Goal: Task Accomplishment & Management: Manage account settings

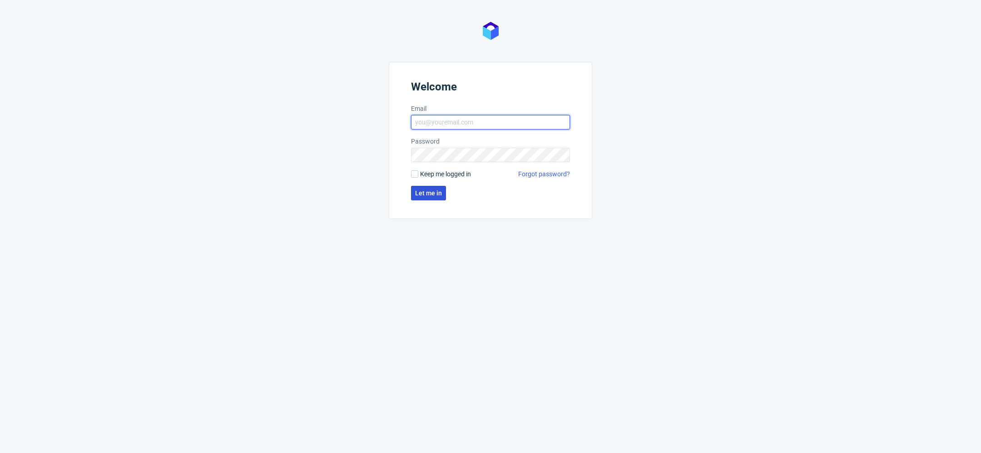
type input "[EMAIL_ADDRESS][DOMAIN_NAME]"
click at [422, 191] on span "Let me in" at bounding box center [428, 193] width 27 height 6
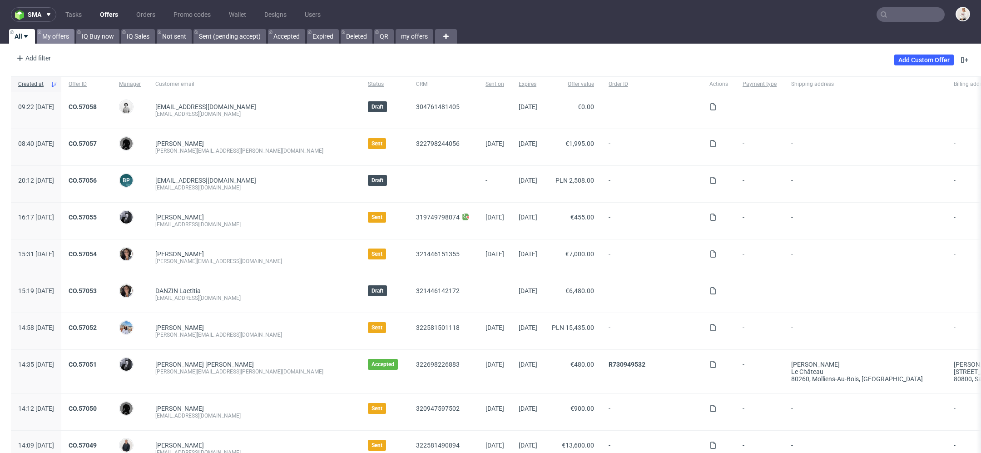
click at [62, 34] on link "My offers" at bounding box center [56, 36] width 38 height 15
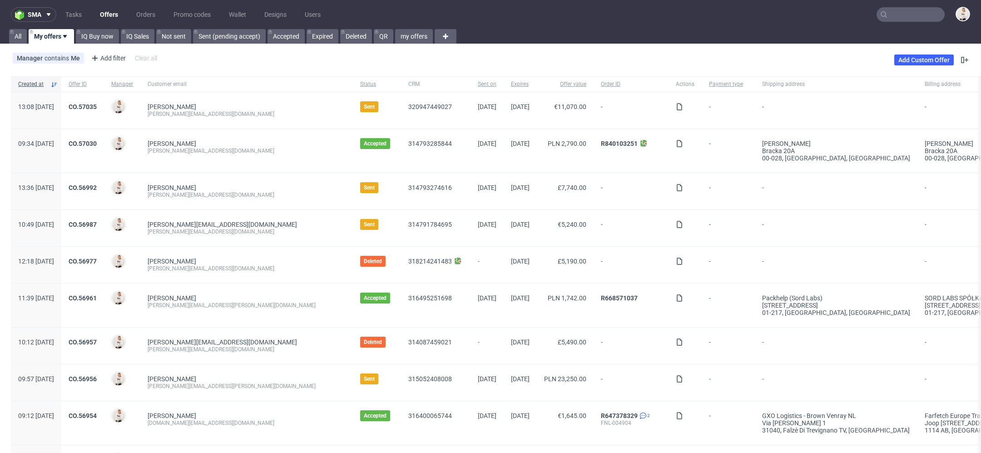
click at [889, 22] on nav "sma Tasks Offers Orders Promo codes Wallet Designs Users" at bounding box center [490, 14] width 981 height 29
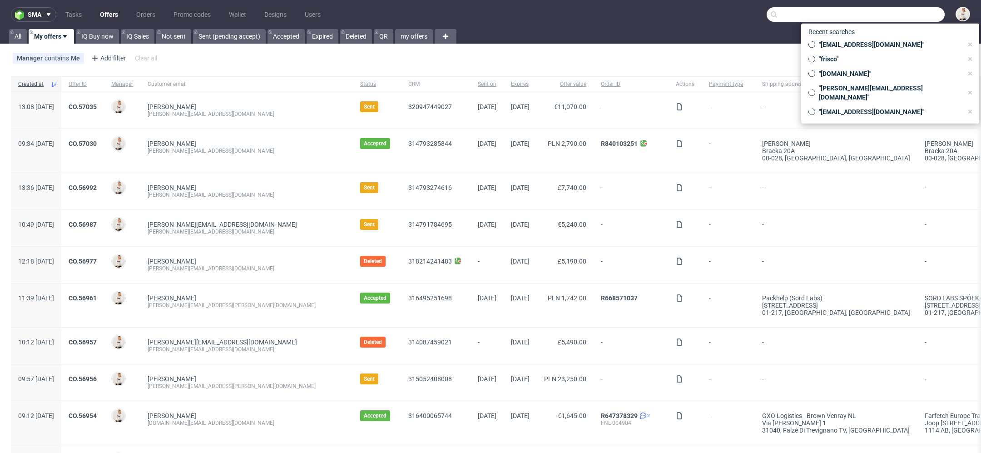
click at [884, 12] on input "text" at bounding box center [856, 14] width 178 height 15
click at [881, 74] on span ""arsdigitalis.io"" at bounding box center [889, 73] width 148 height 9
type input "arsdigitalis.io"
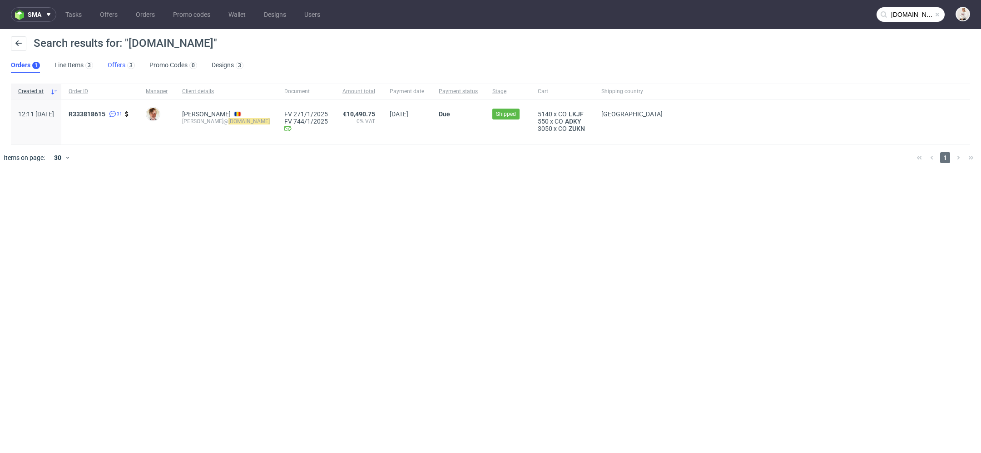
click at [120, 60] on link "Offers 3" at bounding box center [121, 65] width 27 height 15
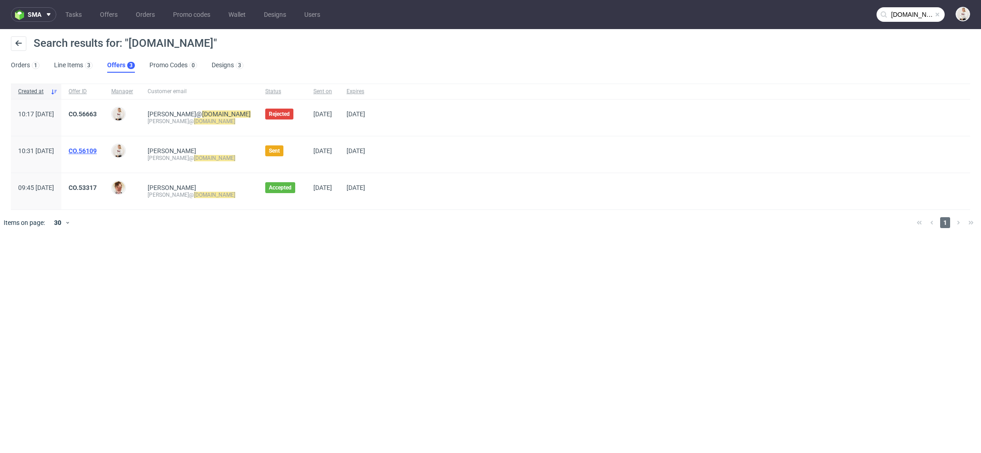
click at [97, 154] on link "CO.56109" at bounding box center [83, 150] width 28 height 7
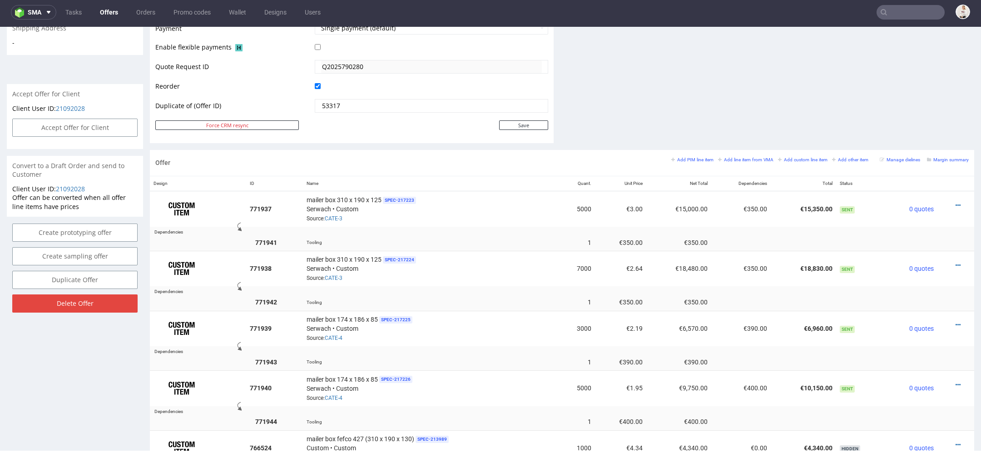
scroll to position [419, 0]
click at [956, 203] on icon at bounding box center [958, 206] width 5 height 6
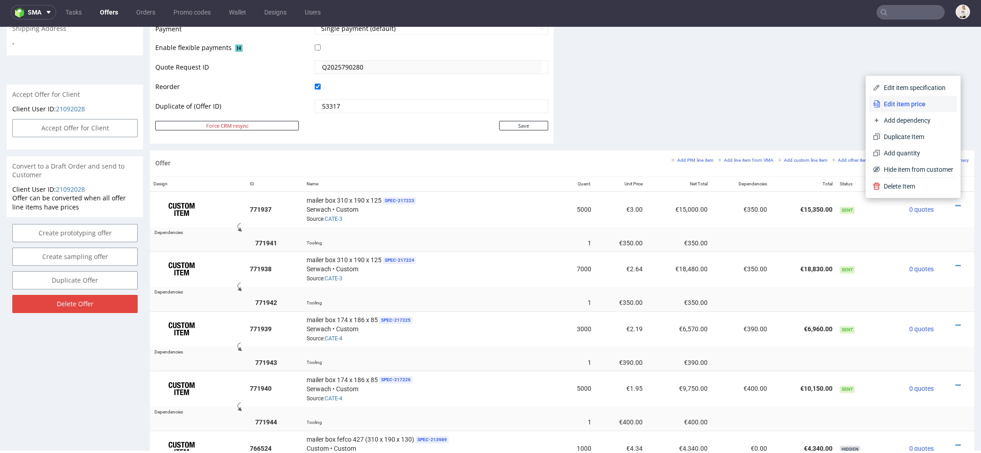
click at [906, 99] on li "Edit item price" at bounding box center [913, 104] width 88 height 16
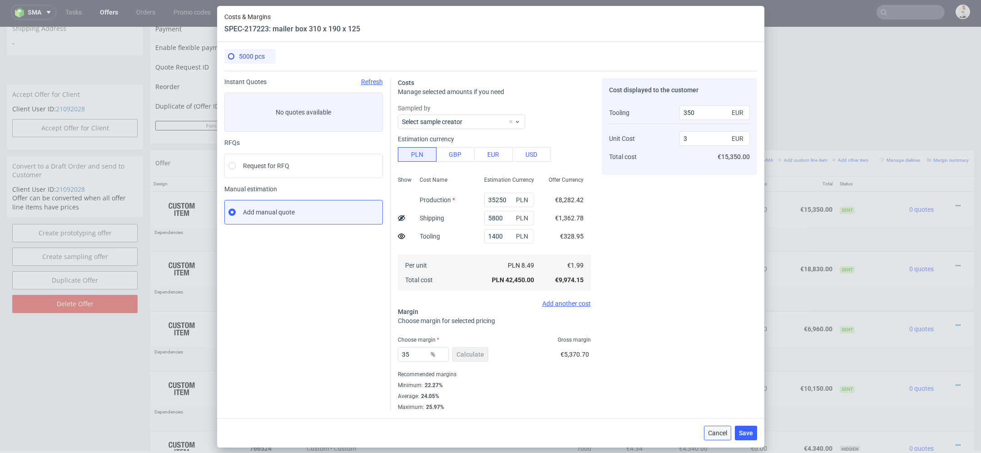
click at [718, 432] on span "Cancel" at bounding box center [717, 433] width 19 height 6
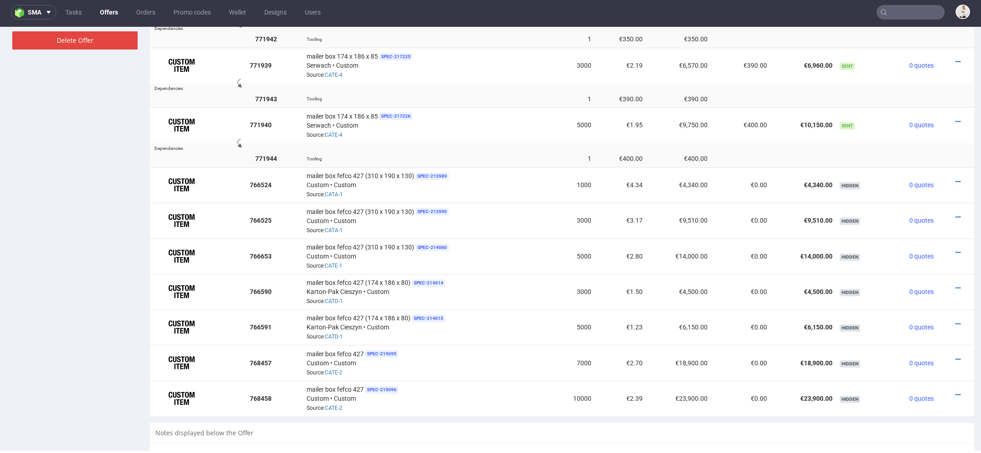
scroll to position [682, 0]
click at [956, 285] on icon at bounding box center [958, 288] width 5 height 6
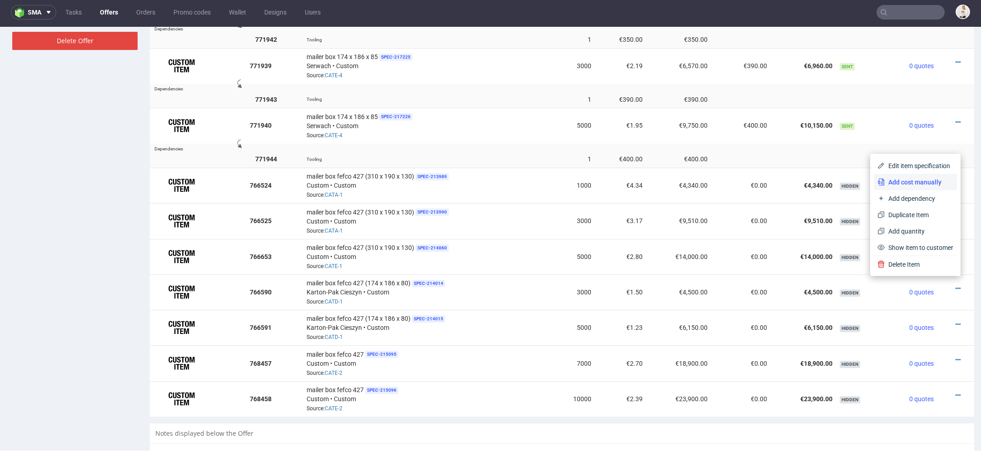
click at [906, 182] on span "Add cost manually" at bounding box center [919, 182] width 69 height 9
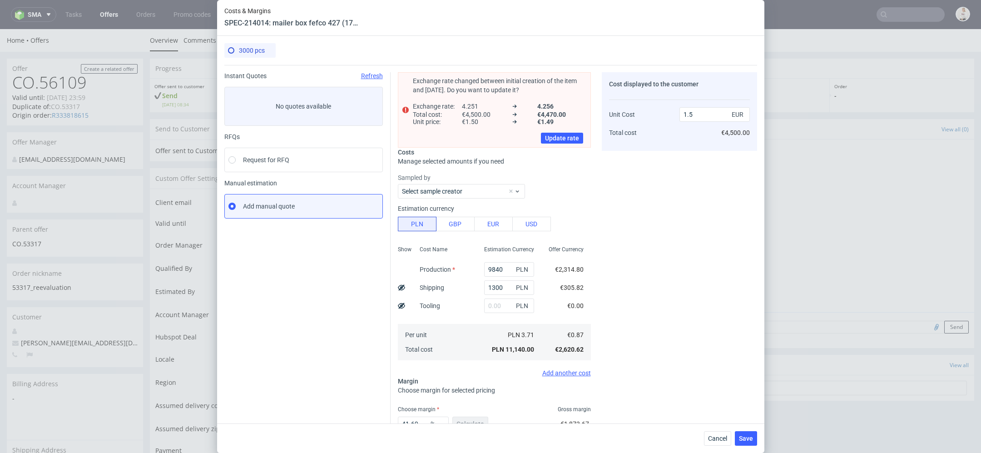
scroll to position [63, 0]
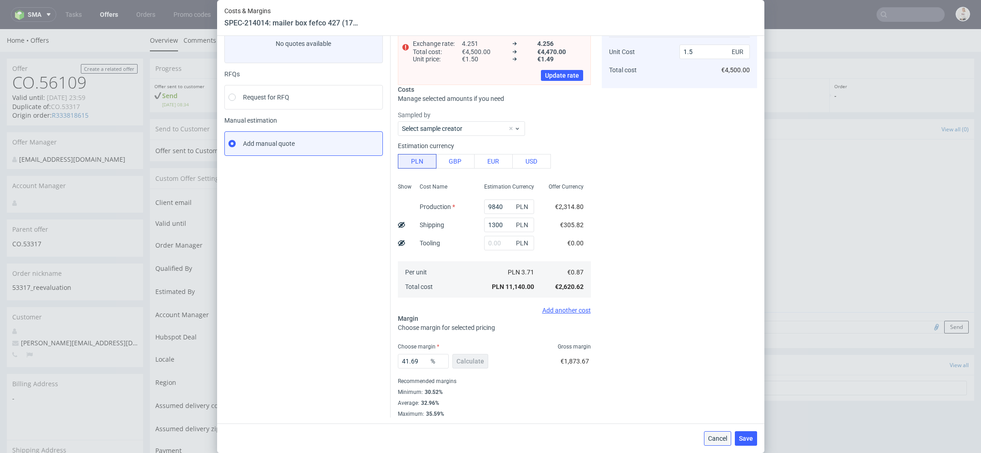
click at [725, 438] on span "Cancel" at bounding box center [717, 438] width 19 height 6
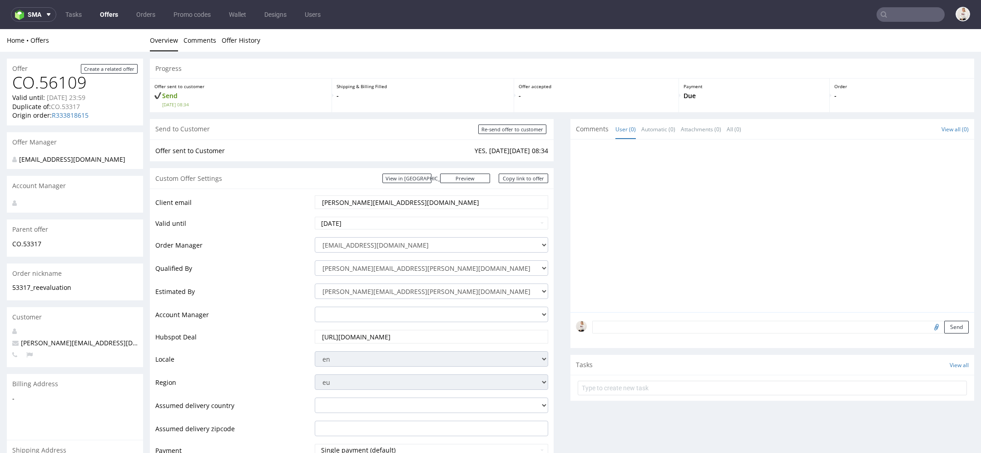
click at [115, 14] on link "Offers" at bounding box center [108, 14] width 29 height 15
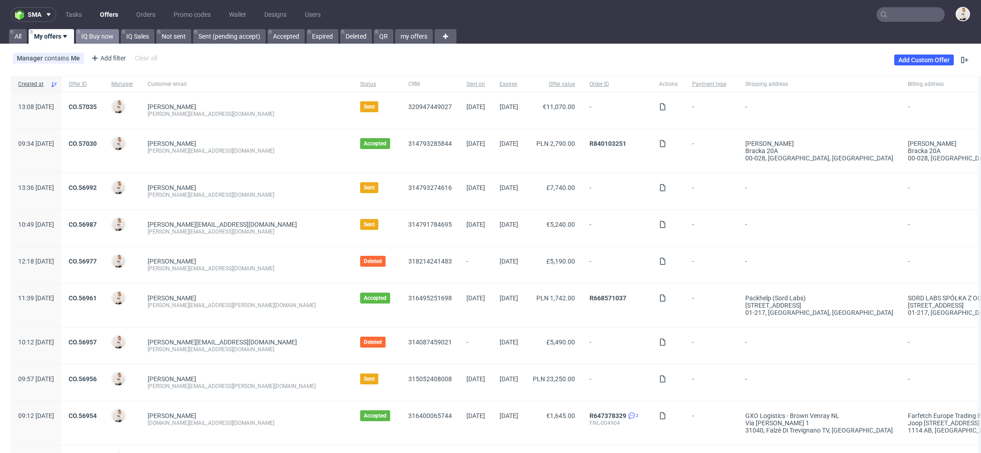
click at [90, 36] on link "IQ Buy now" at bounding box center [97, 36] width 43 height 15
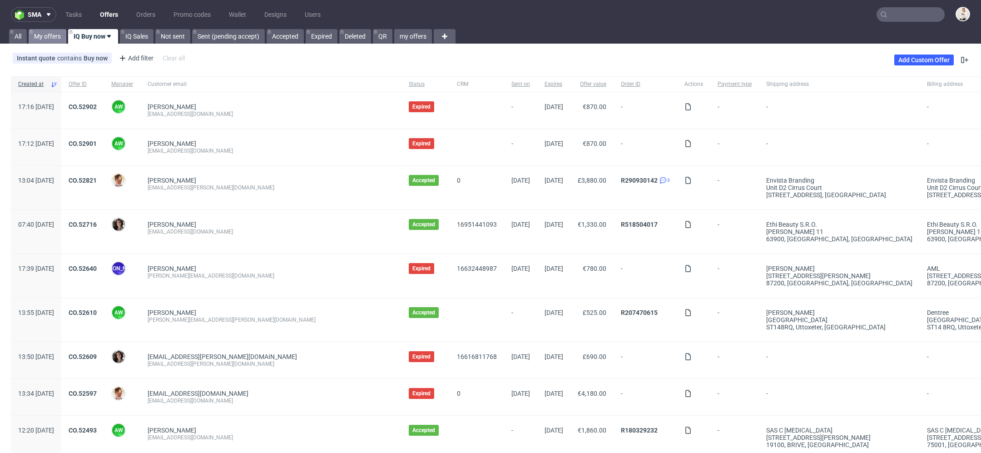
click at [35, 34] on link "My offers" at bounding box center [48, 36] width 38 height 15
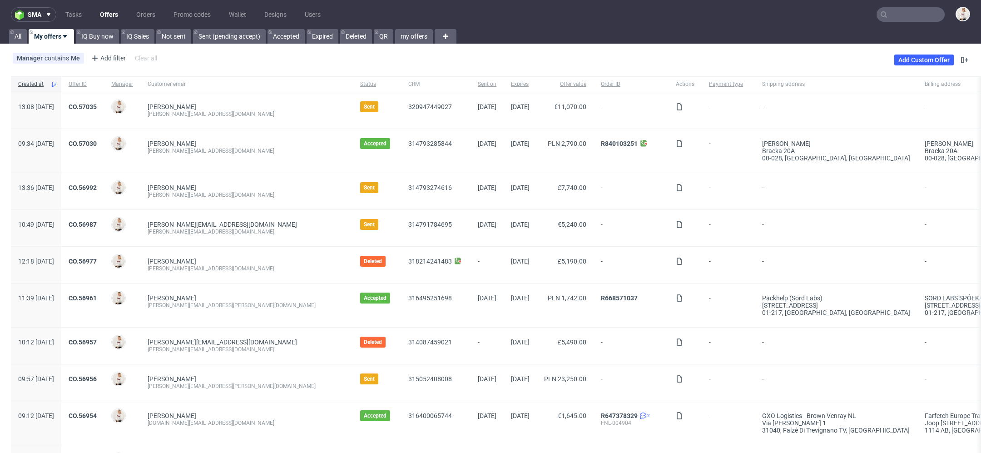
click at [906, 25] on nav "sma Tasks Offers Orders Promo codes Wallet Designs Users" at bounding box center [490, 14] width 981 height 29
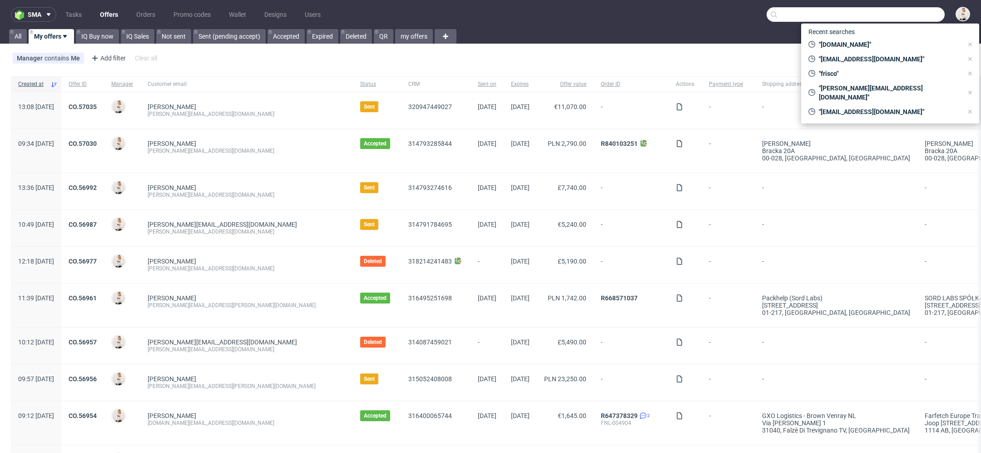
click at [901, 19] on input "text" at bounding box center [856, 14] width 178 height 15
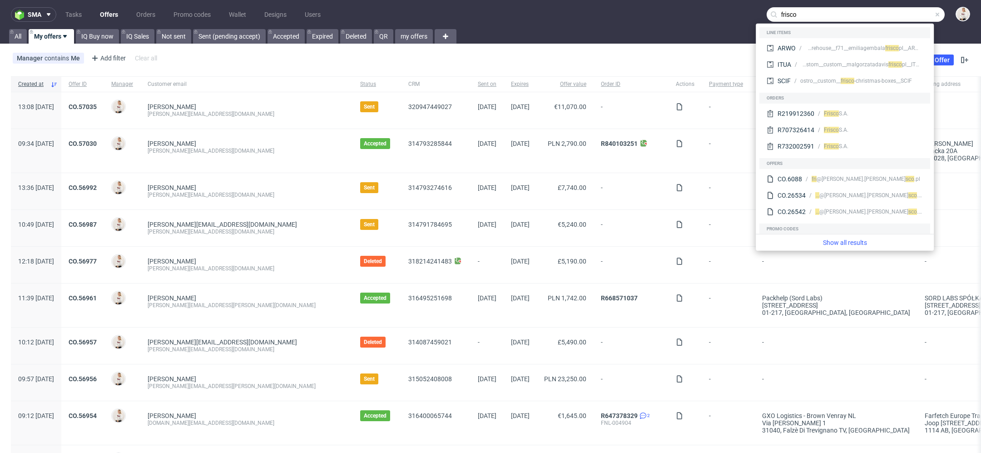
type input "frisco"
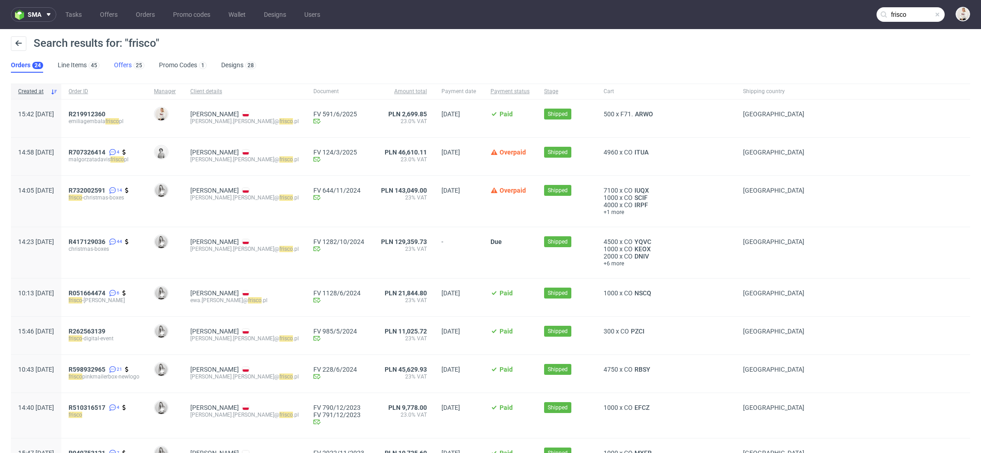
click at [129, 65] on link "Offers 25" at bounding box center [129, 65] width 30 height 15
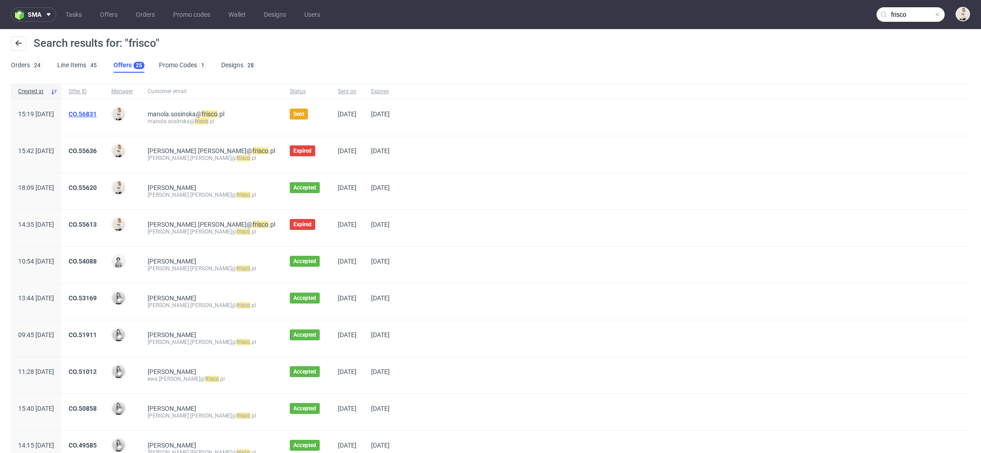
click at [97, 111] on link "CO.56831" at bounding box center [83, 113] width 28 height 7
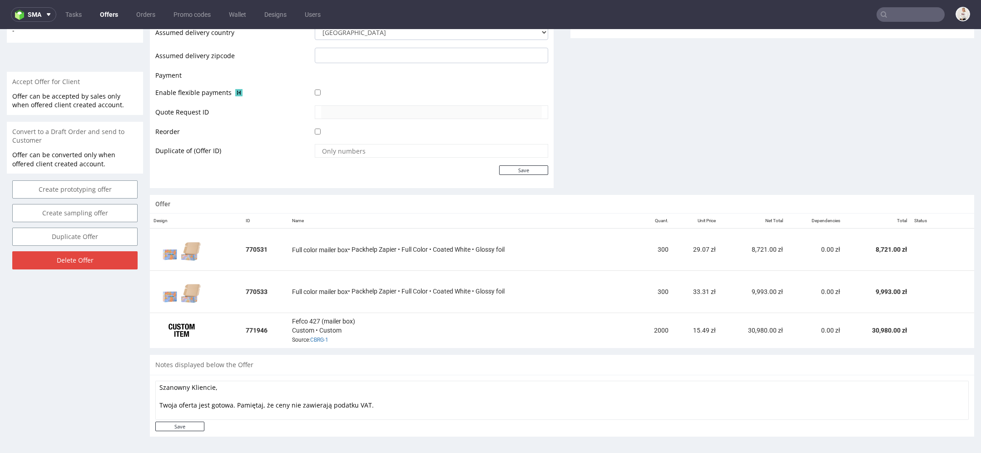
scroll to position [3, 0]
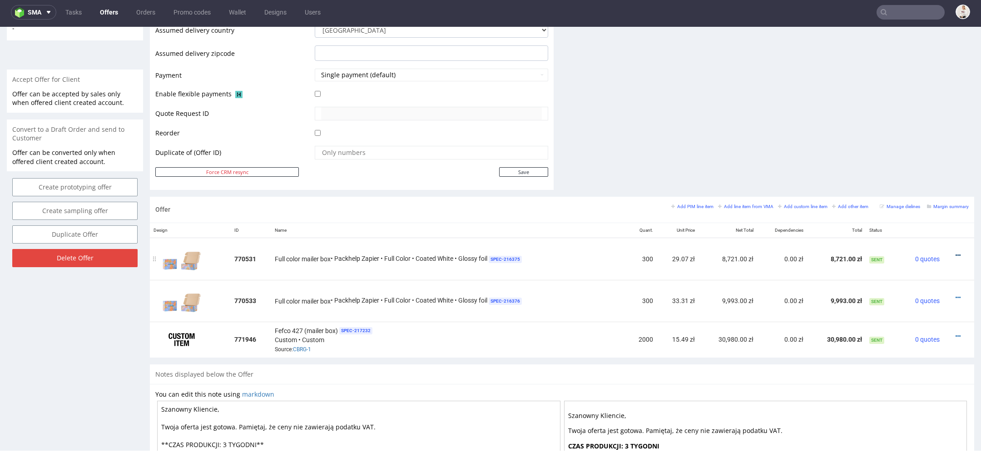
click at [956, 253] on icon at bounding box center [958, 255] width 5 height 6
click at [922, 222] on span "Hide item from customer" at bounding box center [915, 218] width 75 height 9
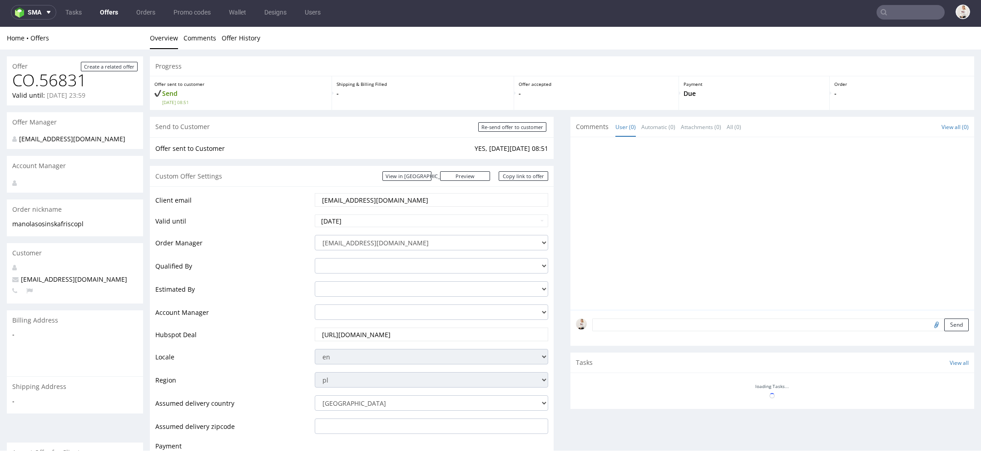
scroll to position [372, 0]
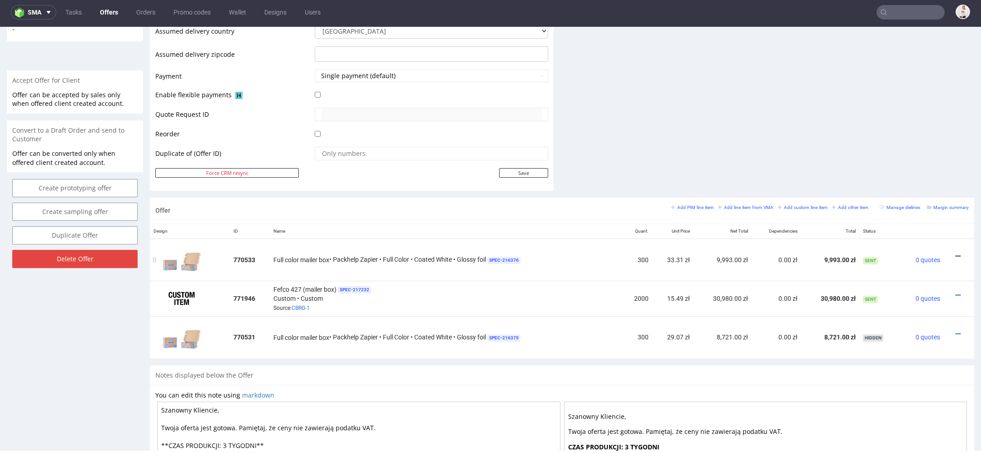
click at [956, 253] on icon at bounding box center [958, 256] width 5 height 6
click at [924, 222] on span "Hide item from customer" at bounding box center [915, 219] width 75 height 9
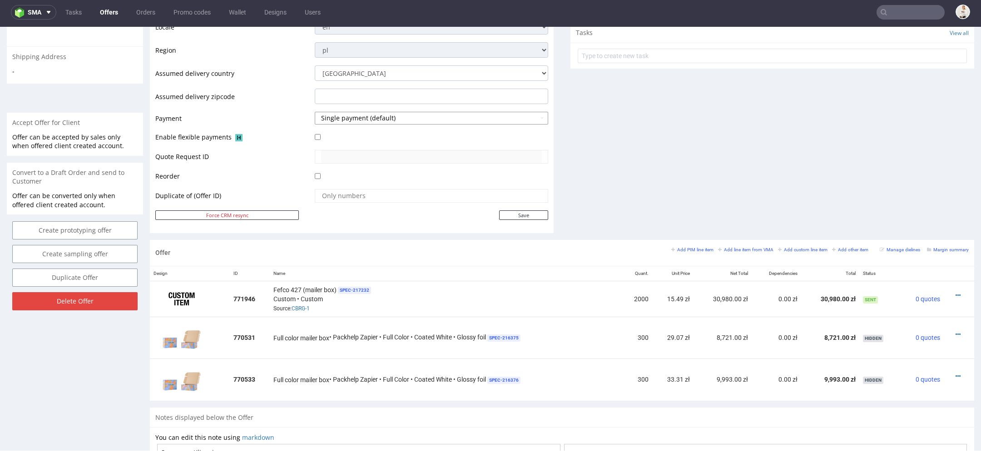
scroll to position [0, 0]
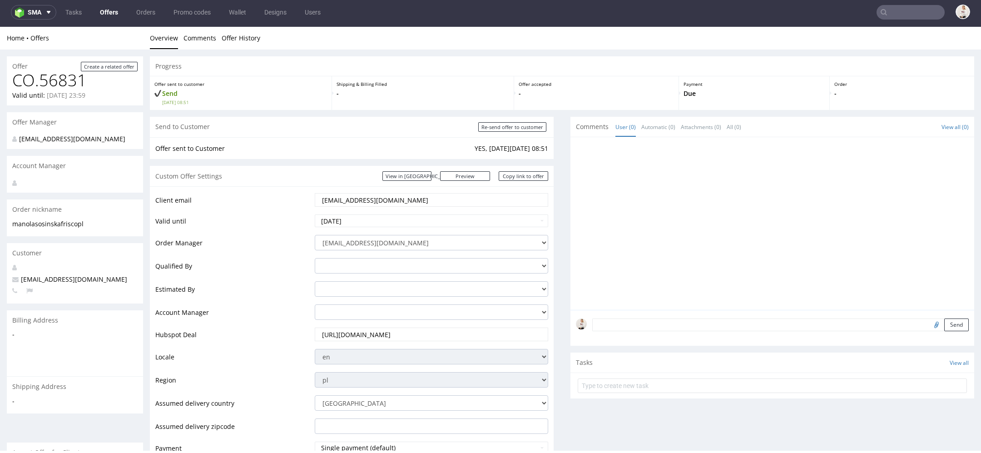
drag, startPoint x: 426, startPoint y: 201, endPoint x: 140, endPoint y: 196, distance: 285.3
paste input "emilia.gembal"
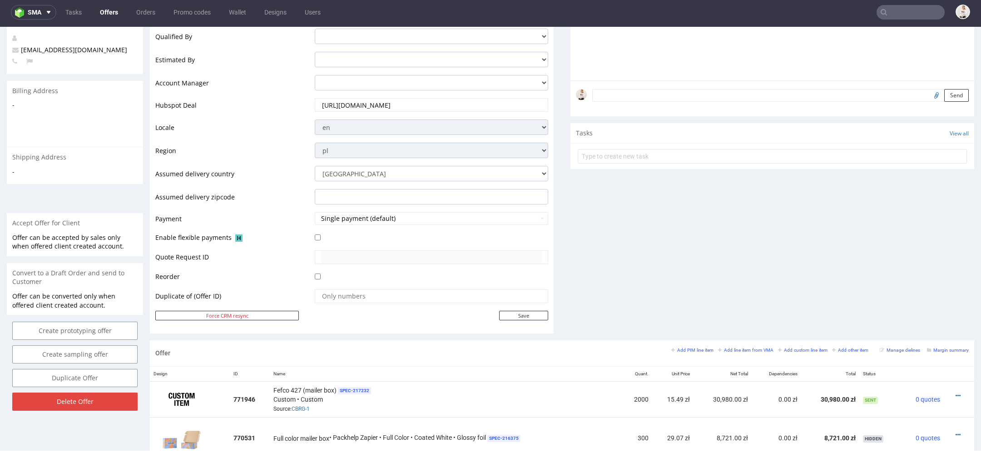
scroll to position [266, 0]
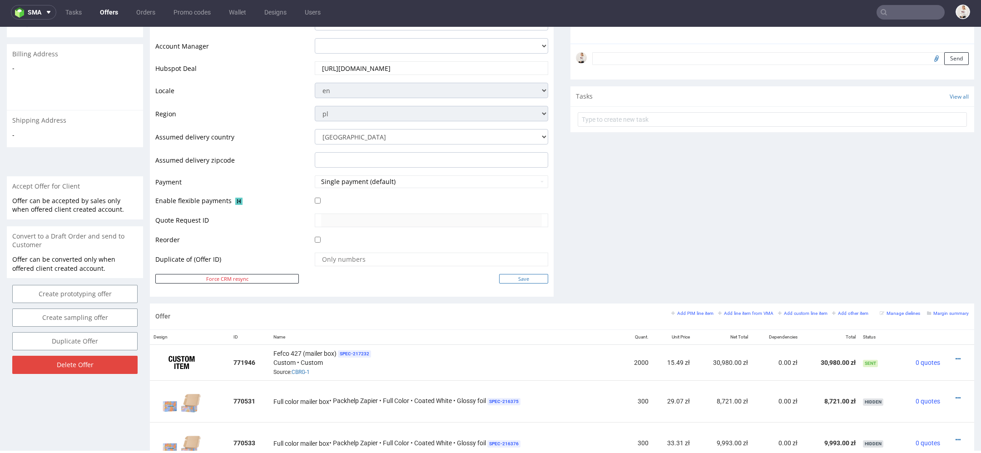
type input "[PERSON_NAME][EMAIL_ADDRESS][PERSON_NAME][DOMAIN_NAME]"
click at [526, 274] on input "Save" at bounding box center [523, 279] width 49 height 10
type input "In progress..."
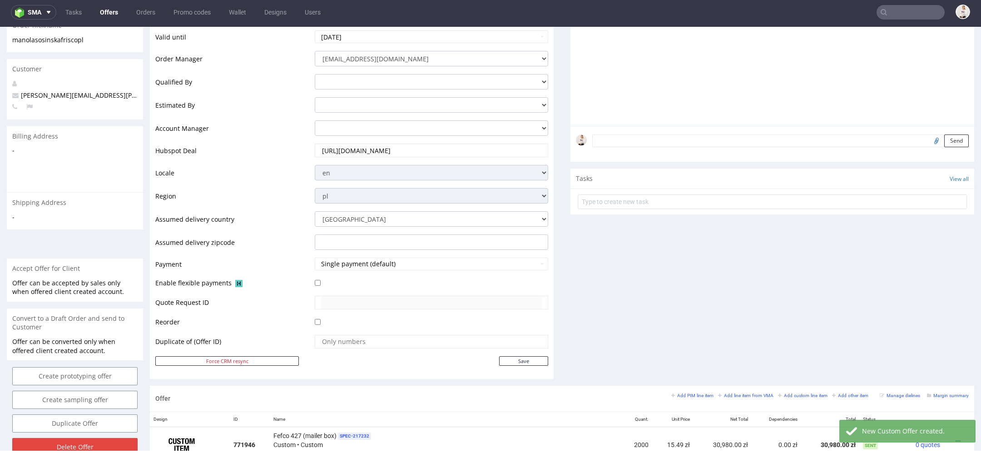
scroll to position [287, 0]
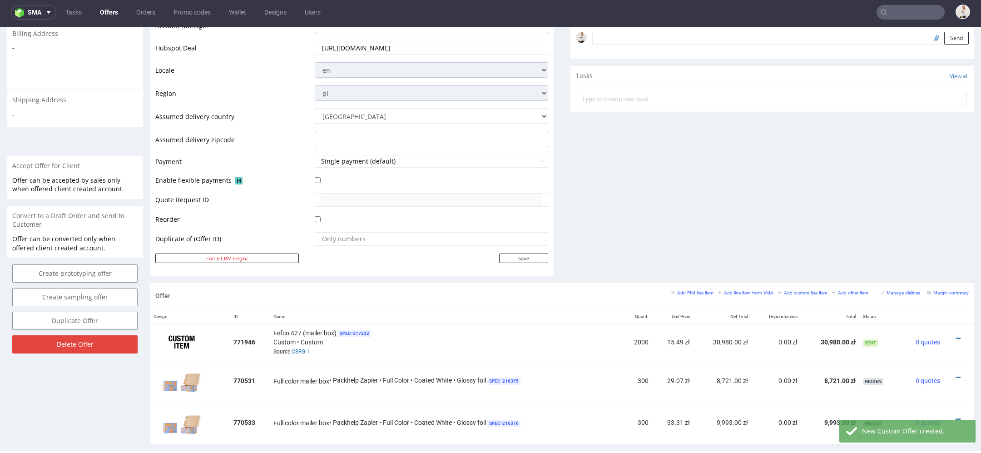
click at [85, 179] on p "Offer can be accepted by sales only when offered client created account." at bounding box center [74, 185] width 125 height 18
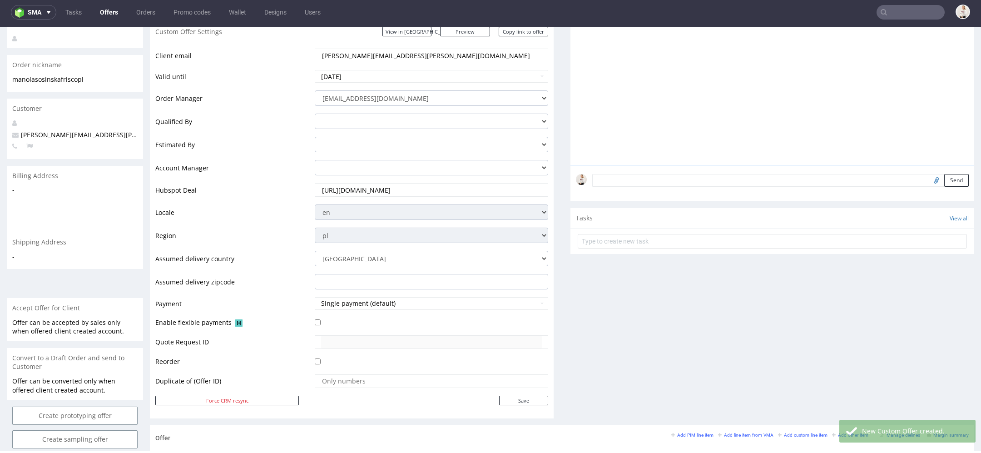
scroll to position [0, 0]
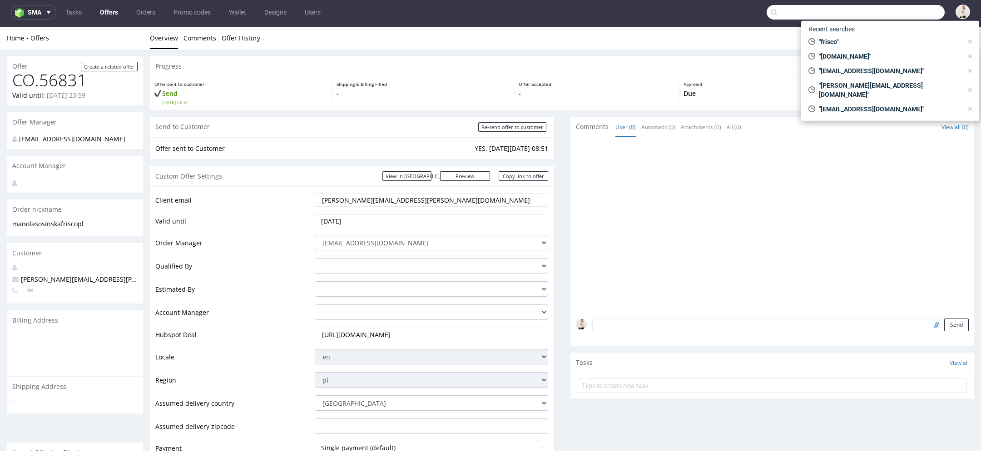
click at [906, 10] on input "text" at bounding box center [856, 12] width 178 height 15
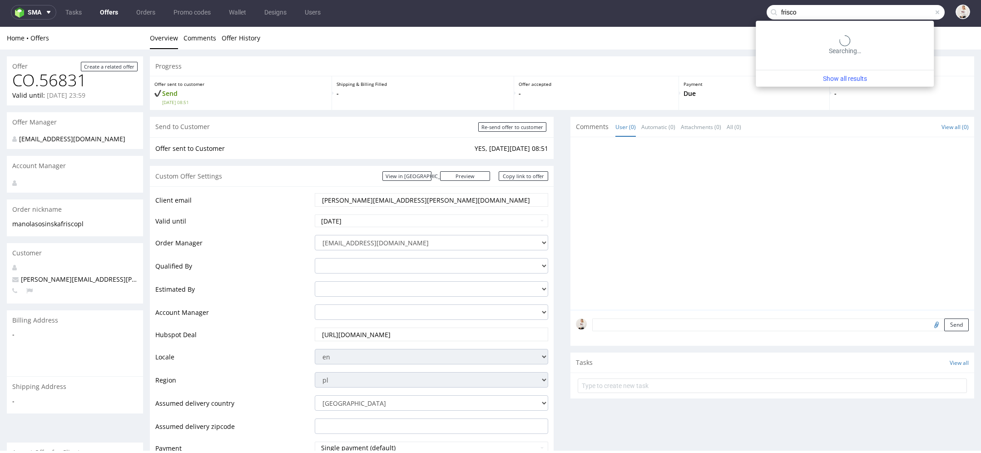
type input "frisco"
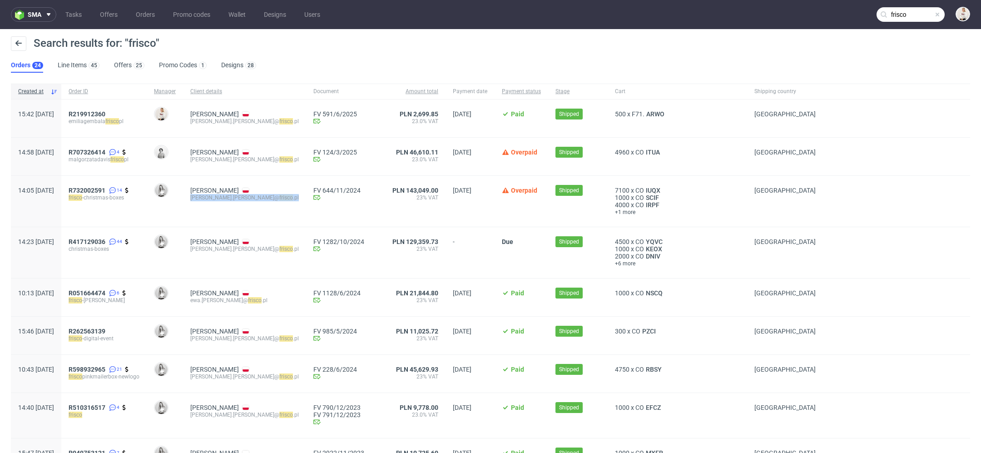
drag, startPoint x: 288, startPoint y: 200, endPoint x: 214, endPoint y: 201, distance: 73.1
click at [214, 201] on div "Emilia Gembala malgorzata.davis@ frisco .pl" at bounding box center [244, 201] width 123 height 51
copy div "malgorzata.davis@ frisco .pl"
click at [123, 65] on link "Offers 25" at bounding box center [129, 65] width 30 height 15
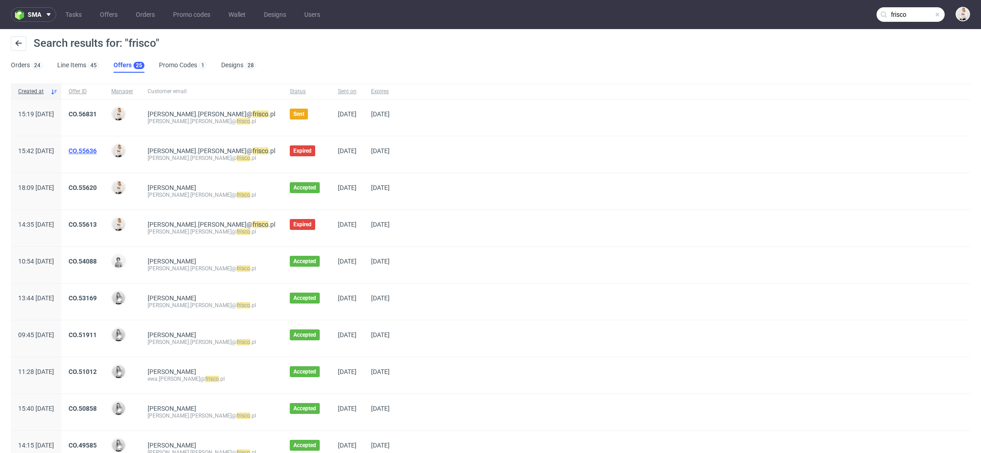
click at [97, 150] on link "CO.55636" at bounding box center [83, 150] width 28 height 7
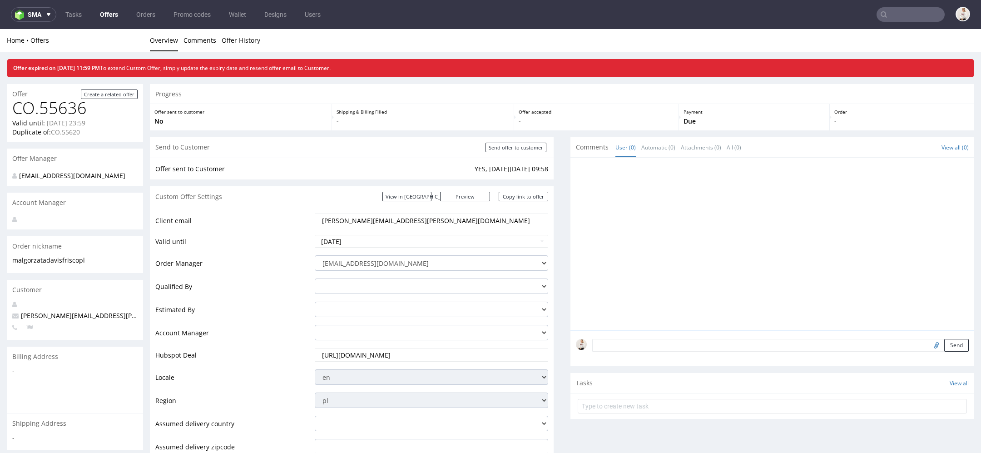
click at [370, 214] on div "[PERSON_NAME][EMAIL_ADDRESS][PERSON_NAME][DOMAIN_NAME]" at bounding box center [432, 221] width 234 height 14
click at [370, 214] on input "[PERSON_NAME][EMAIL_ADDRESS][PERSON_NAME][DOMAIN_NAME]" at bounding box center [431, 220] width 221 height 13
paste input "malgorzata.davis"
type input "malgorzata.davis@frisco.pl"
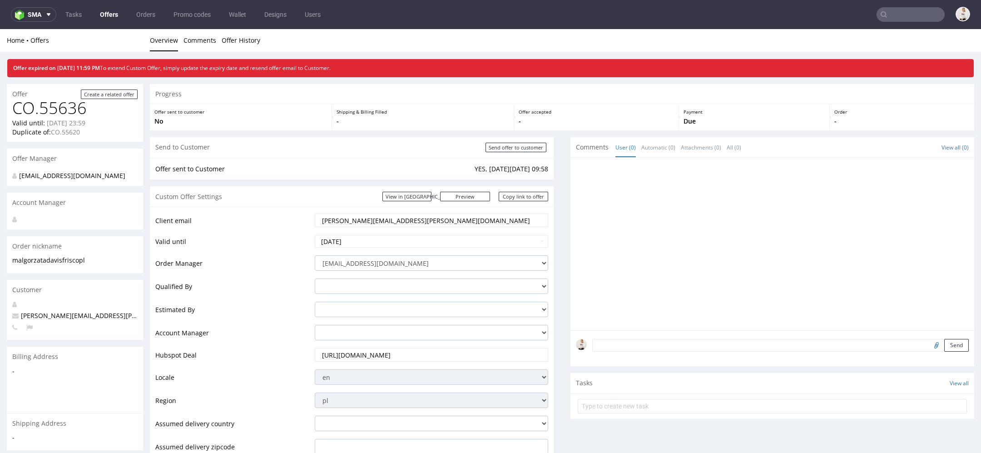
click at [101, 10] on link "Offers" at bounding box center [108, 14] width 29 height 15
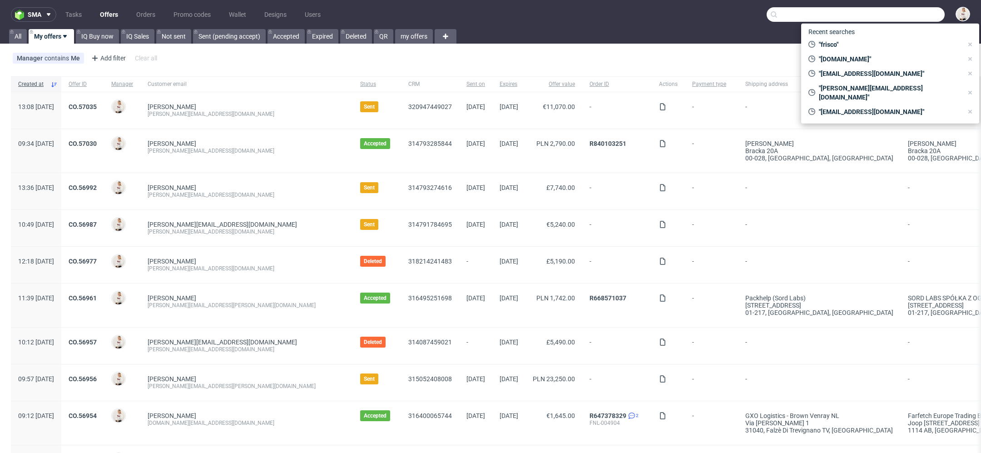
click at [908, 10] on input "text" at bounding box center [856, 14] width 178 height 15
click at [861, 48] on span ""frisco"" at bounding box center [889, 44] width 148 height 9
type input "frisco"
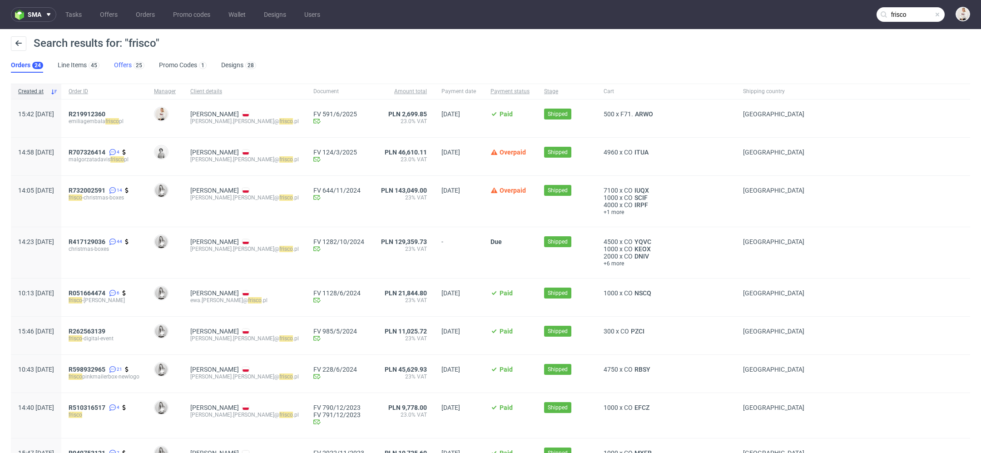
click at [127, 63] on link "Offers 25" at bounding box center [129, 65] width 30 height 15
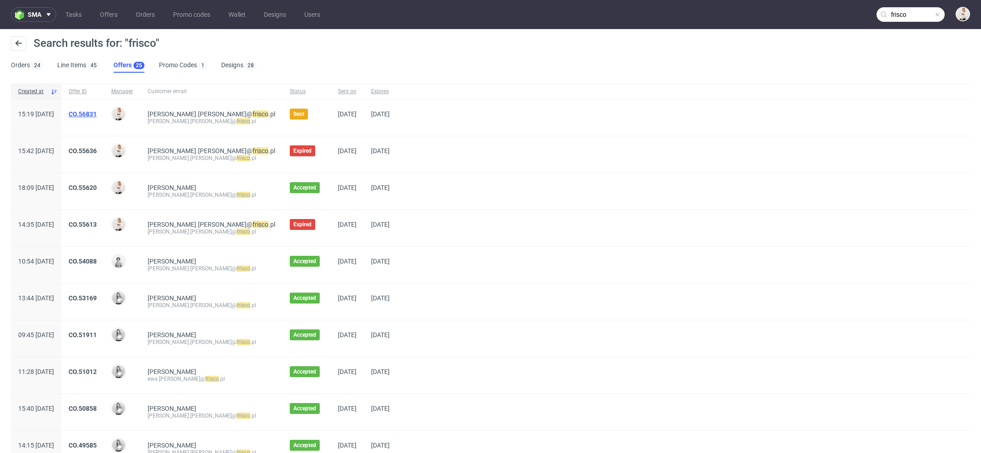
click at [97, 112] on link "CO.56831" at bounding box center [83, 113] width 28 height 7
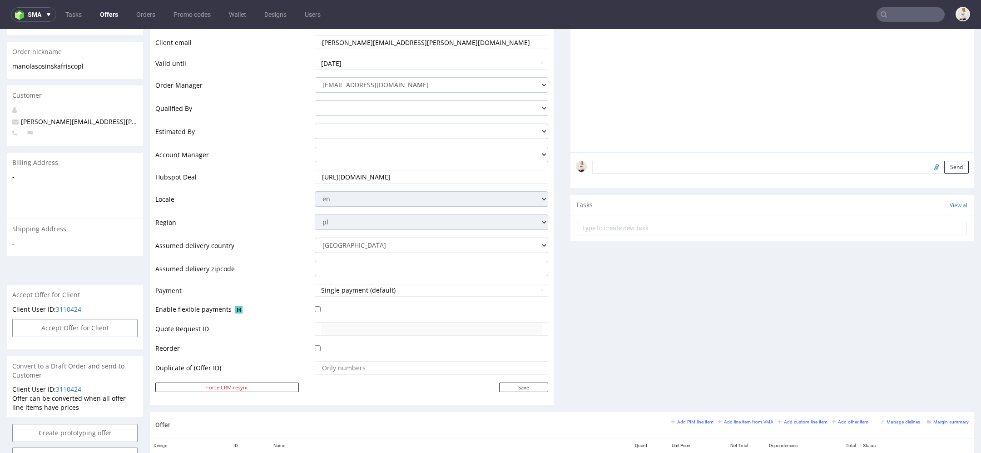
scroll to position [184, 0]
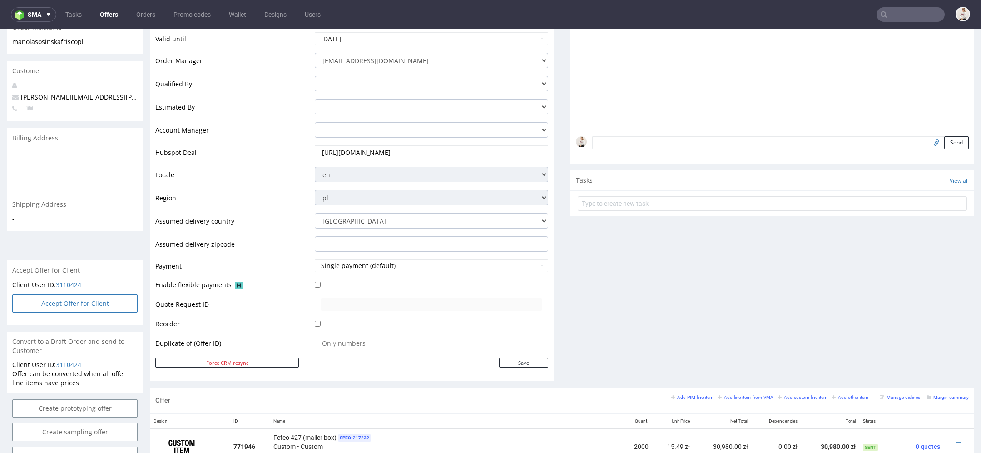
click at [109, 301] on button "Accept Offer for Client" at bounding box center [74, 303] width 125 height 18
select select "179"
select select "2527"
select select "b2b"
select select "179"
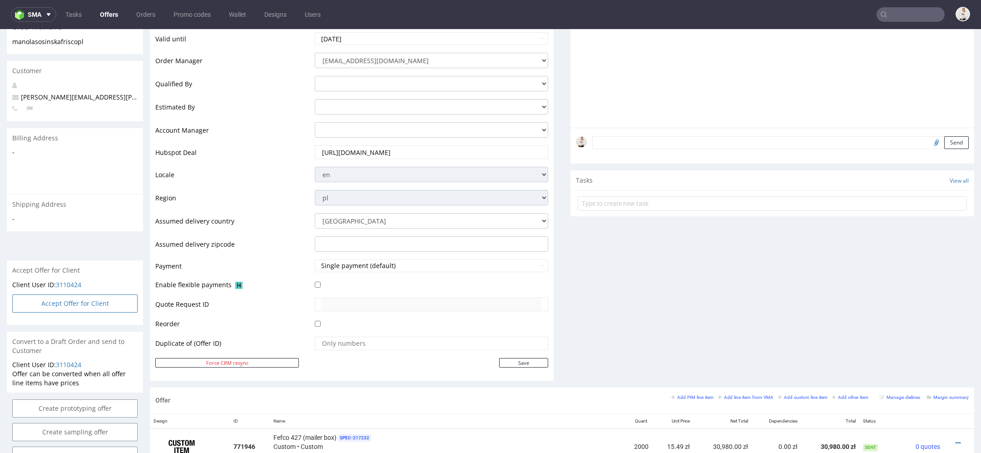
select select "2527"
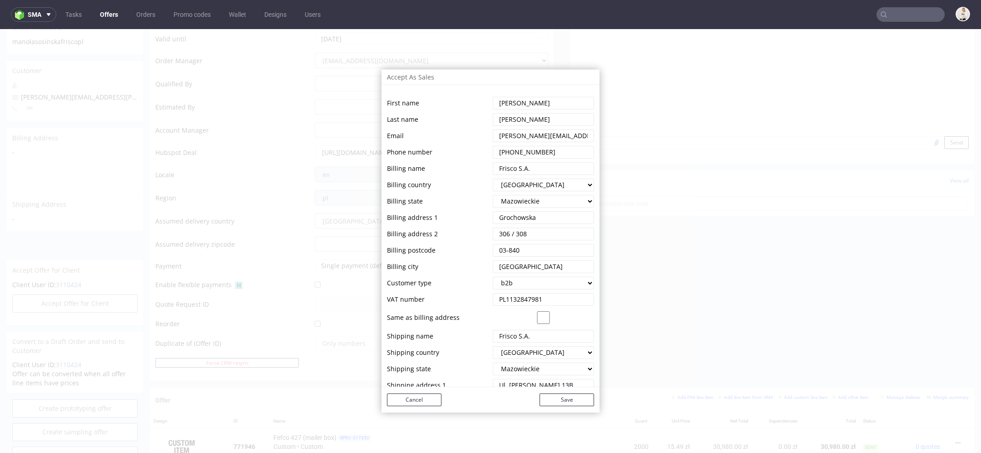
scroll to position [55, 0]
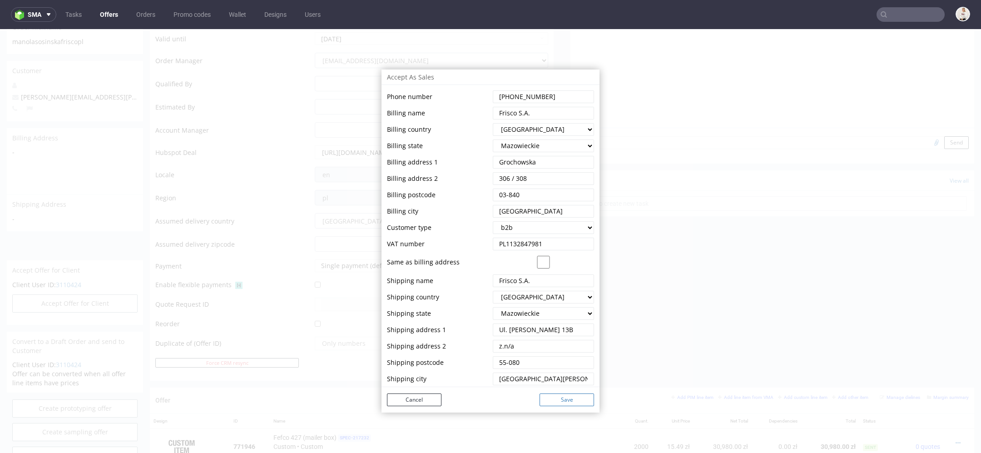
click at [562, 400] on button "Save" at bounding box center [567, 399] width 55 height 13
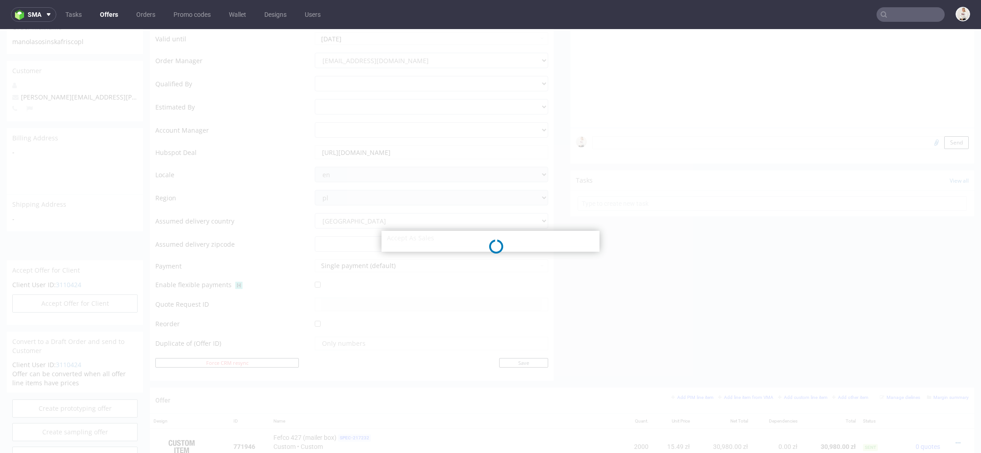
select select "179"
select select "2527"
select select "b2b"
select select "179"
select select "2527"
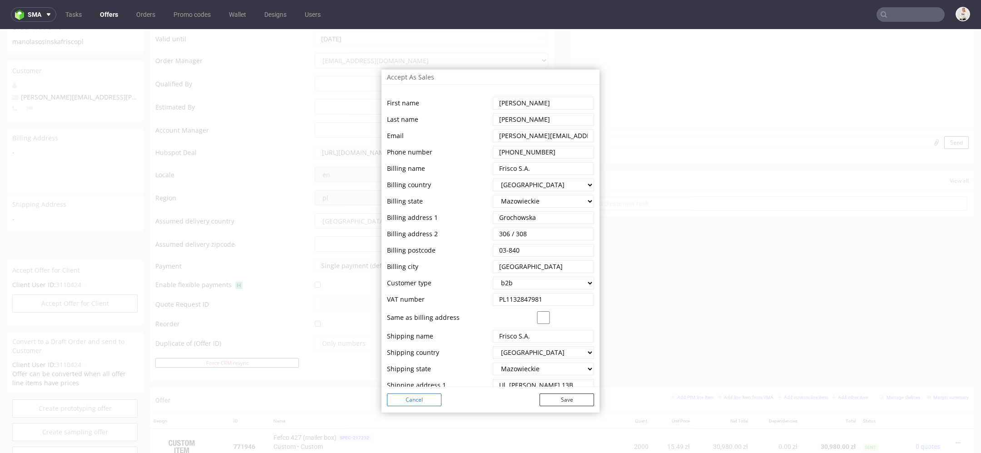
click at [417, 397] on button "Cancel" at bounding box center [414, 399] width 55 height 13
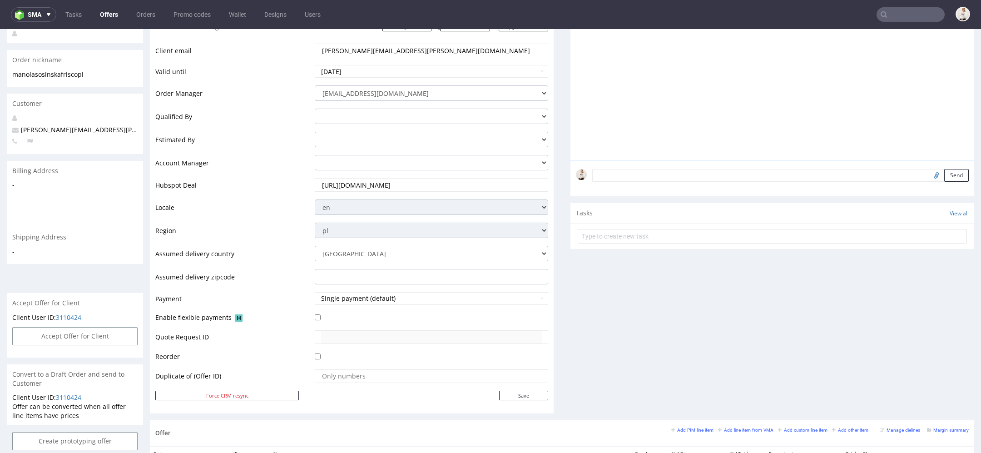
scroll to position [192, 0]
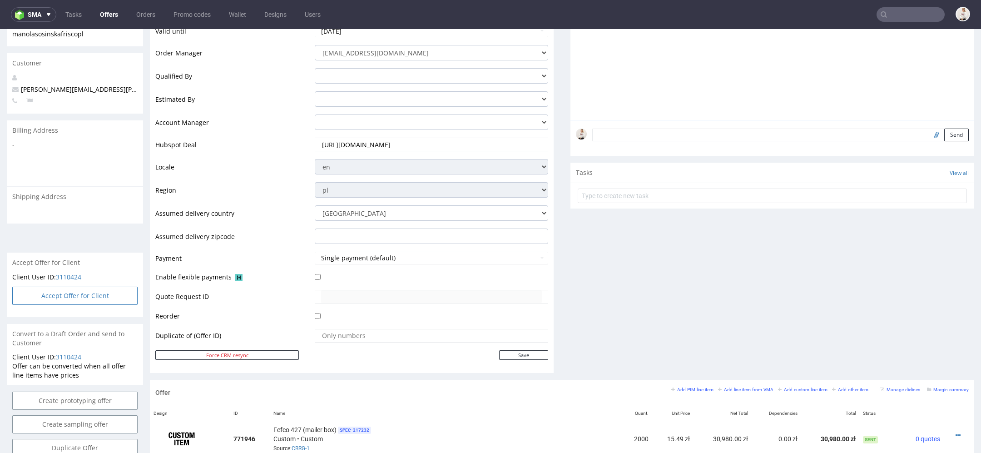
click at [101, 288] on button "Accept Offer for Client" at bounding box center [74, 296] width 125 height 18
select select "179"
select select "2527"
select select "b2b"
select select "179"
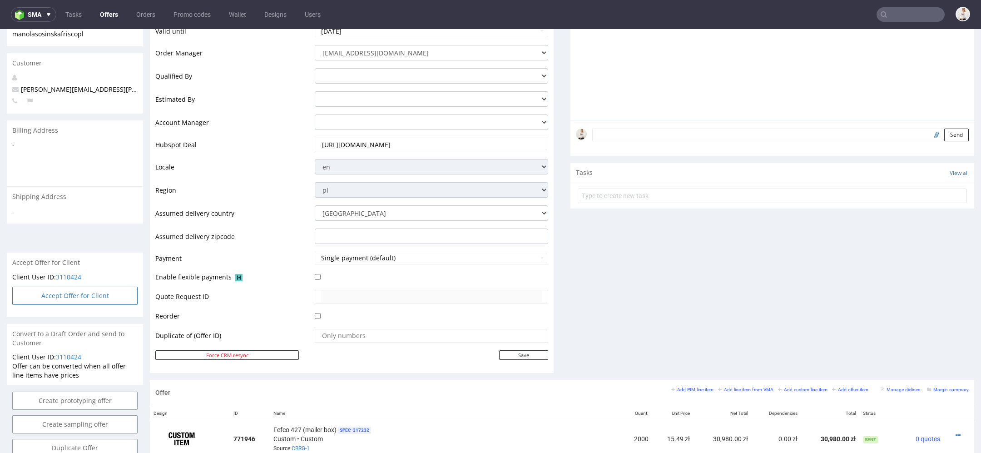
select select "2527"
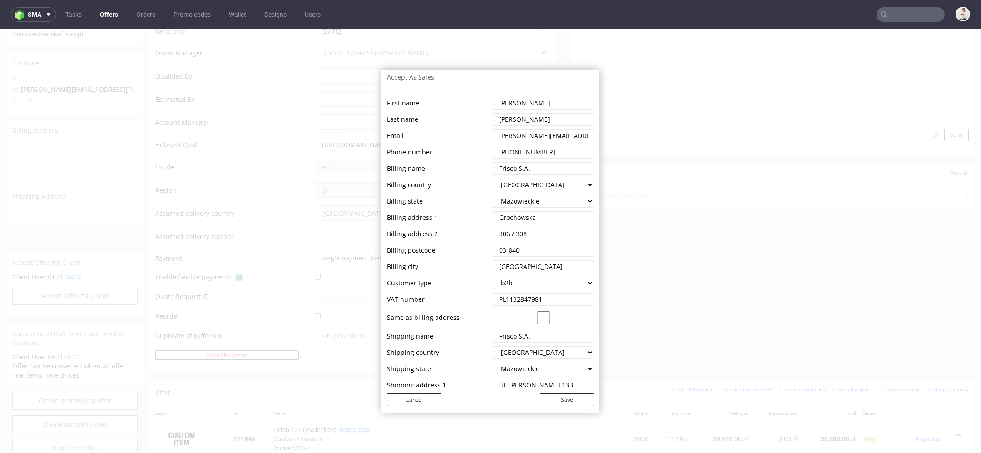
scroll to position [55, 0]
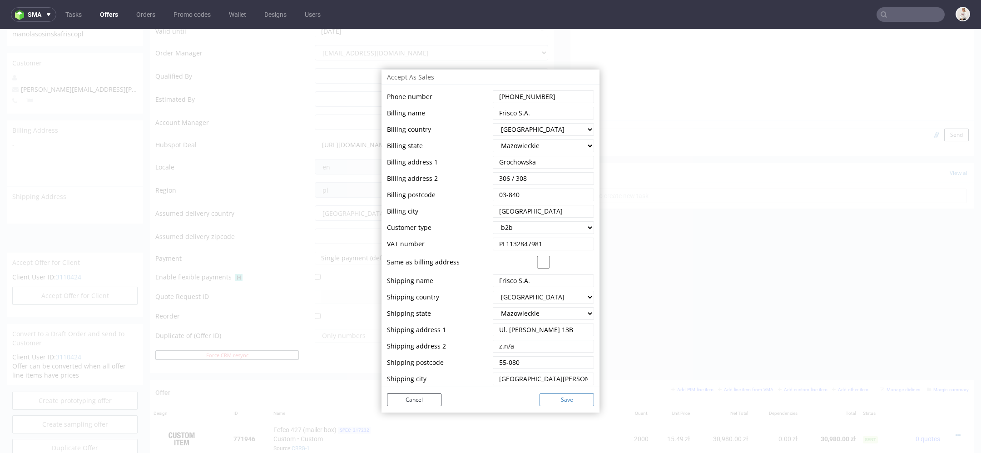
click at [556, 399] on button "Save" at bounding box center [567, 399] width 55 height 13
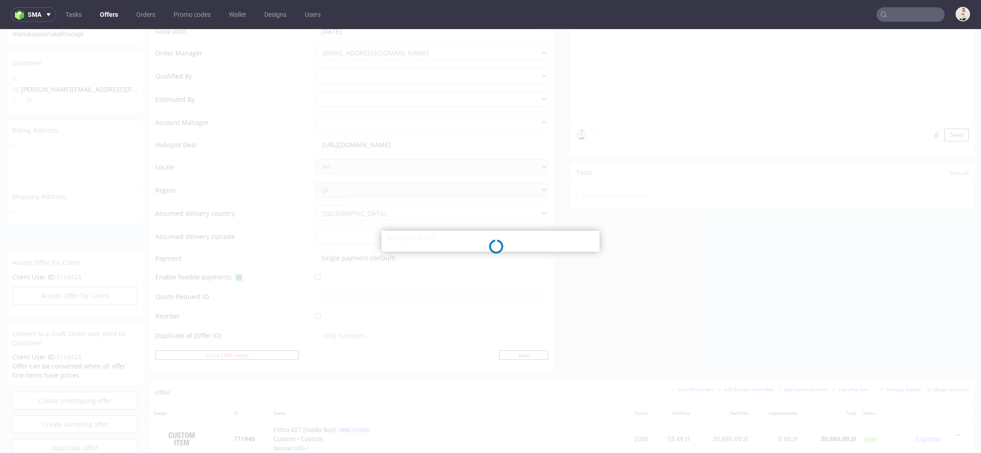
select select "179"
select select "2527"
select select "b2b"
select select "179"
select select "2527"
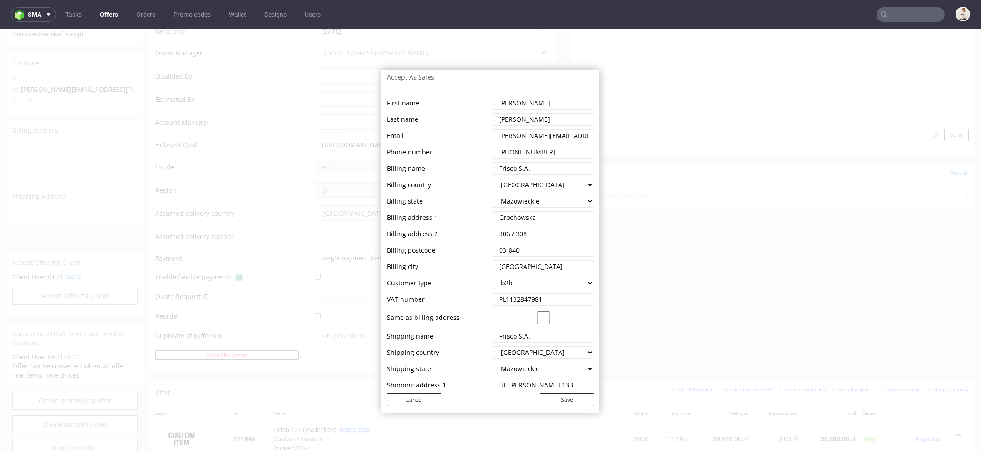
click at [412, 407] on div "Cancel Save" at bounding box center [491, 399] width 218 height 25
click at [405, 399] on button "Cancel" at bounding box center [414, 399] width 55 height 13
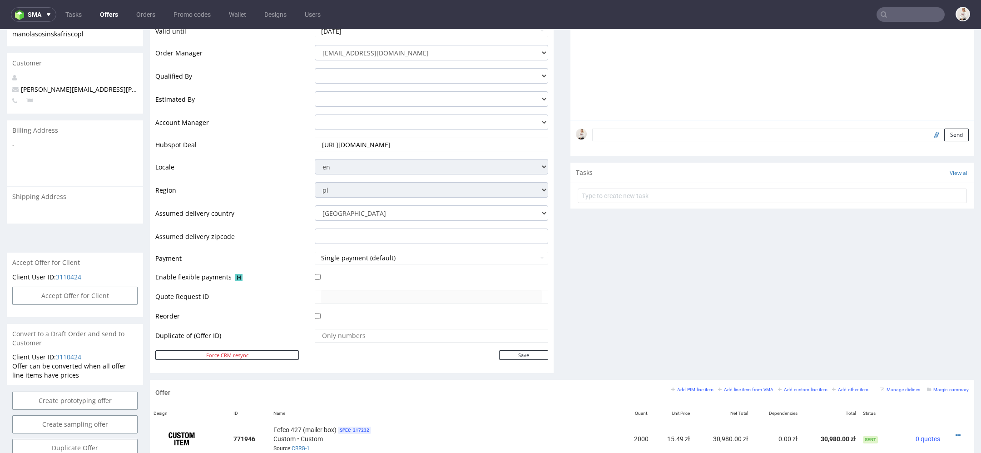
scroll to position [0, 0]
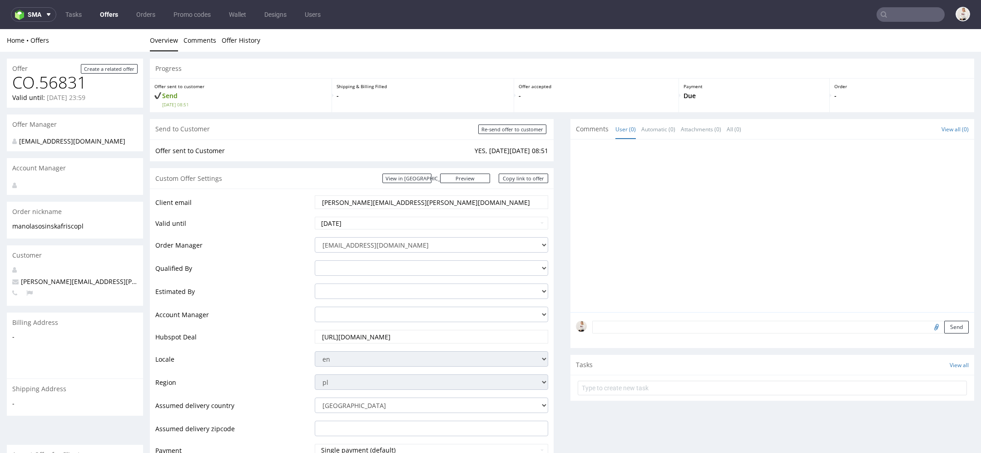
drag, startPoint x: 423, startPoint y: 196, endPoint x: 446, endPoint y: 204, distance: 24.4
click at [446, 204] on input "malgorzata.davis@frisco.pl" at bounding box center [431, 202] width 221 height 13
click at [520, 180] on link "Copy link to offer" at bounding box center [524, 179] width 50 height 10
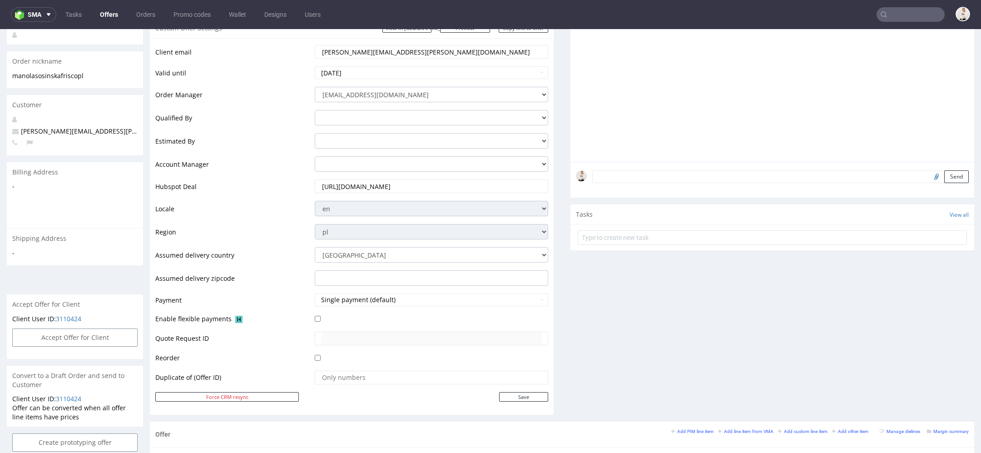
scroll to position [514, 0]
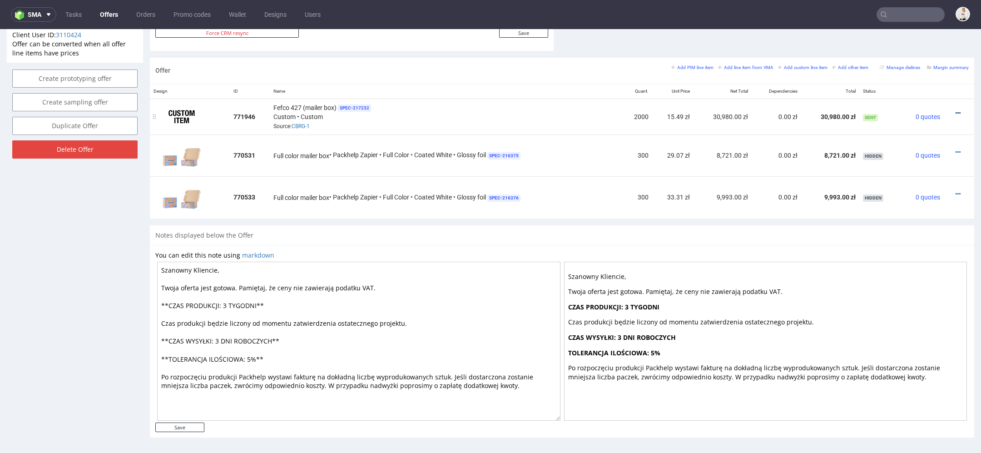
click at [956, 113] on icon at bounding box center [958, 113] width 5 height 6
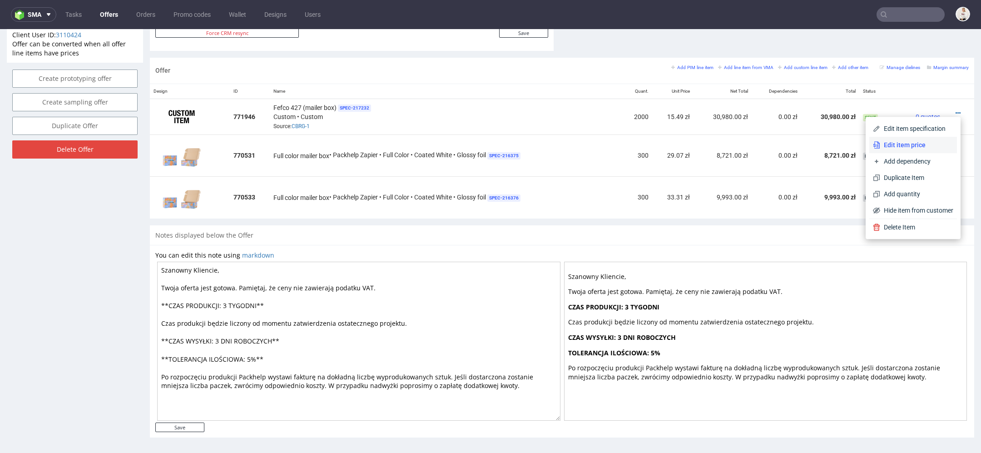
click at [914, 145] on span "Edit item price" at bounding box center [916, 144] width 73 height 9
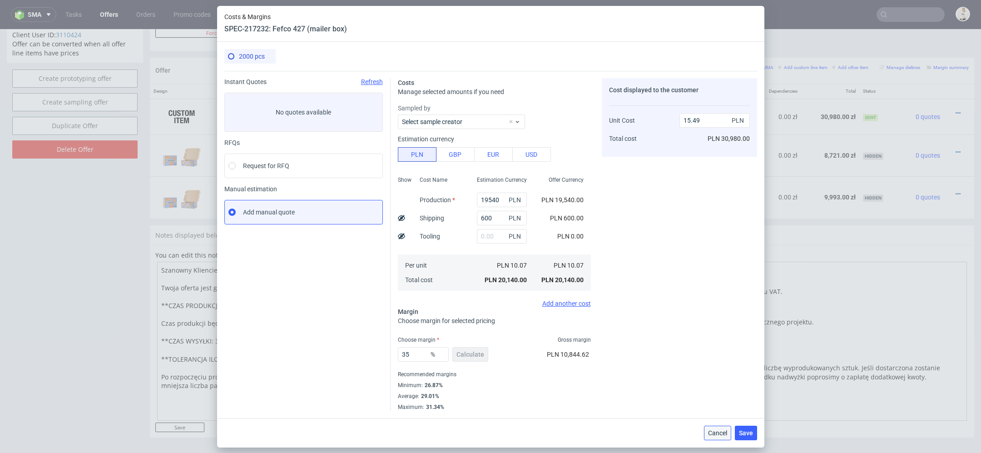
click at [724, 438] on button "Cancel" at bounding box center [717, 433] width 27 height 15
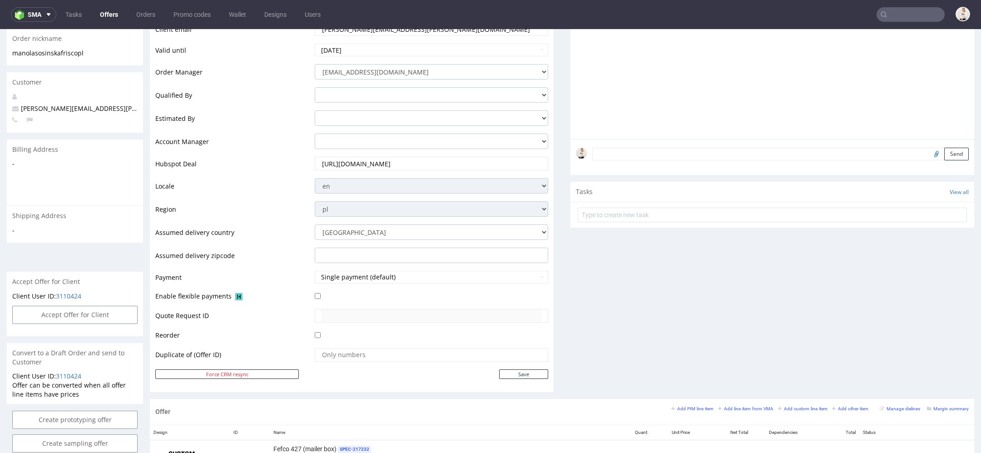
scroll to position [0, 0]
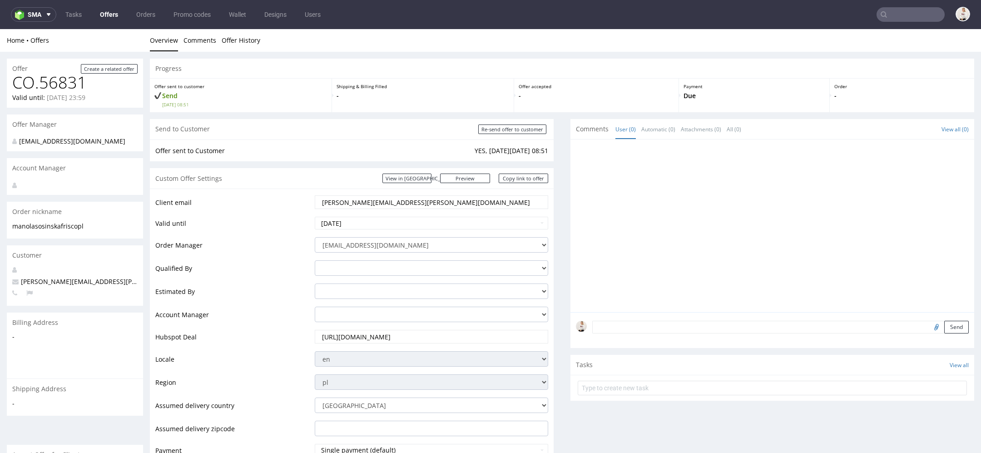
drag, startPoint x: 429, startPoint y: 205, endPoint x: 136, endPoint y: 199, distance: 292.6
paste input "emilia.gembala"
type input "emilia.gembala@frisco.pl"
click at [239, 244] on td "Order Manager" at bounding box center [233, 247] width 157 height 23
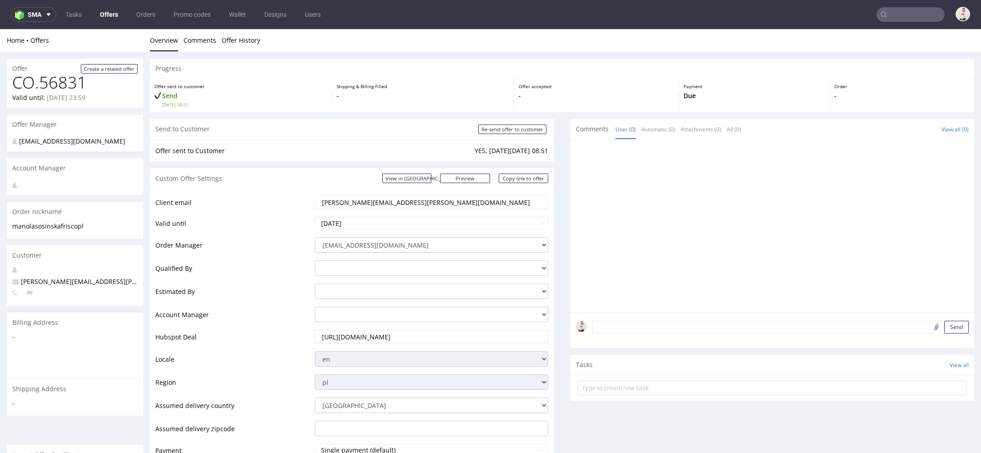
scroll to position [419, 0]
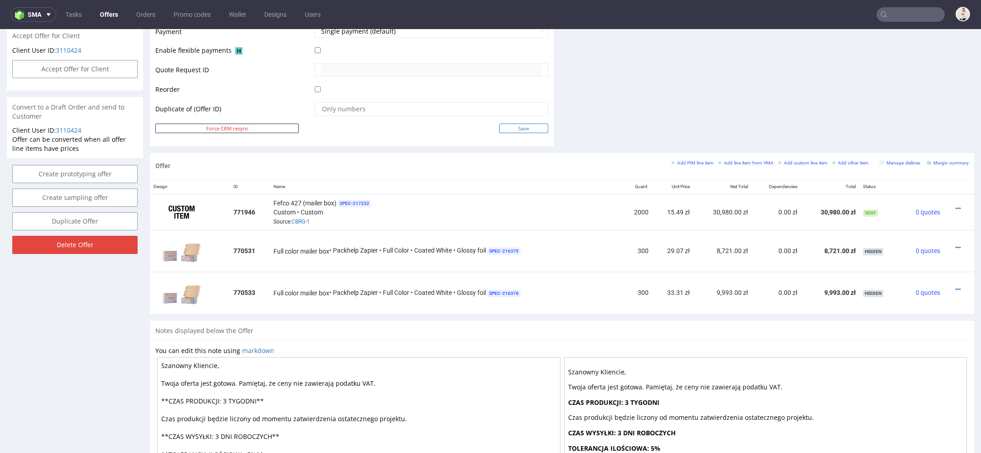
click at [521, 125] on input "Save" at bounding box center [523, 129] width 49 height 10
type input "In progress..."
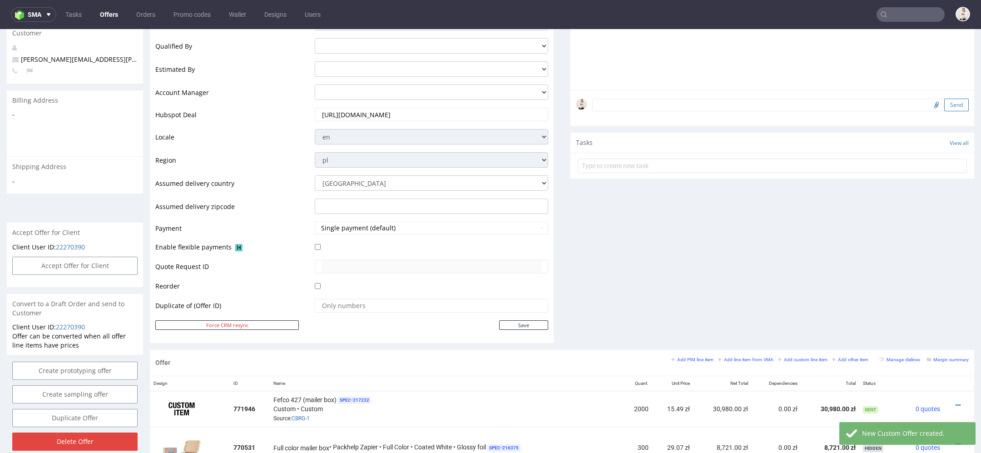
scroll to position [35, 0]
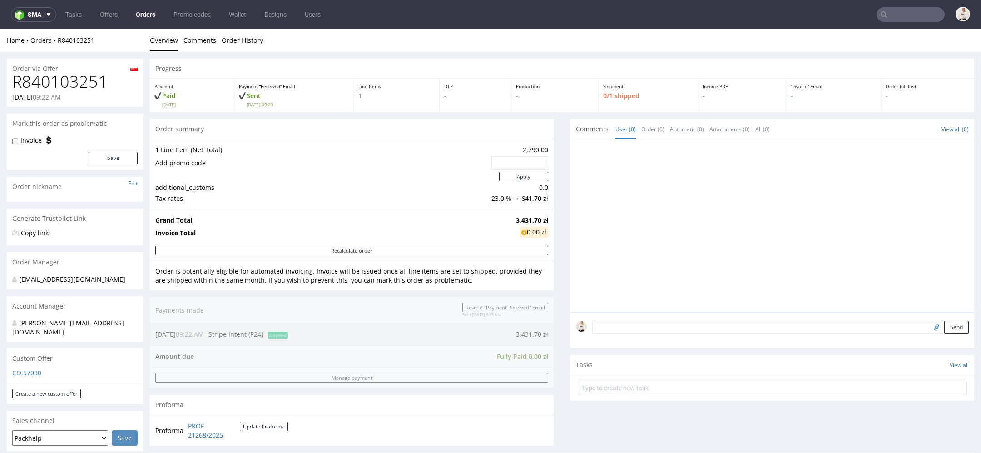
click at [57, 81] on h1 "R840103251" at bounding box center [74, 82] width 125 height 18
copy h1 "R840103251"
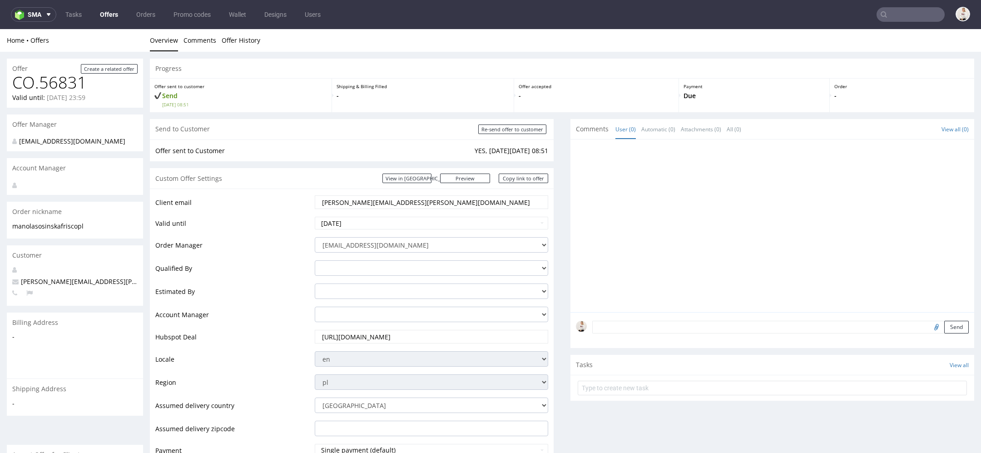
drag, startPoint x: 402, startPoint y: 203, endPoint x: 255, endPoint y: 203, distance: 146.7
click at [255, 203] on tr "Client email [PERSON_NAME][EMAIL_ADDRESS][PERSON_NAME][DOMAIN_NAME]" at bounding box center [351, 204] width 393 height 21
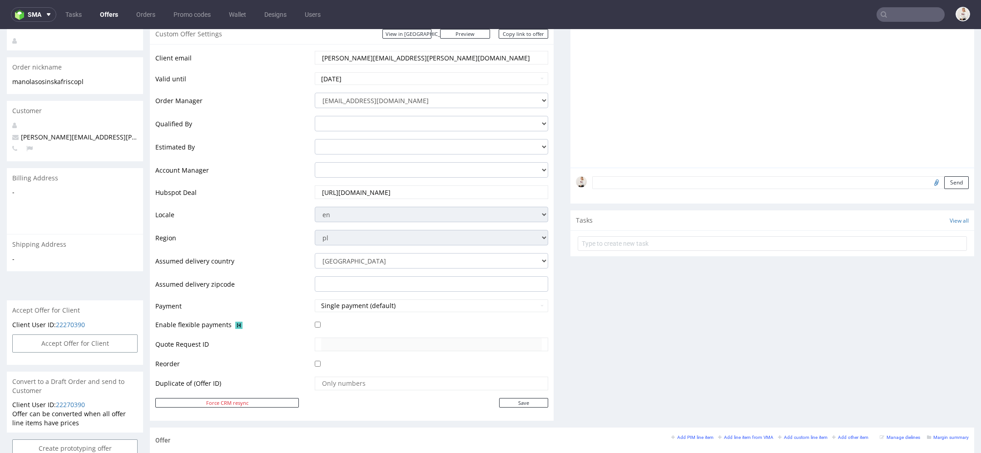
scroll to position [343, 0]
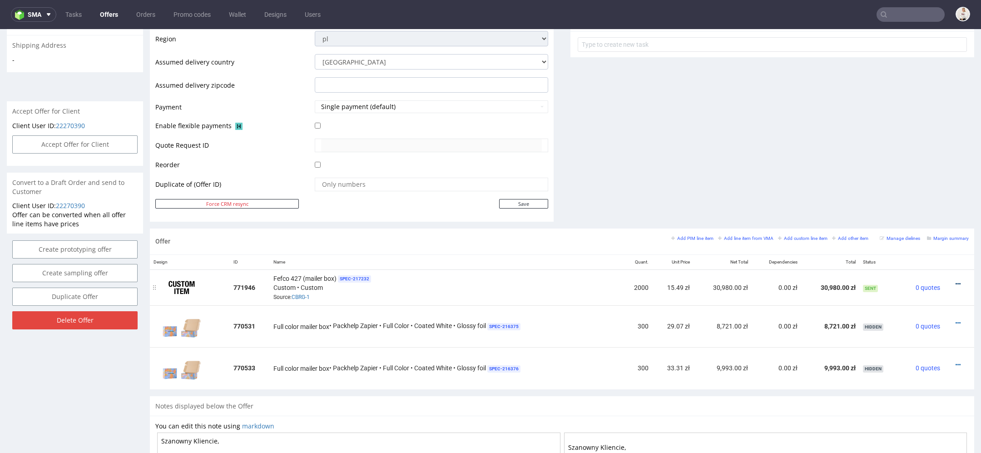
click at [956, 281] on icon at bounding box center [958, 284] width 5 height 6
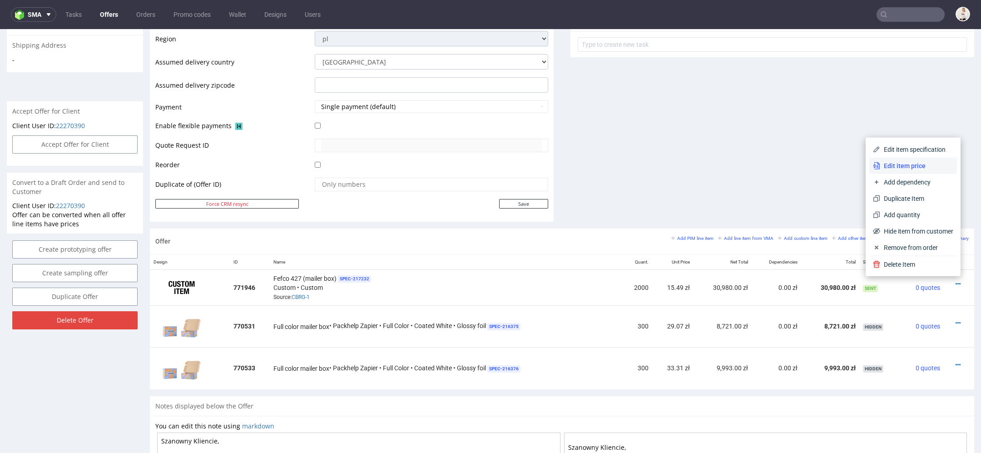
click at [905, 167] on span "Edit item price" at bounding box center [916, 165] width 73 height 9
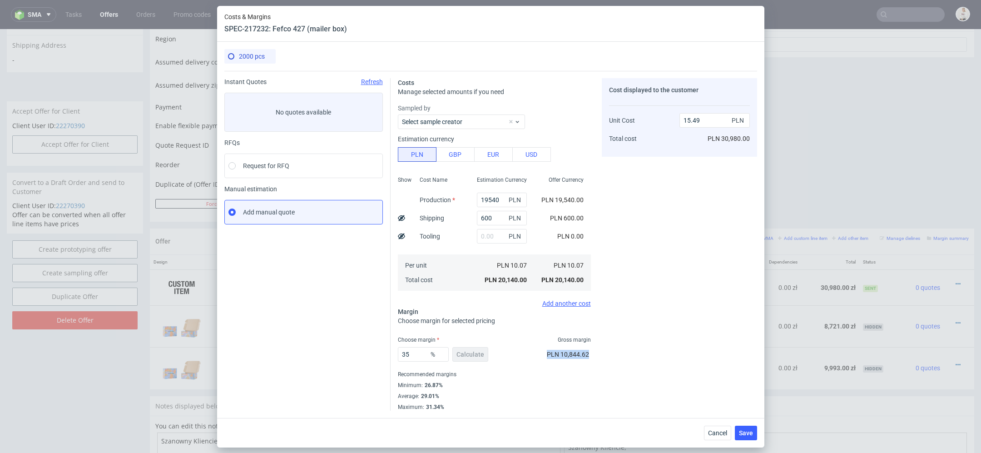
drag, startPoint x: 591, startPoint y: 353, endPoint x: 537, endPoint y: 354, distance: 53.2
click at [537, 354] on div "Costs Manage selected amounts if you need Sampled by Select sample creator Esti…" at bounding box center [574, 241] width 367 height 340
copy span "PLN 10,844.62"
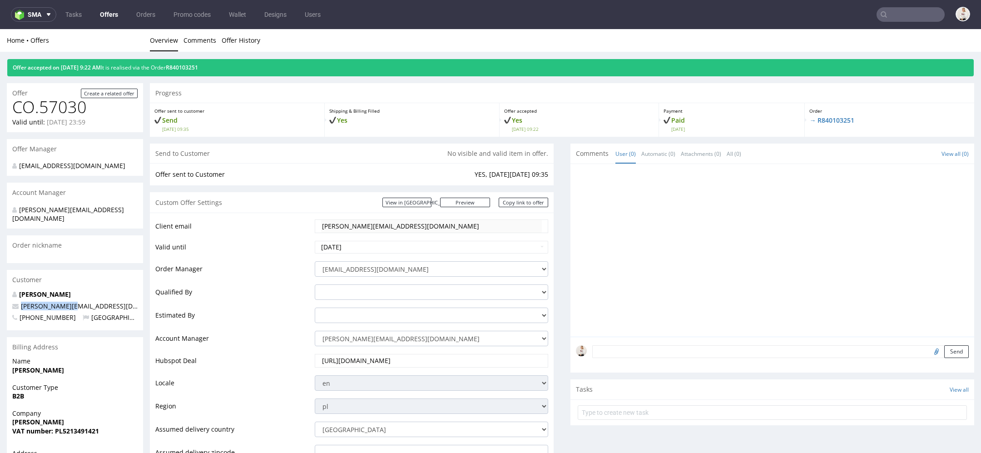
drag, startPoint x: 74, startPoint y: 298, endPoint x: 13, endPoint y: 298, distance: 60.4
click at [13, 302] on p "[PERSON_NAME][EMAIL_ADDRESS][DOMAIN_NAME]" at bounding box center [74, 306] width 125 height 9
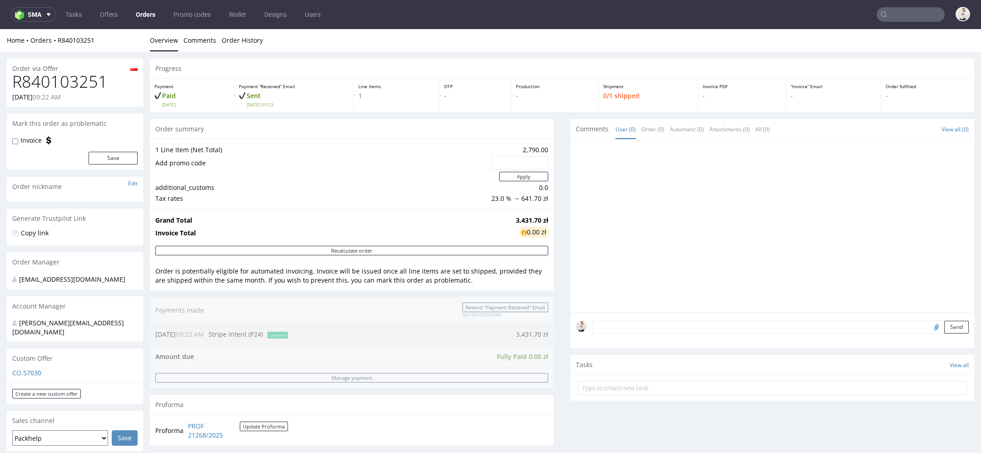
click at [73, 82] on h1 "R840103251" at bounding box center [74, 82] width 125 height 18
copy h1 "R840103251"
click at [525, 220] on strong "3,431.70 zł" at bounding box center [532, 220] width 32 height 9
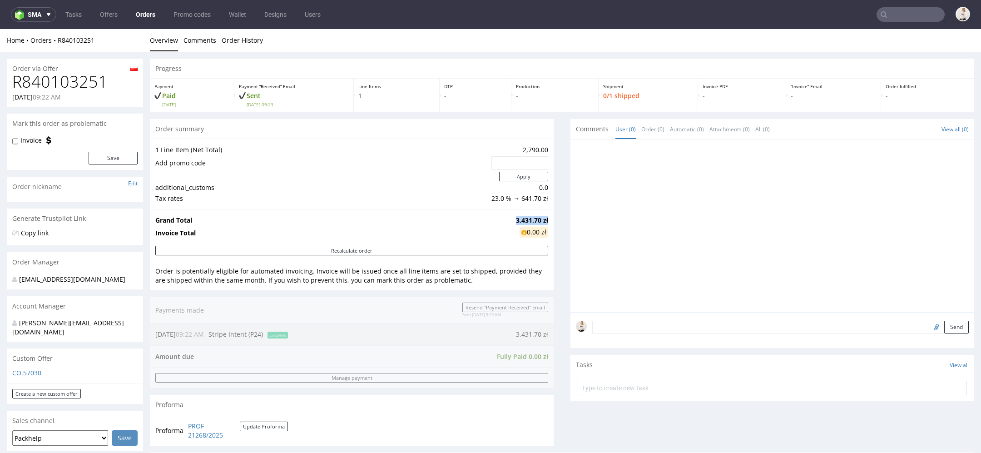
click at [525, 220] on strong "3,431.70 zł" at bounding box center [532, 220] width 32 height 9
copy strong "3,431.70 zł"
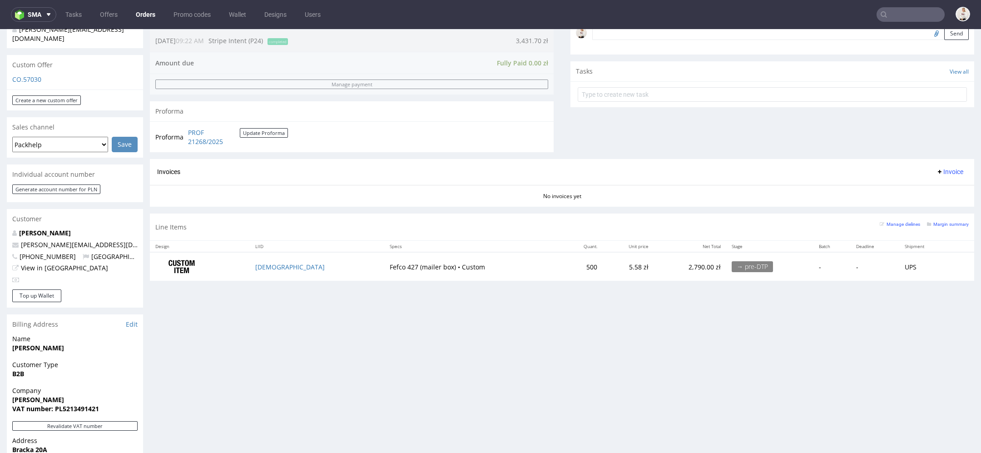
scroll to position [298, 0]
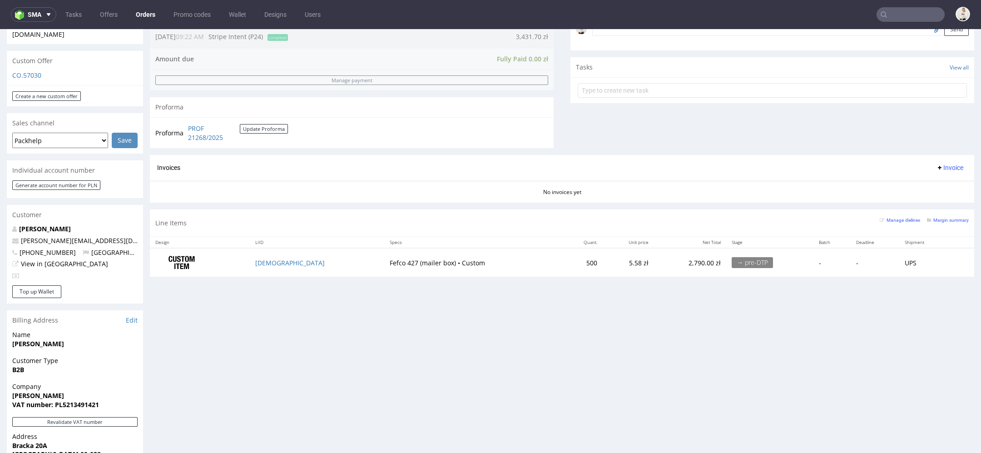
click at [349, 380] on div "Progress Payment Paid Fri 03 Oct Payment “Received” Email Sent Fri 3 Oct 09:23 …" at bounding box center [562, 185] width 825 height 848
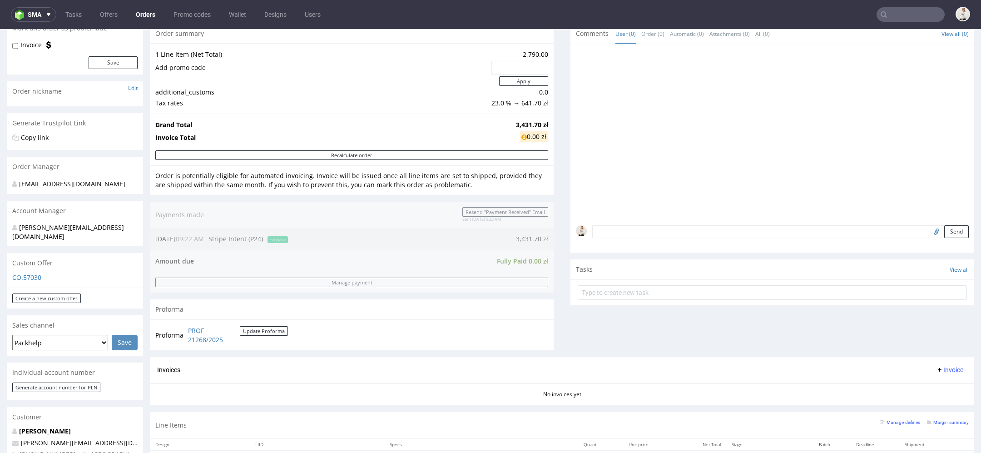
scroll to position [97, 0]
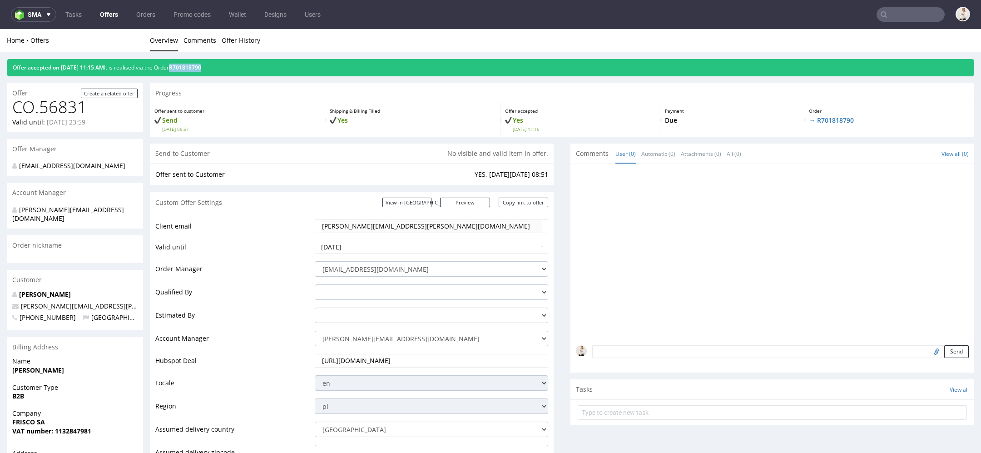
drag, startPoint x: 228, startPoint y: 70, endPoint x: 188, endPoint y: 70, distance: 40.0
click at [188, 70] on div "Offer accepted on [DATE] 11:15 AM It is realised via the Order R701818790" at bounding box center [490, 67] width 967 height 17
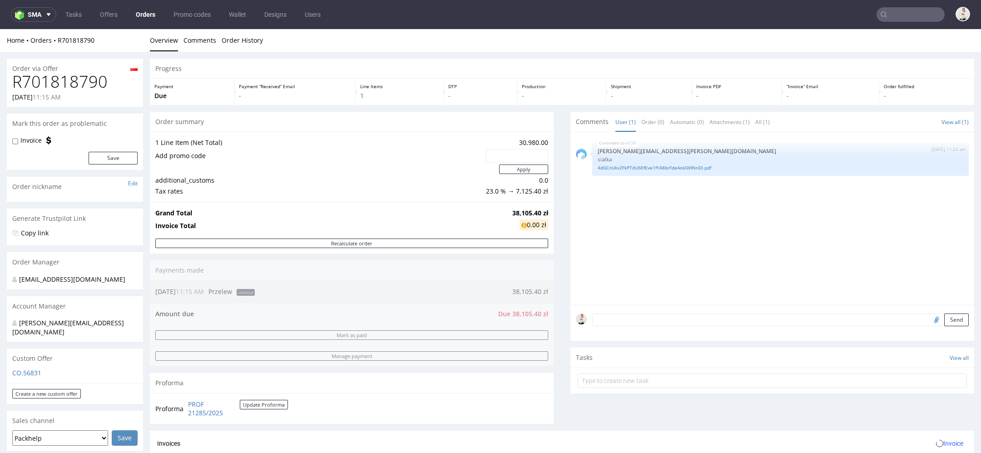
click at [72, 79] on h1 "R701818790" at bounding box center [74, 82] width 125 height 18
copy h1 "R701818790"
click at [529, 211] on strong "38,105.40 zł" at bounding box center [530, 213] width 36 height 9
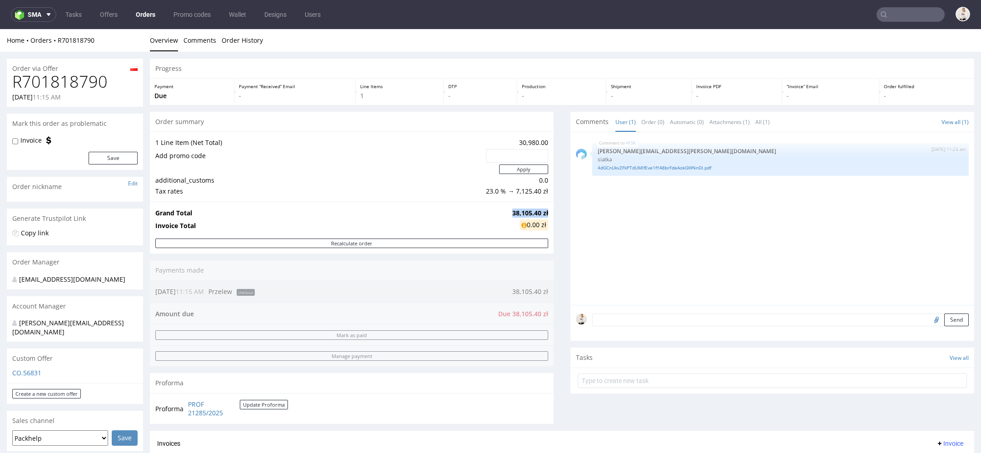
click at [529, 211] on strong "38,105.40 zł" at bounding box center [530, 213] width 36 height 9
copy strong "38,105.40 zł"
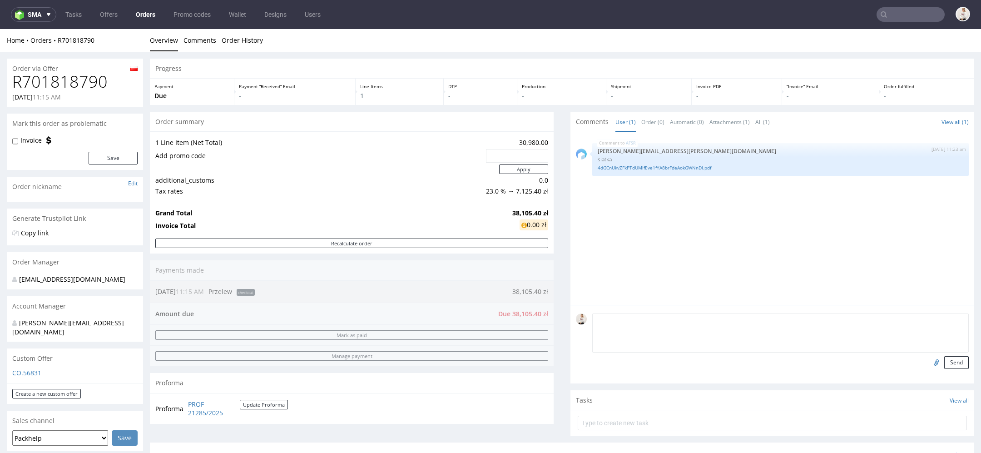
click at [627, 317] on textarea at bounding box center [780, 332] width 377 height 39
click at [929, 364] on input "file" at bounding box center [935, 362] width 13 height 12
click at [908, 303] on div "AFSR [DATE] 11:23 am [PERSON_NAME][EMAIL_ADDRESS][PERSON_NAME][DOMAIN_NAME] sia…" at bounding box center [775, 221] width 398 height 167
click at [929, 358] on input "file" at bounding box center [935, 362] width 13 height 12
type input "C:\fakepath\zielone 410x310x120 mm.pdf"
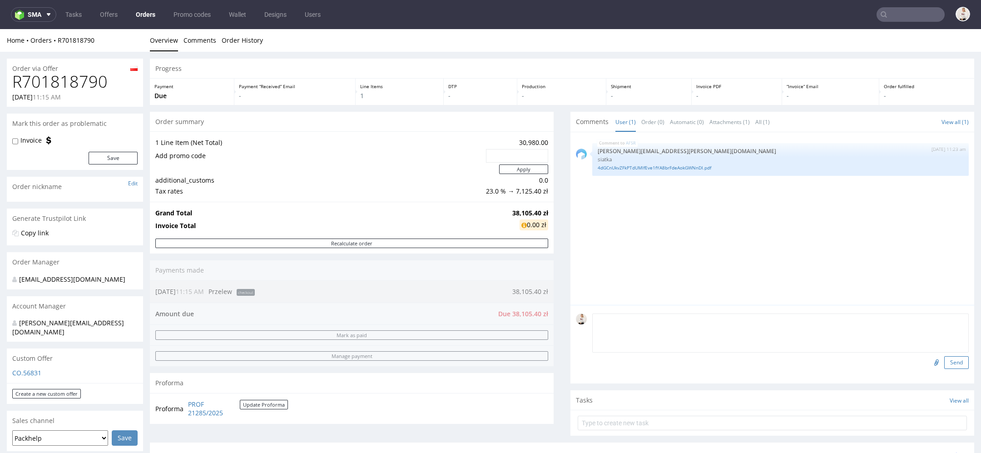
click at [944, 360] on button "Send" at bounding box center [956, 362] width 25 height 13
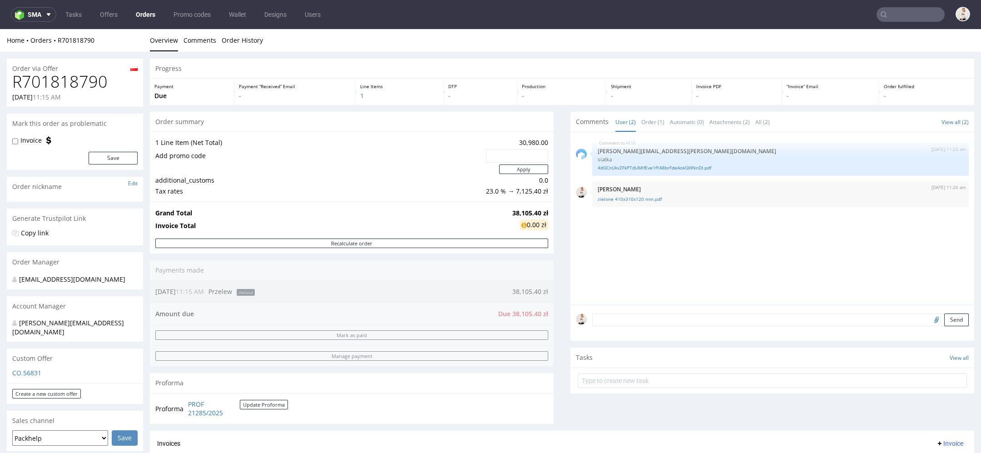
click at [929, 319] on input "file" at bounding box center [935, 319] width 13 height 12
type input "C:\fakepath\granatowe 410x310x120 mm.pdf"
click at [944, 314] on button "Send" at bounding box center [956, 319] width 25 height 13
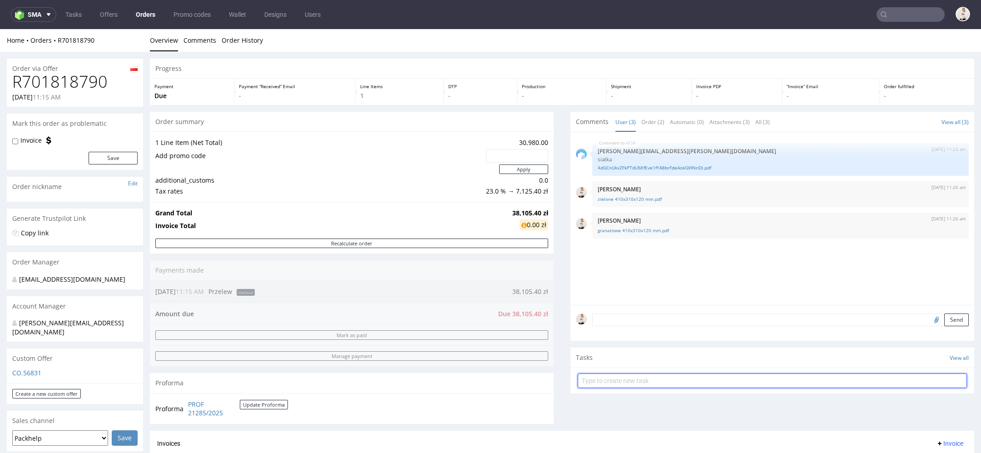
click at [632, 375] on input "text" at bounding box center [772, 380] width 389 height 15
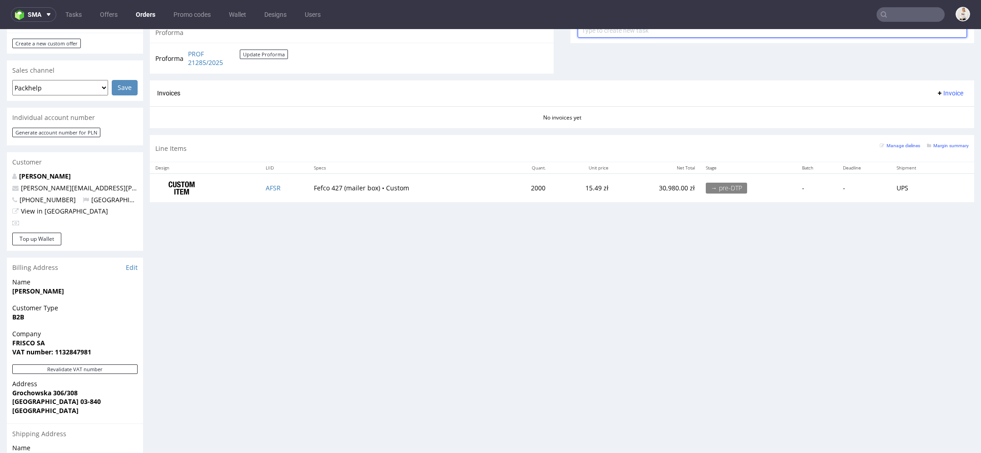
scroll to position [353, 0]
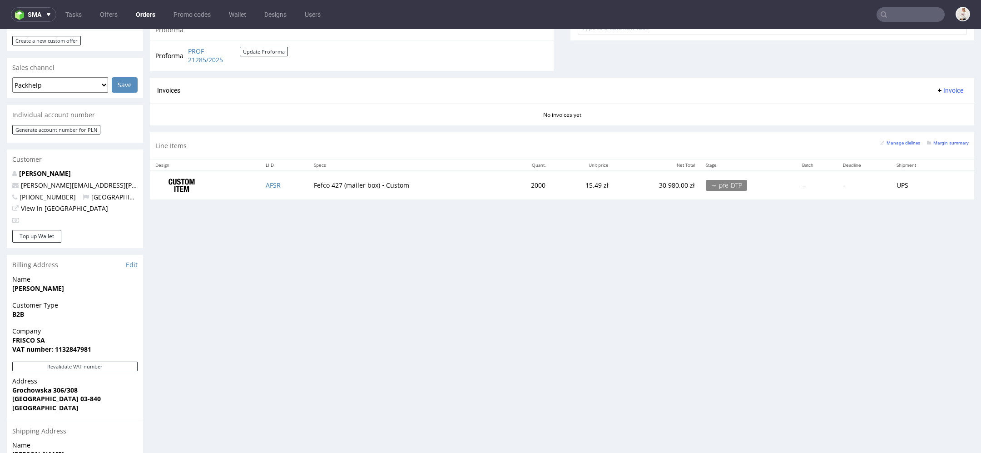
click at [473, 323] on div "Progress Payment Due Payment “Received” Email - Line Items 1 DTP - Production -…" at bounding box center [562, 130] width 825 height 848
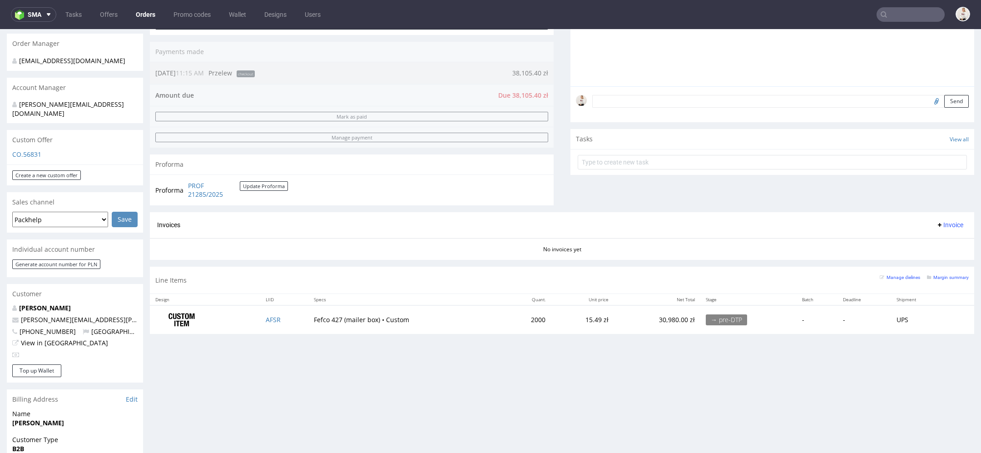
scroll to position [219, 0]
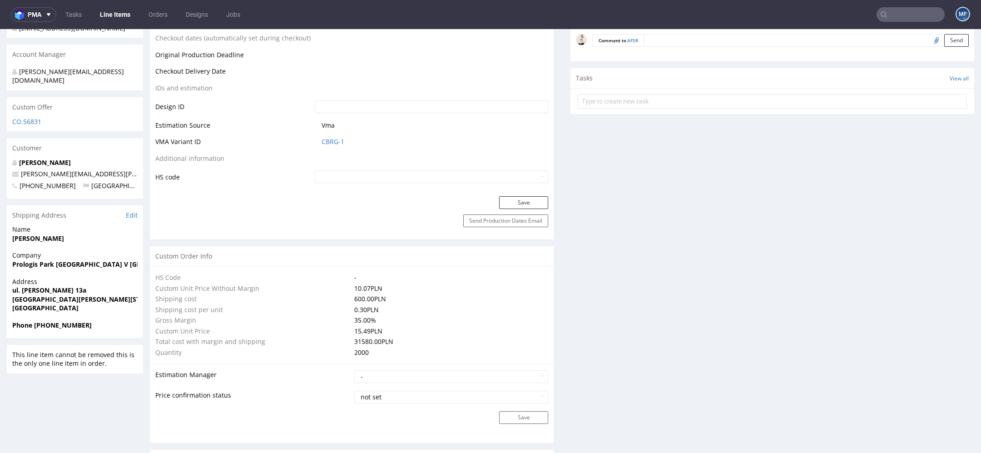
scroll to position [139, 0]
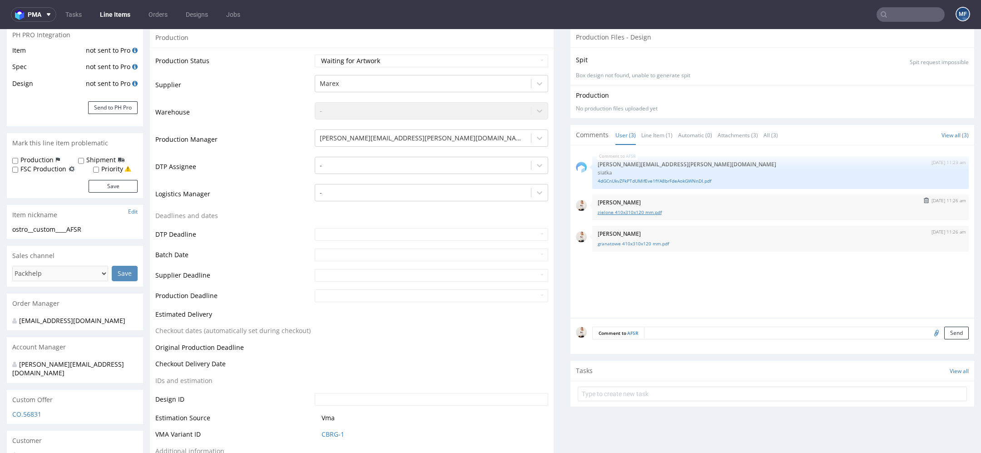
click at [615, 209] on link "zielone 410x310x120 mm.pdf" at bounding box center [781, 212] width 366 height 7
click at [621, 243] on link "granatowe 410x310x120 mm.pdf" at bounding box center [781, 243] width 366 height 7
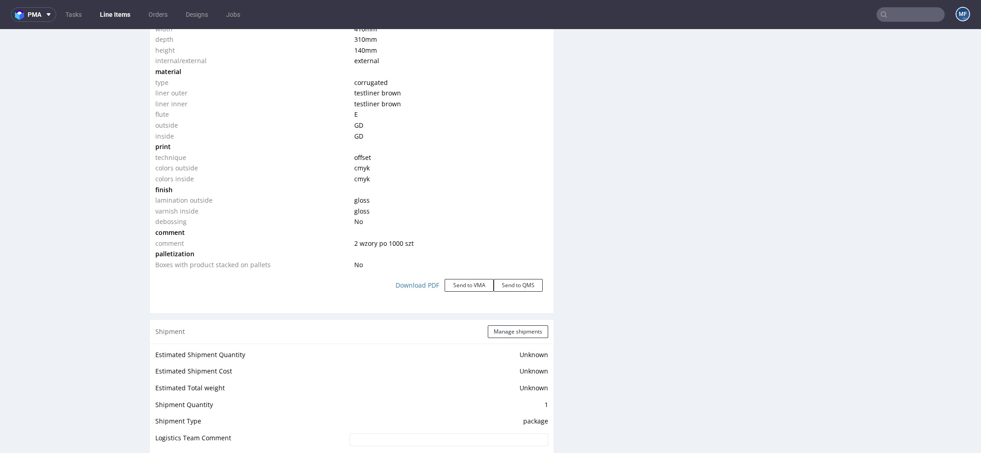
scroll to position [212, 0]
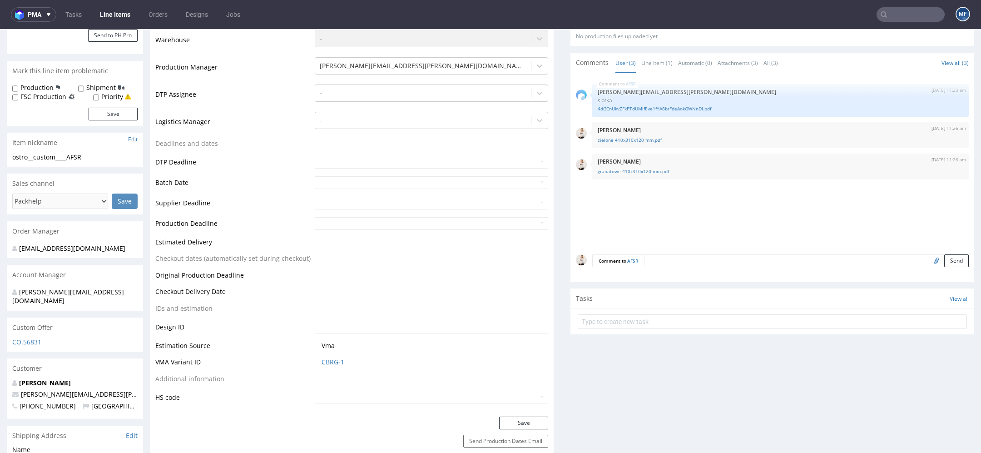
click at [899, 20] on input "text" at bounding box center [911, 14] width 68 height 15
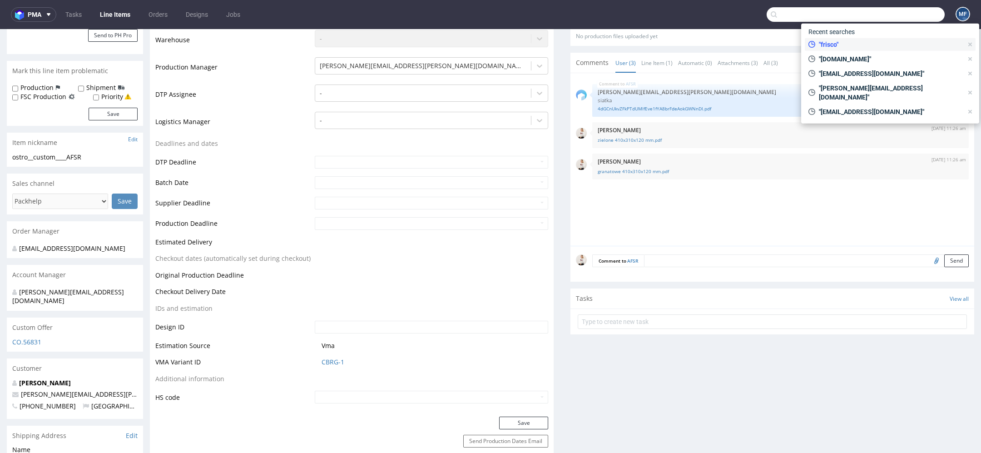
click at [854, 44] on span ""frisco"" at bounding box center [889, 44] width 148 height 9
type input "frisco"
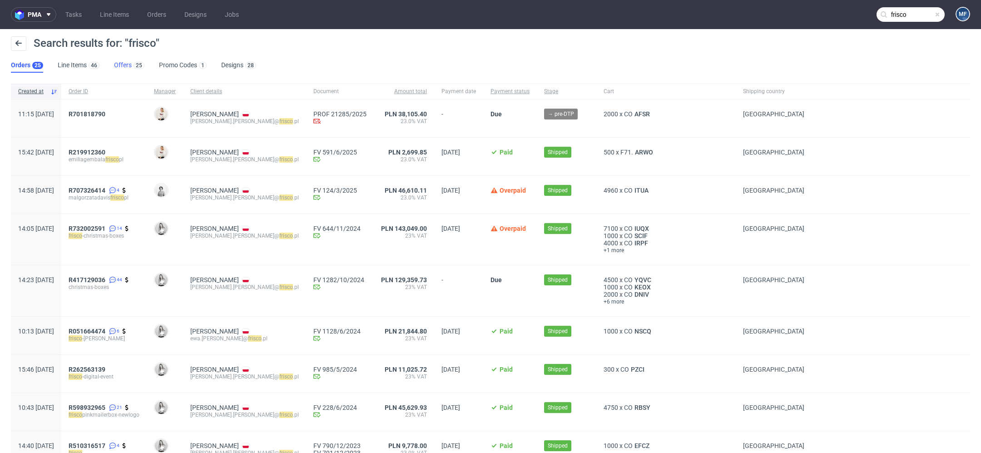
click at [117, 67] on link "Offers 25" at bounding box center [129, 65] width 30 height 15
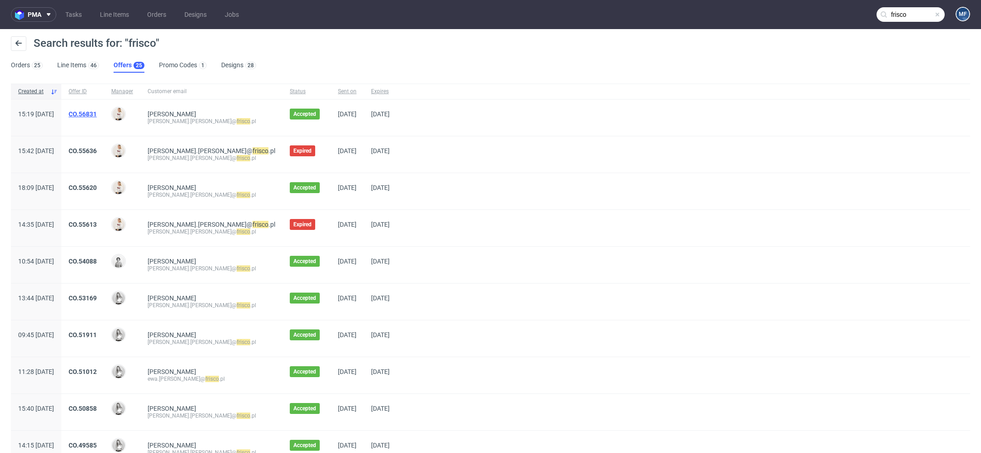
click at [97, 114] on link "CO.56831" at bounding box center [83, 113] width 28 height 7
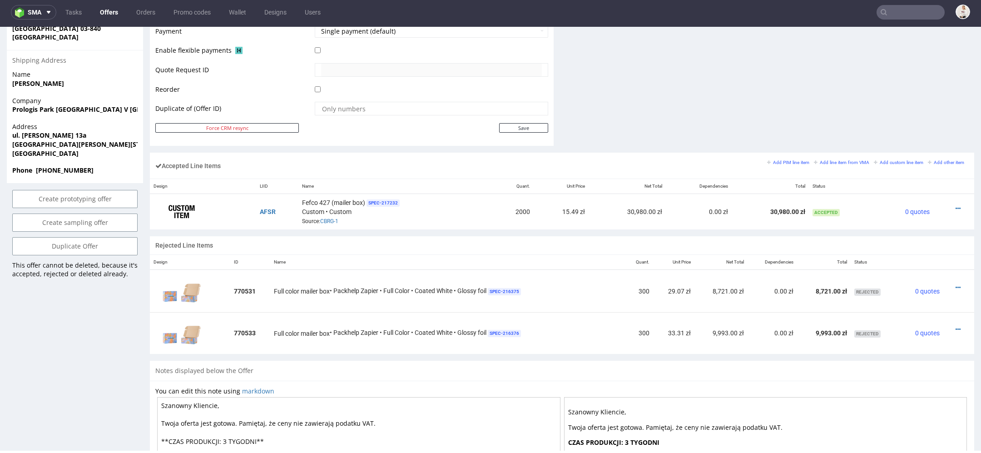
scroll to position [447, 0]
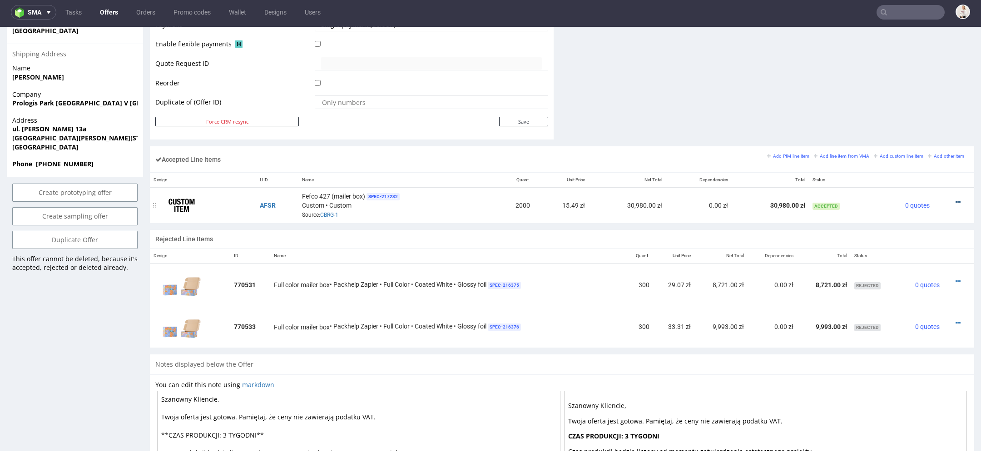
click at [956, 199] on icon at bounding box center [958, 202] width 5 height 6
click at [909, 118] on span "Edit item price" at bounding box center [920, 116] width 65 height 9
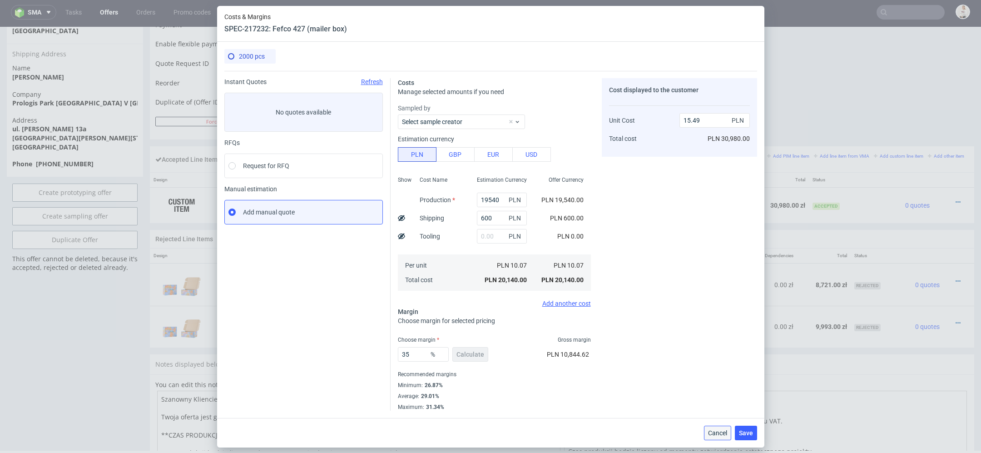
click at [724, 430] on span "Cancel" at bounding box center [717, 433] width 19 height 6
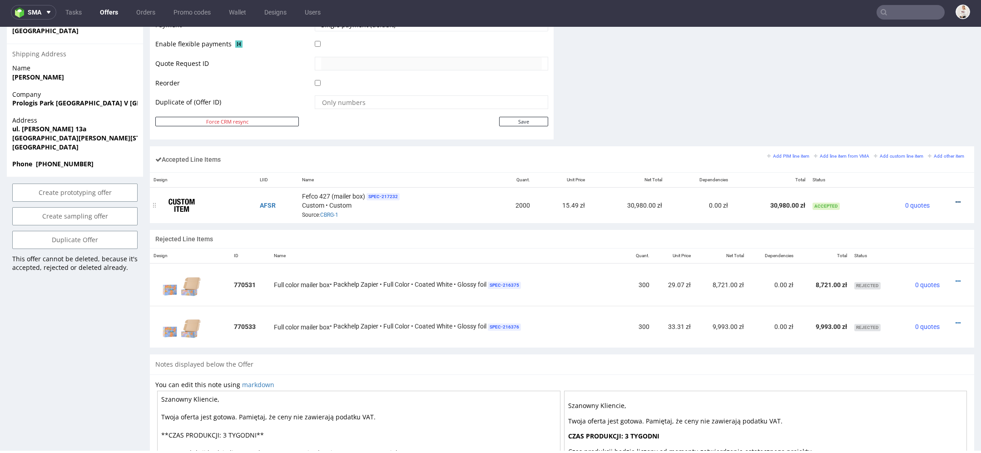
click at [956, 200] on icon at bounding box center [958, 202] width 5 height 6
click at [917, 97] on span "Edit item specification" at bounding box center [919, 99] width 68 height 9
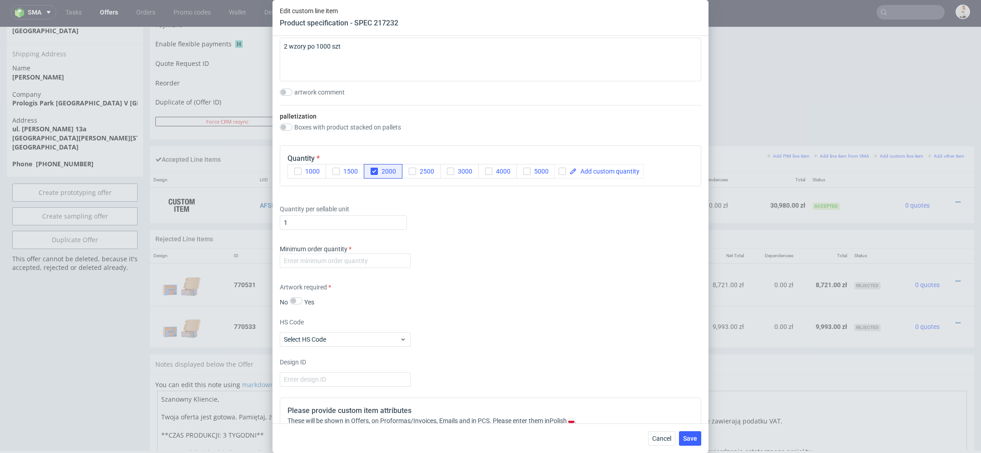
scroll to position [1143, 0]
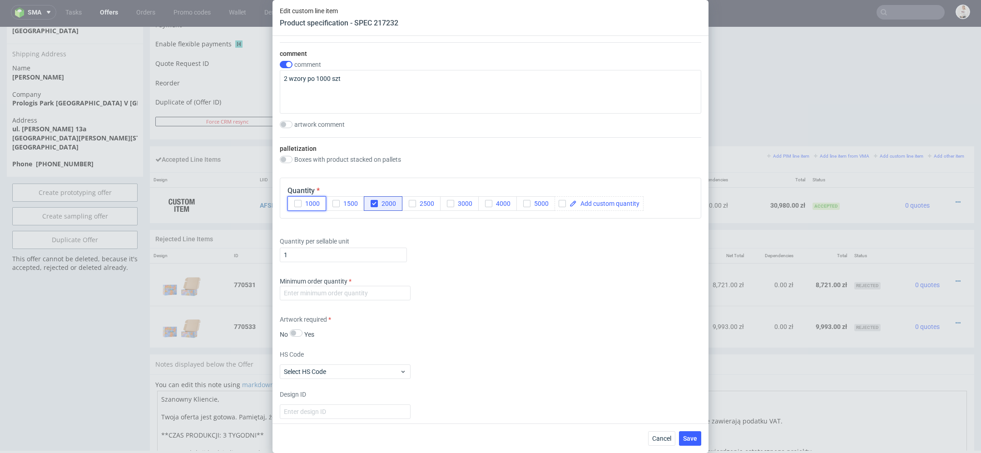
click at [307, 205] on button "1000" at bounding box center [307, 203] width 39 height 15
click at [386, 202] on span "2000" at bounding box center [387, 203] width 18 height 7
click at [690, 436] on span "Save" at bounding box center [690, 438] width 14 height 6
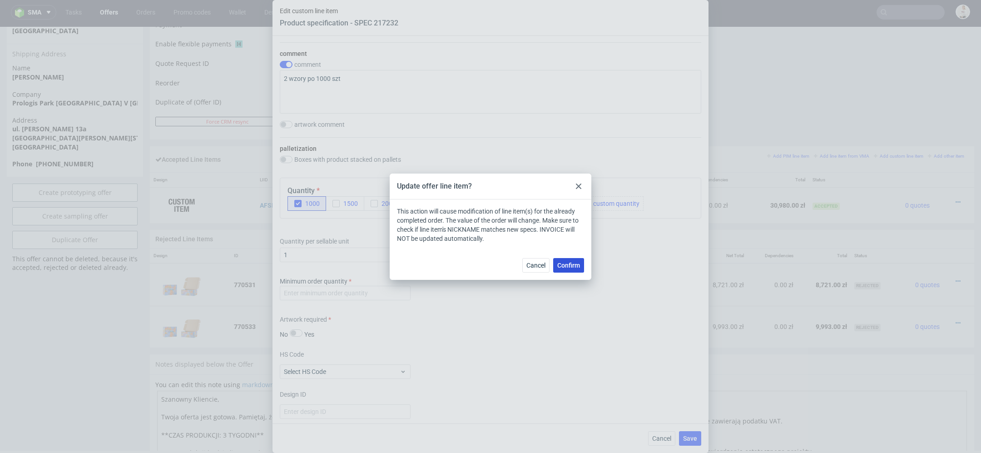
click at [566, 263] on span "Confirm" at bounding box center [568, 265] width 23 height 6
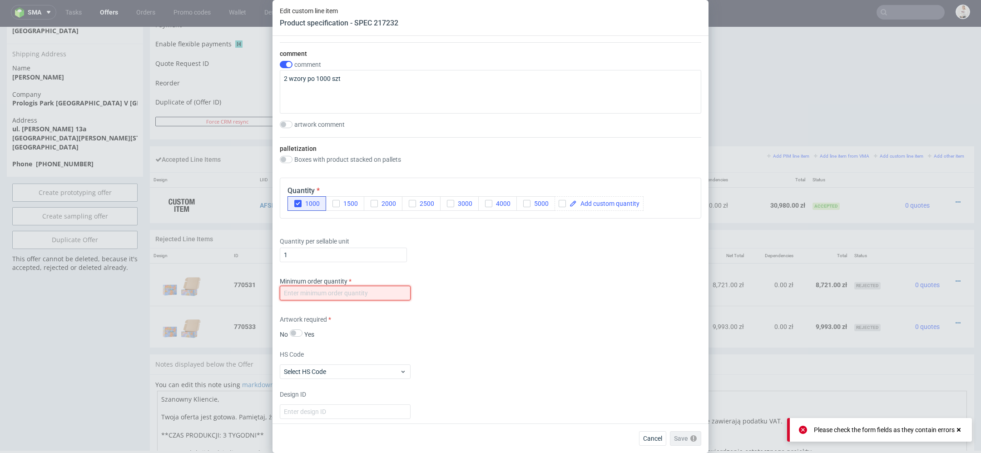
click at [397, 290] on input "number" at bounding box center [345, 293] width 131 height 15
type input "1"
click at [602, 343] on div "Supplier Marex Technical specification Instant price RFQ type name corrugated c…" at bounding box center [491, 230] width 436 height 388
click at [681, 442] on button "Save" at bounding box center [690, 438] width 22 height 15
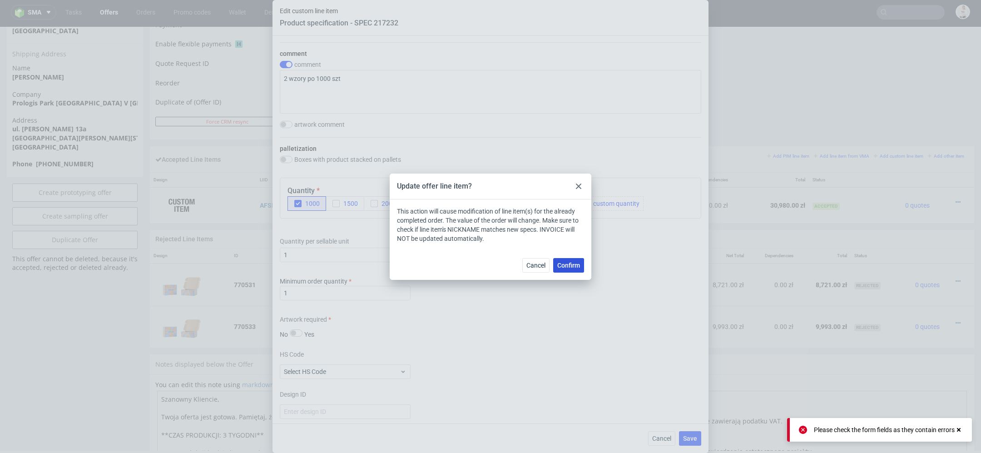
click at [561, 266] on span "Confirm" at bounding box center [568, 265] width 23 height 6
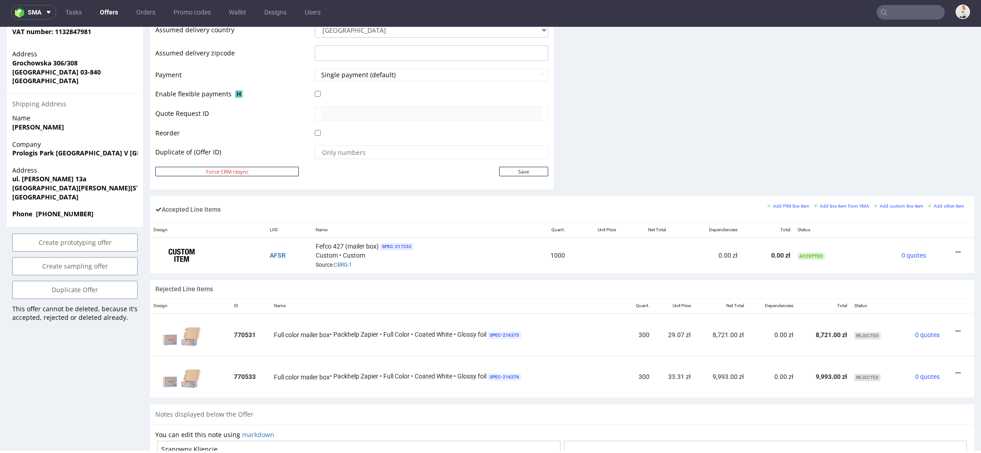
scroll to position [401, 0]
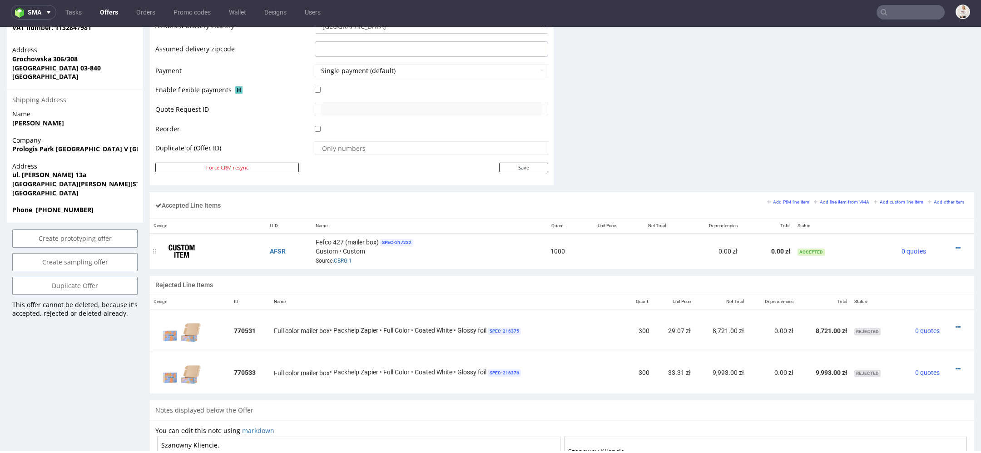
click at [944, 245] on div at bounding box center [950, 247] width 32 height 9
click at [956, 245] on icon at bounding box center [958, 248] width 5 height 6
click at [914, 193] on span "Duplicate Item" at bounding box center [920, 194] width 65 height 9
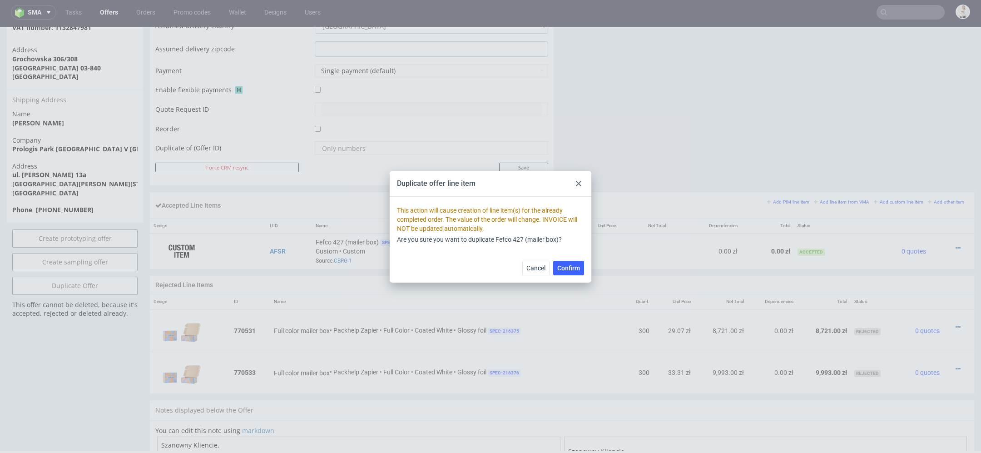
click at [578, 184] on use at bounding box center [578, 183] width 5 height 5
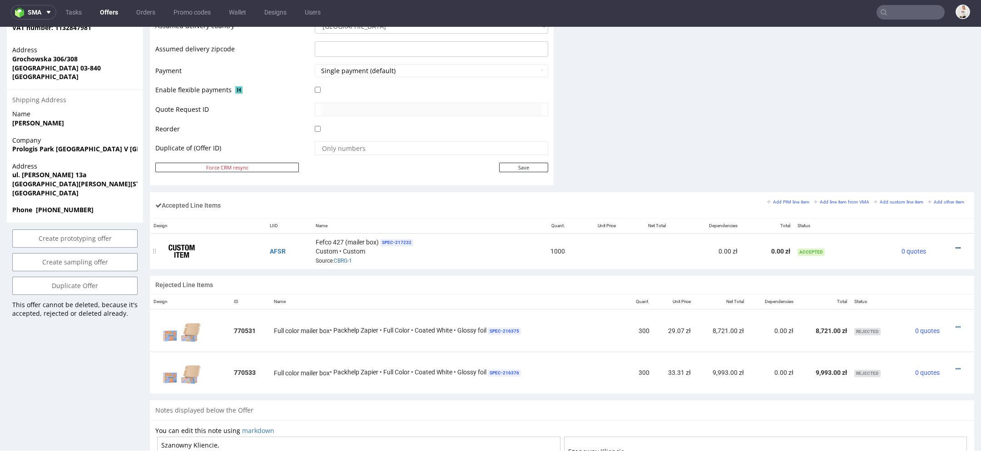
click at [956, 245] on icon at bounding box center [958, 248] width 5 height 6
click at [899, 162] on span "Edit item price" at bounding box center [920, 162] width 65 height 9
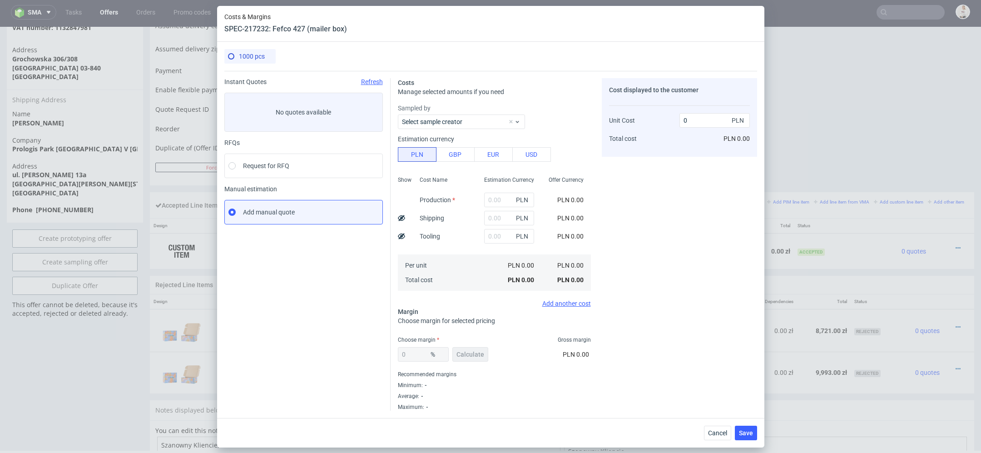
click at [639, 266] on div "Cost displayed to the customer Unit Cost Total cost 0 PLN PLN 0.00" at bounding box center [679, 244] width 155 height 333
click at [495, 200] on input "text" at bounding box center [509, 200] width 50 height 15
type input "9770"
type input "9.77"
type input "9770"
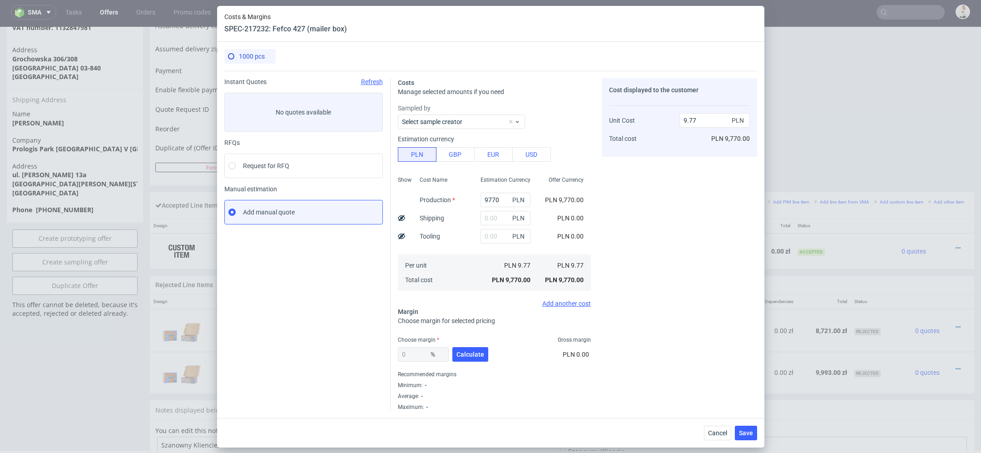
click at [621, 249] on div "Cost displayed to the customer Unit Cost Total cost 9.77 PLN PLN 9,770.00" at bounding box center [679, 244] width 155 height 333
click at [498, 220] on input "text" at bounding box center [506, 218] width 50 height 15
type input "300"
type input "10.07"
type input "300"
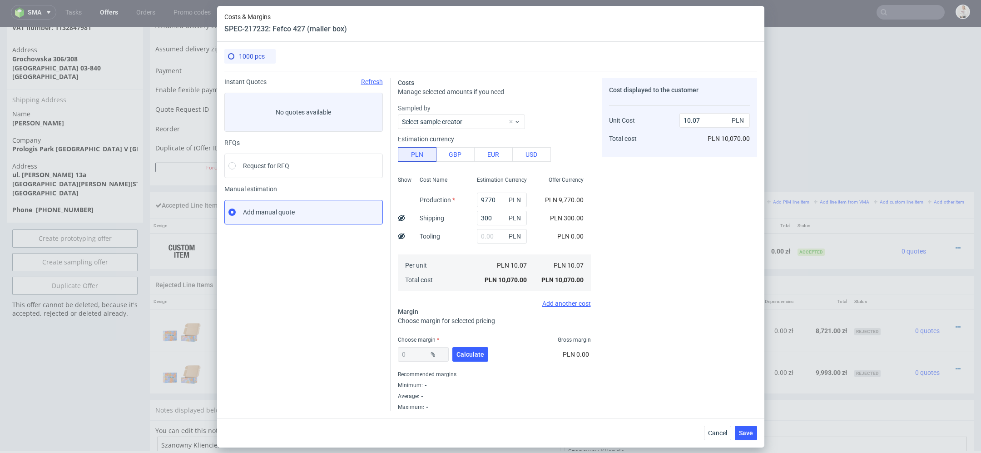
click at [735, 258] on div "Cost displayed to the customer Unit Cost Total cost 10.07 PLN PLN 10,070.00" at bounding box center [679, 244] width 155 height 333
click at [466, 349] on button "Calculate" at bounding box center [470, 354] width 36 height 15
type input "33.63"
type input "15.17"
drag, startPoint x: 419, startPoint y: 352, endPoint x: 347, endPoint y: 344, distance: 72.1
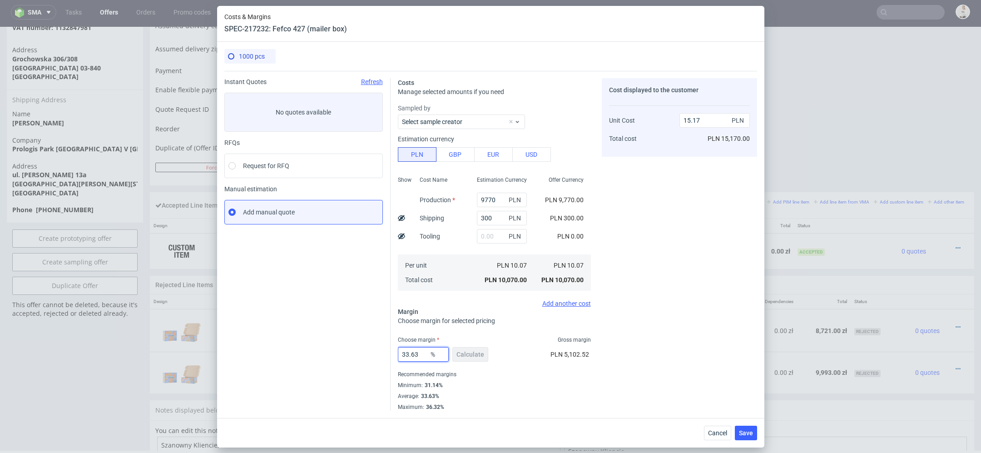
click at [347, 344] on div "Instant Quotes Refresh No quotes available RFQs Request for RFQ Manual estimati…" at bounding box center [490, 241] width 533 height 340
type input "35"
type input "15.49"
type input "35"
click at [712, 318] on div "Cost displayed to the customer Unit Cost Total cost 15.49 PLN PLN 15,490.00" at bounding box center [679, 244] width 155 height 333
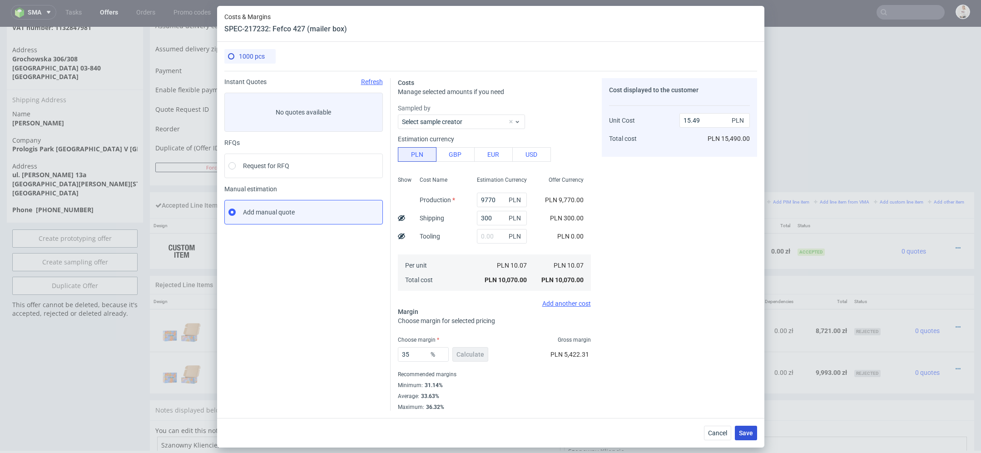
click at [749, 435] on span "Save" at bounding box center [746, 433] width 14 height 6
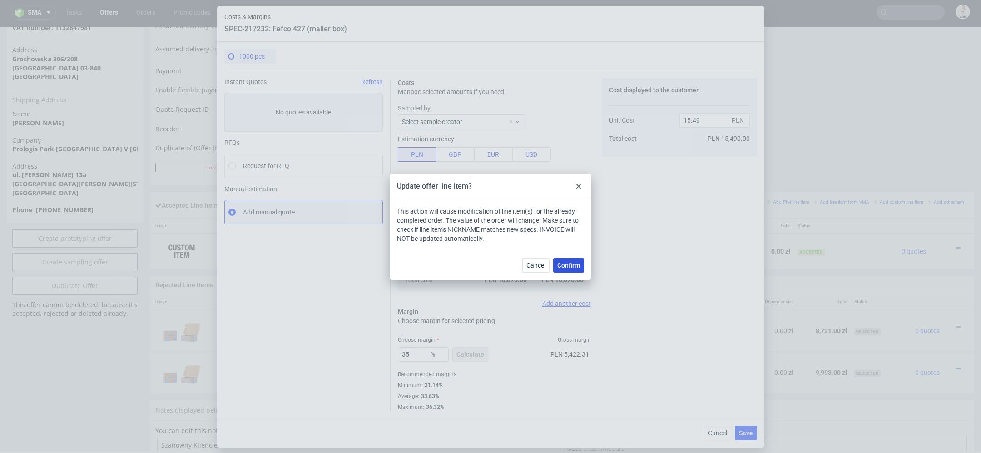
click at [572, 264] on span "Confirm" at bounding box center [568, 265] width 23 height 6
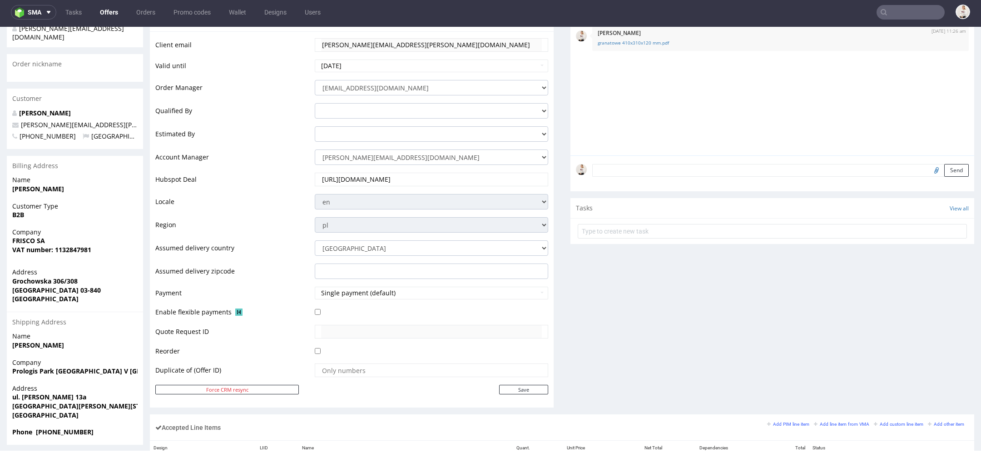
scroll to position [295, 0]
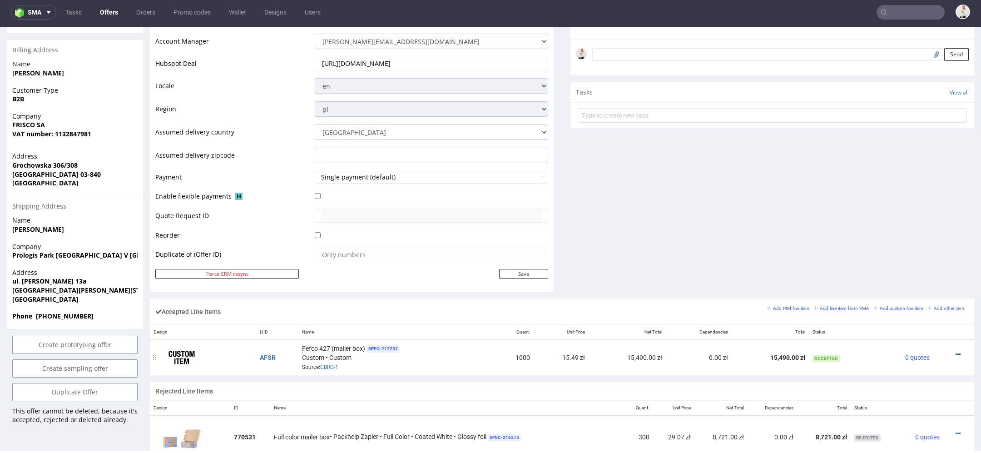
click at [956, 351] on icon at bounding box center [958, 354] width 5 height 6
click at [922, 302] on span "Duplicate Item" at bounding box center [920, 301] width 65 height 9
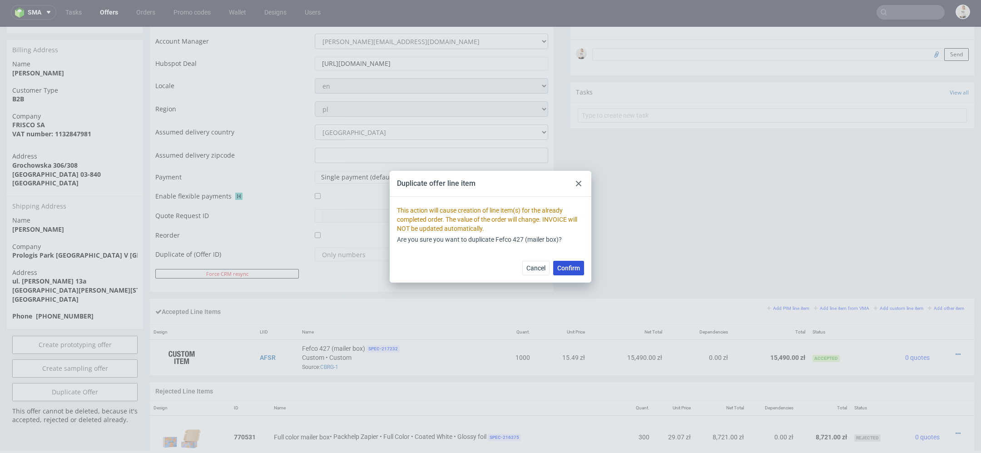
click at [572, 265] on span "Confirm" at bounding box center [568, 268] width 23 height 6
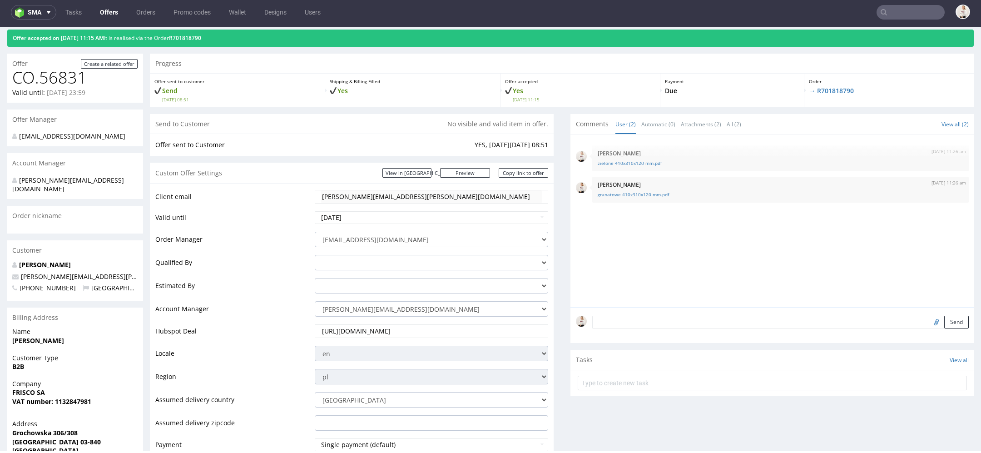
scroll to position [0, 0]
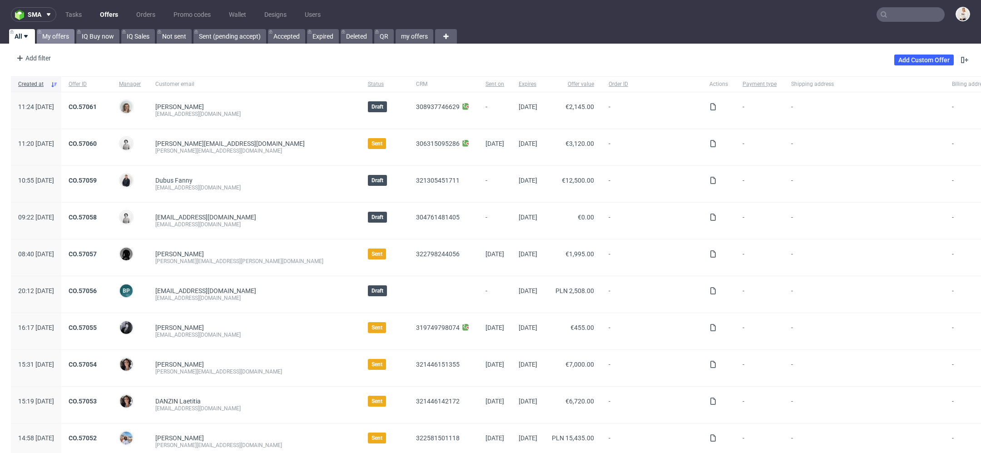
click at [58, 40] on link "My offers" at bounding box center [56, 36] width 38 height 15
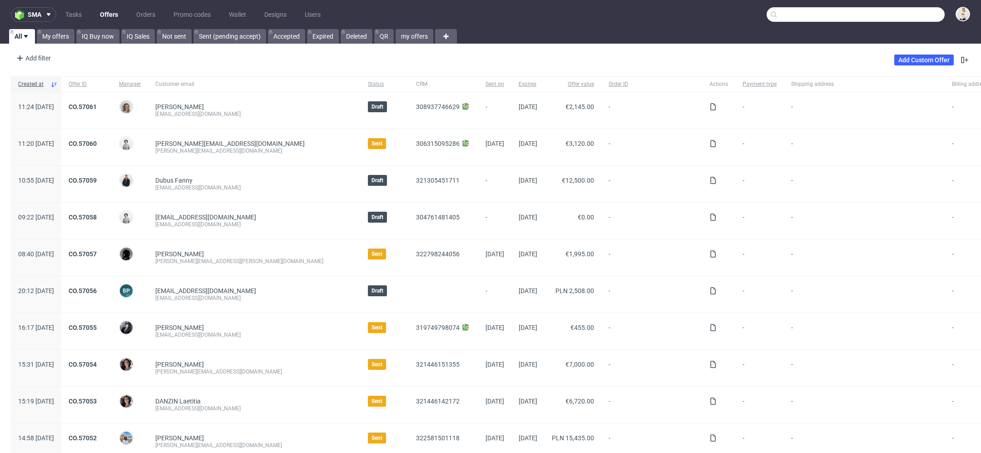
click at [891, 9] on input "text" at bounding box center [856, 14] width 178 height 15
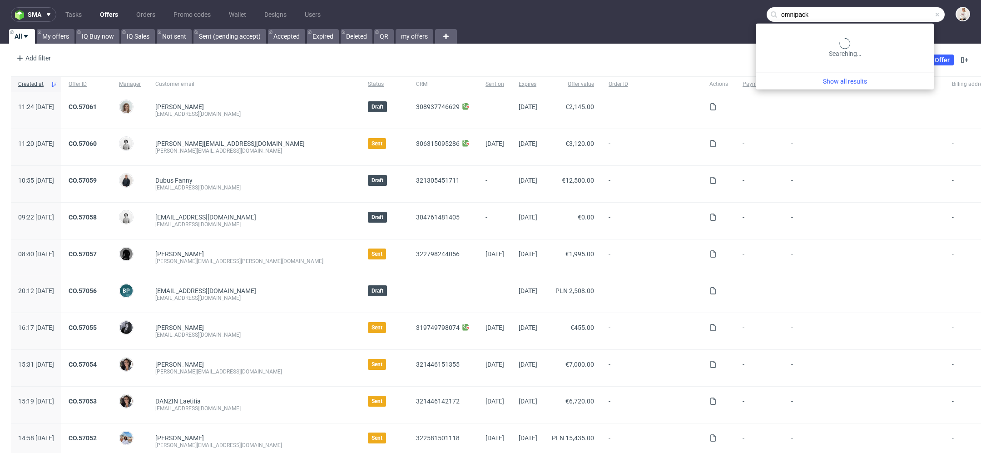
type input "omnipack"
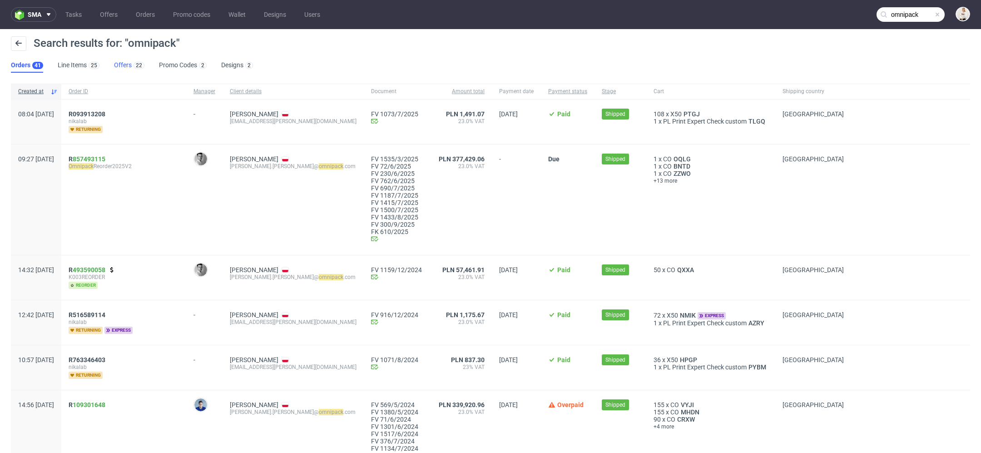
click at [119, 63] on link "Offers 22" at bounding box center [129, 65] width 30 height 15
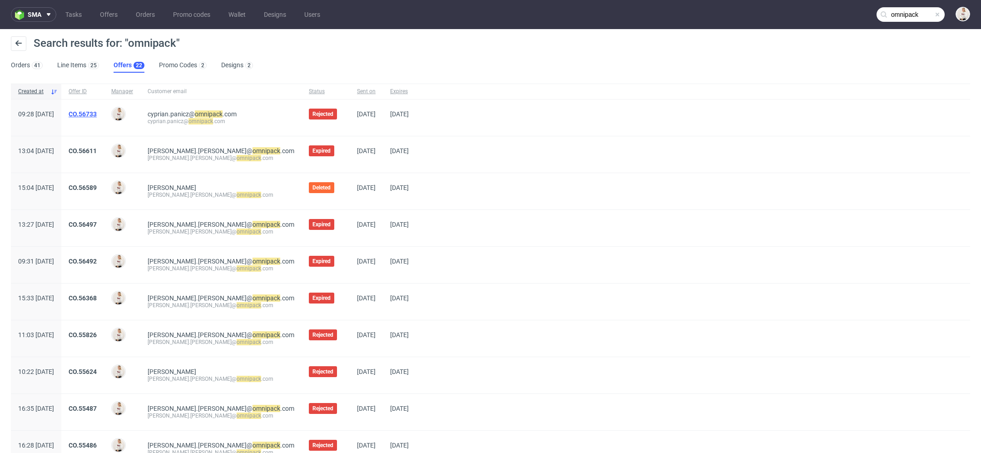
click at [97, 114] on link "CO.56733" at bounding box center [83, 113] width 28 height 7
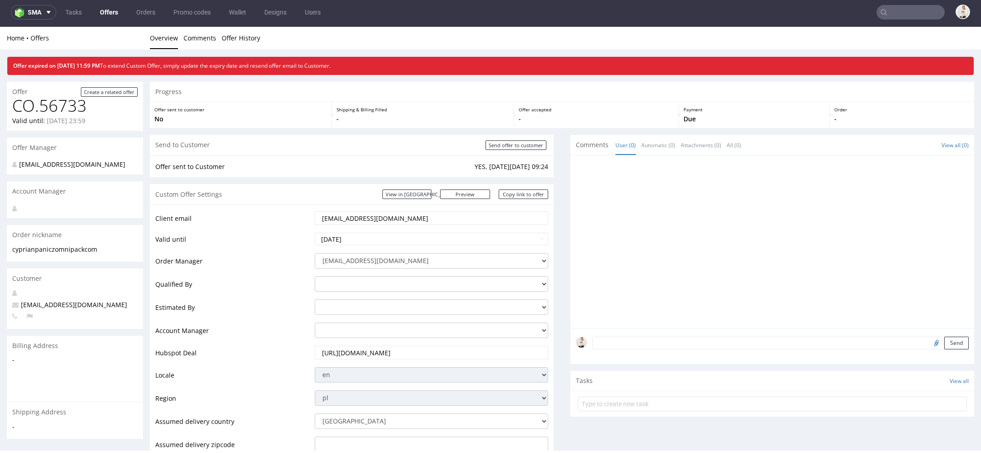
type input "omnipack"
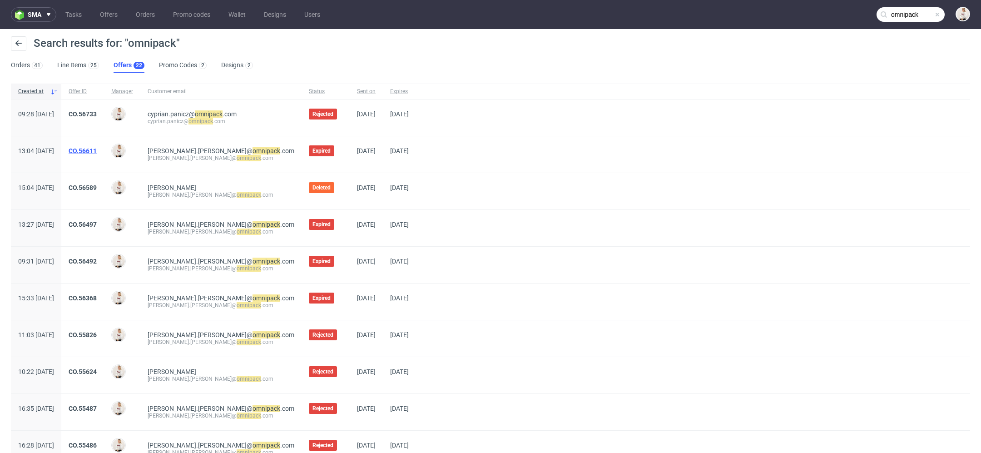
click at [97, 151] on link "CO.56611" at bounding box center [83, 150] width 28 height 7
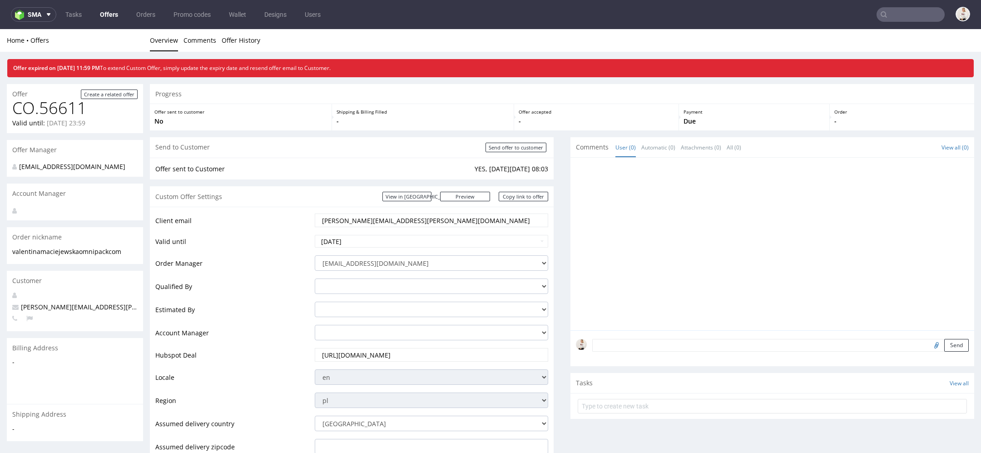
click at [463, 234] on td "2025-09-13" at bounding box center [431, 244] width 236 height 20
click at [463, 243] on input "2025-09-13" at bounding box center [432, 241] width 234 height 13
click at [400, 133] on th at bounding box center [405, 132] width 14 height 14
click at [403, 206] on td "25" at bounding box center [405, 201] width 14 height 14
type input "2025-10-25"
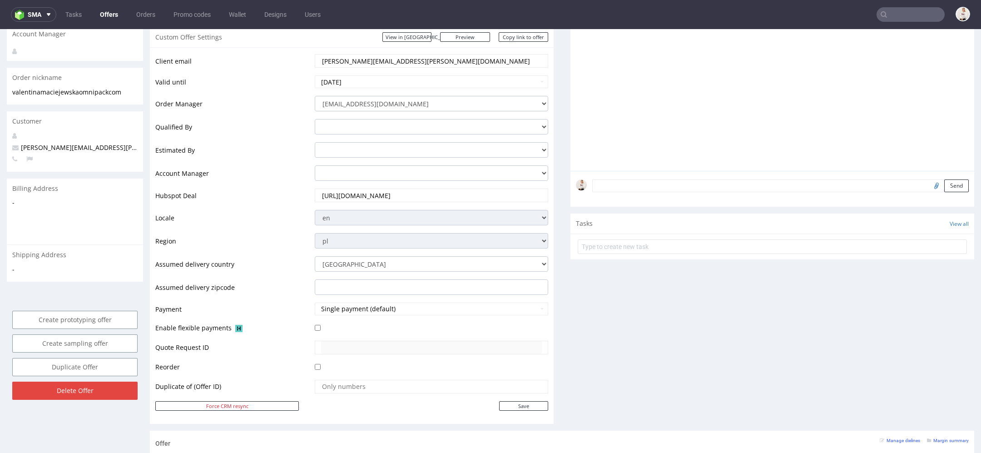
scroll to position [177, 0]
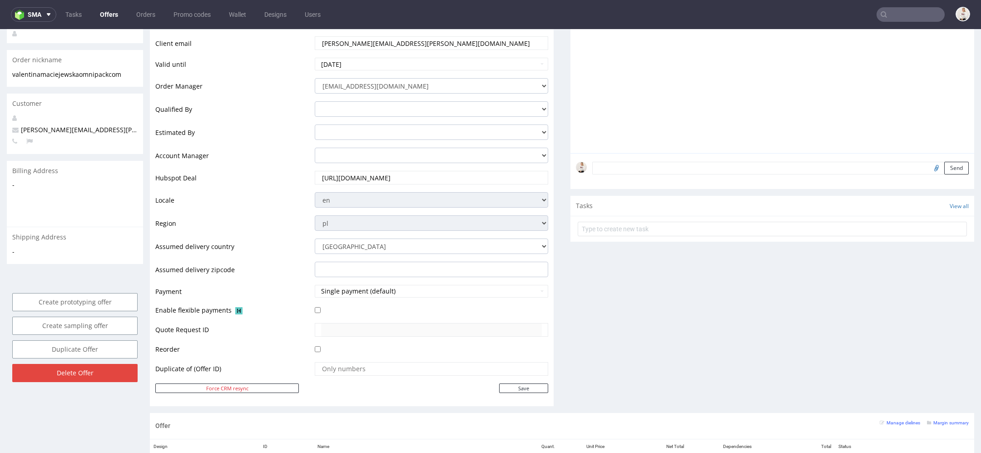
click at [520, 379] on td at bounding box center [431, 371] width 236 height 21
click at [523, 385] on input "Save" at bounding box center [523, 388] width 49 height 10
type input "In progress..."
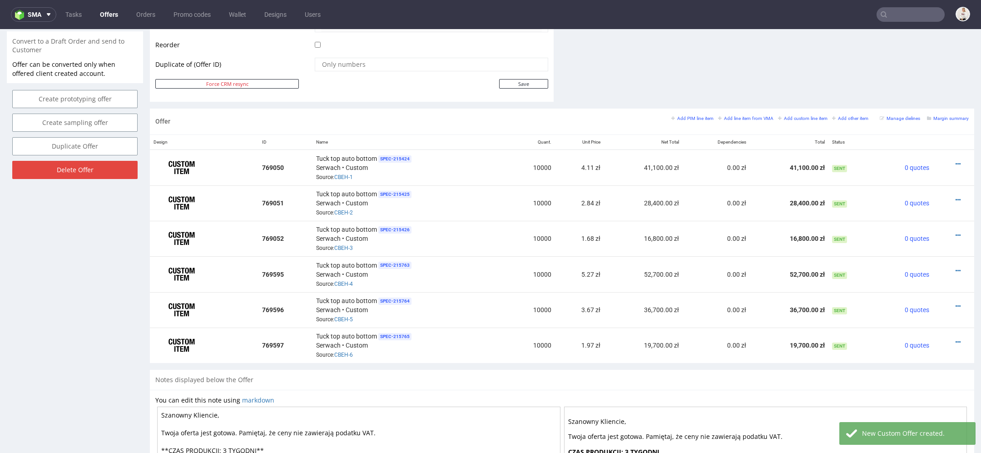
scroll to position [472, 0]
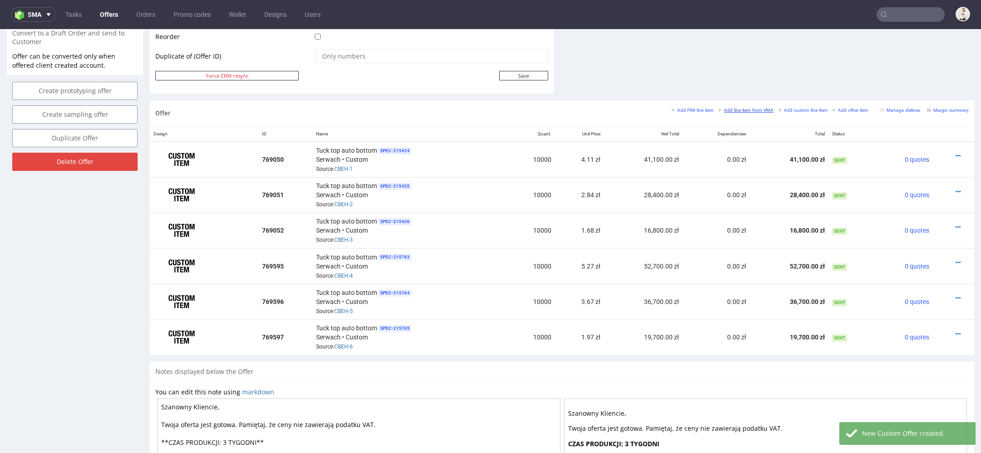
click at [749, 110] on small "Add line item from VMA" at bounding box center [745, 110] width 55 height 5
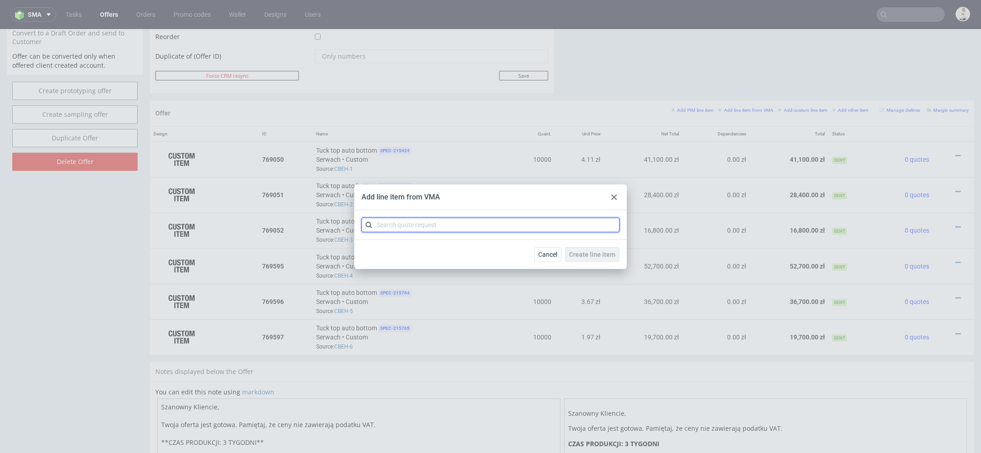
click at [470, 231] on input "text" at bounding box center [491, 225] width 258 height 15
paste input "CBEH"
type input "CBEH"
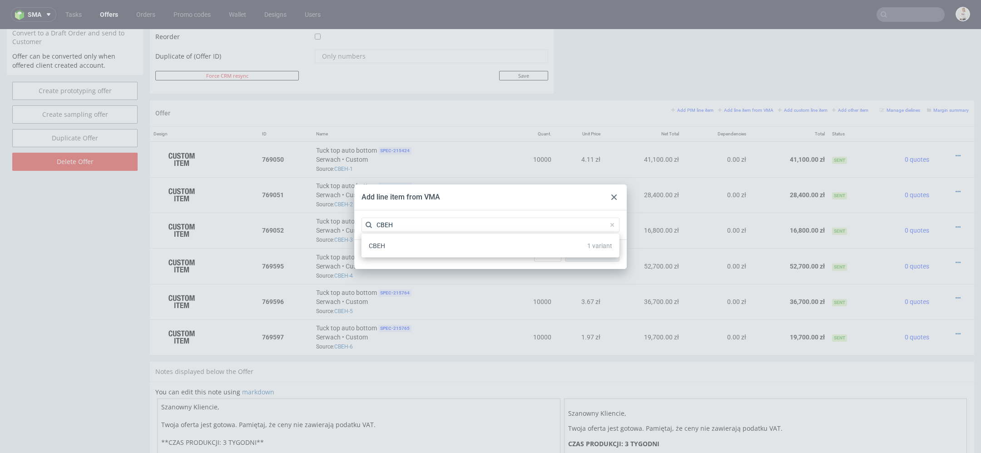
click at [457, 253] on div "CBEH 1 variant" at bounding box center [490, 246] width 251 height 16
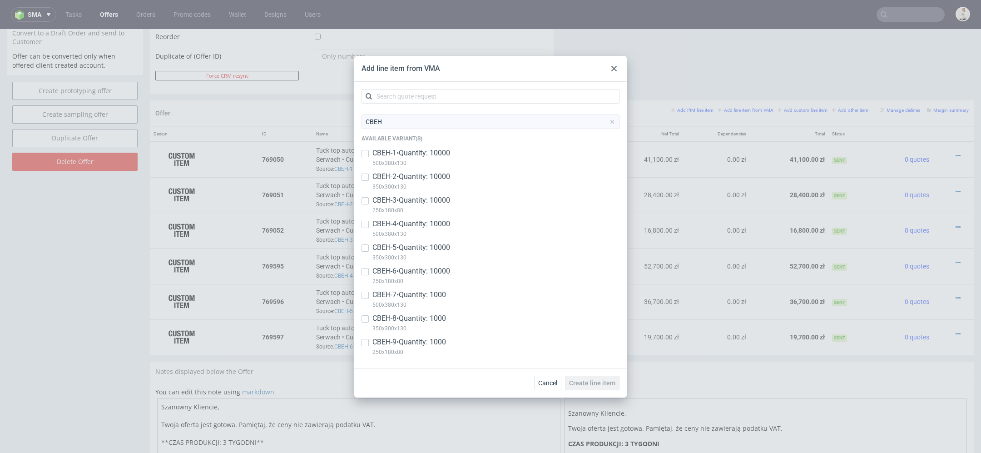
click at [424, 297] on p "CBEH-7 • Quantity: 1000" at bounding box center [410, 295] width 74 height 10
checkbox input "true"
click at [425, 325] on p "350x300x130" at bounding box center [410, 328] width 74 height 10
checkbox input "true"
click at [427, 348] on p "250x180x80" at bounding box center [410, 352] width 74 height 10
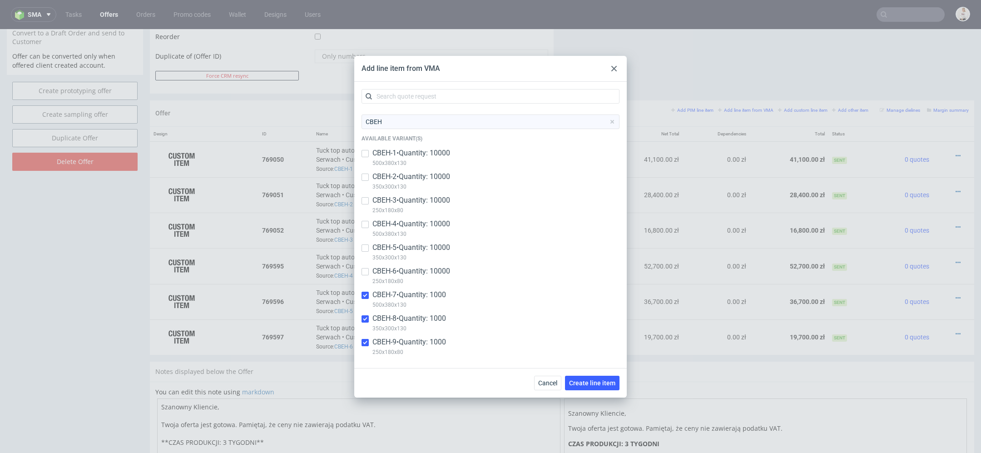
checkbox input "true"
click at [587, 385] on span "Create line item" at bounding box center [592, 383] width 46 height 6
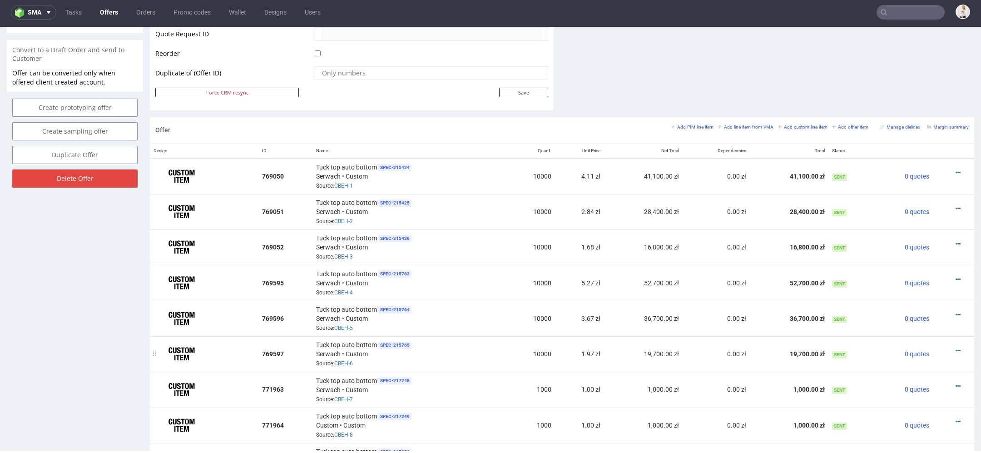
scroll to position [448, 0]
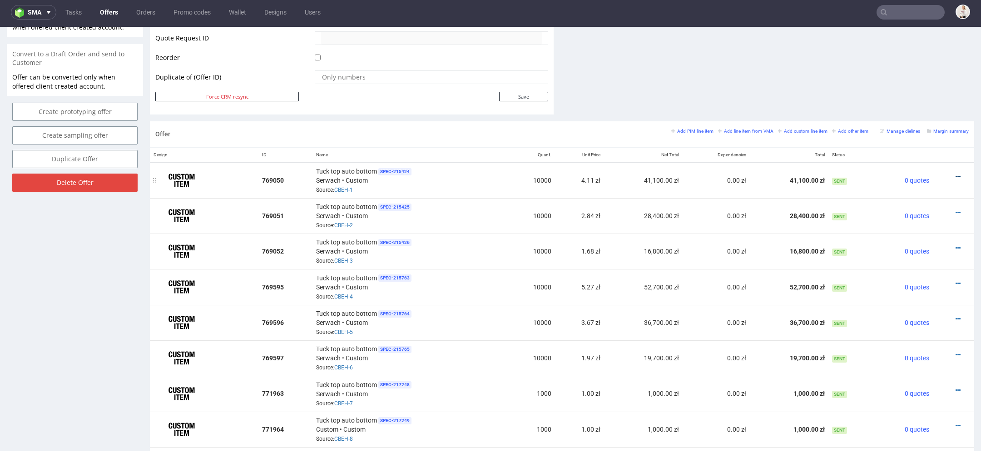
click at [956, 174] on icon at bounding box center [958, 177] width 5 height 6
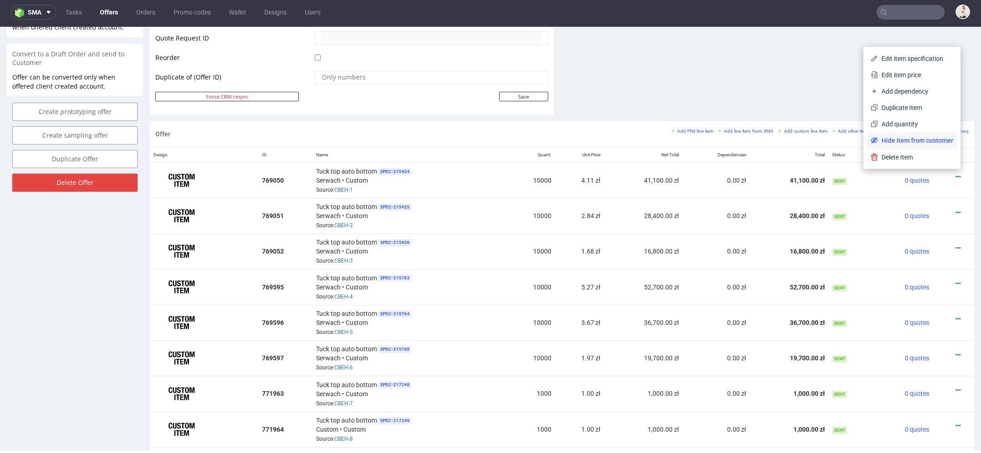
click at [914, 140] on span "Hide item from customer" at bounding box center [915, 140] width 75 height 9
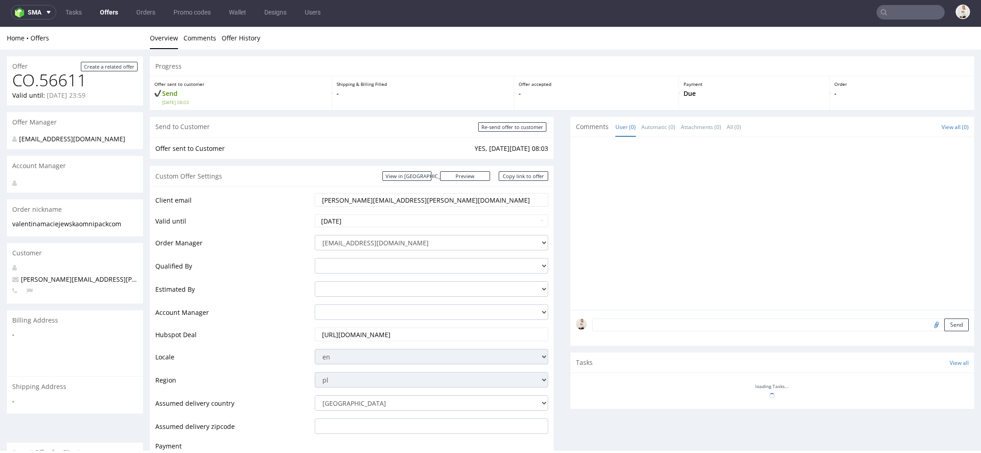
scroll to position [447, 0]
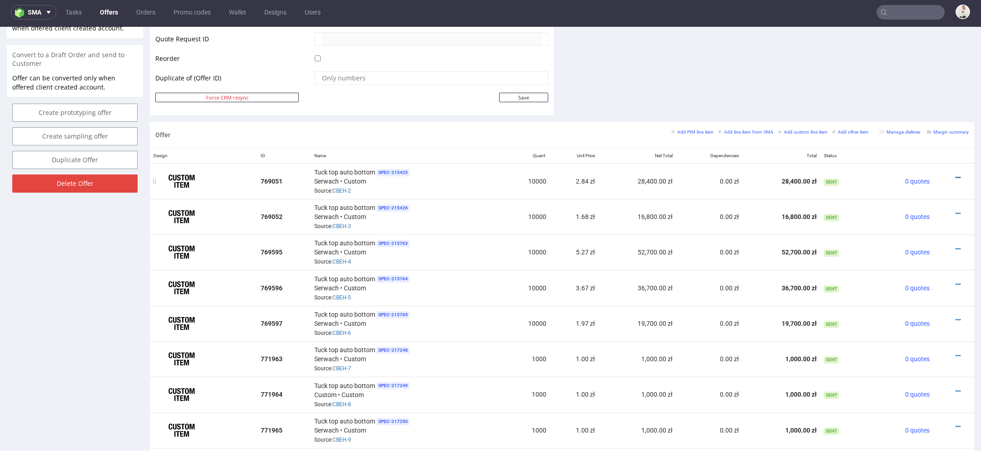
click at [956, 174] on icon at bounding box center [958, 177] width 5 height 6
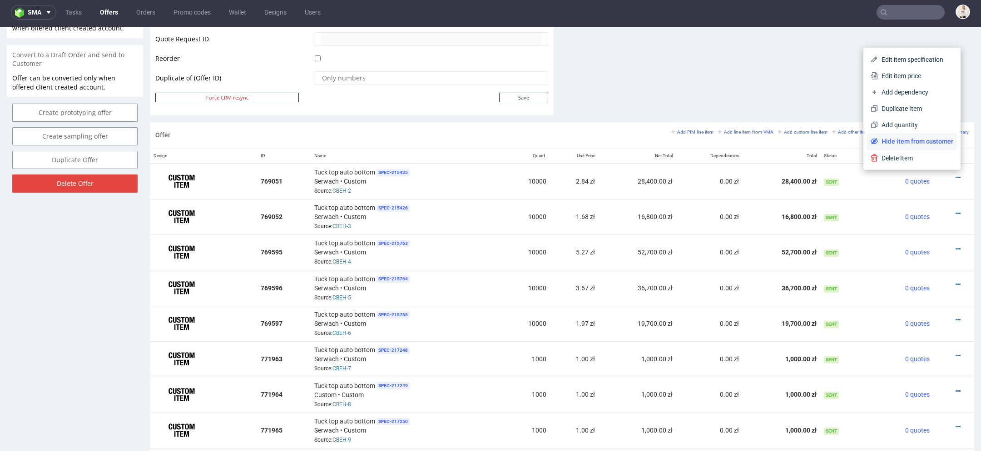
click at [929, 138] on span "Hide item from customer" at bounding box center [915, 141] width 75 height 9
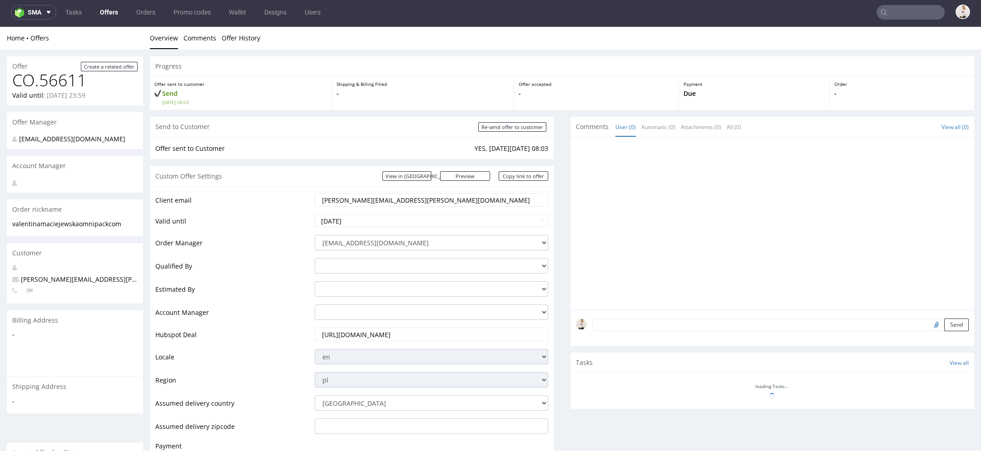
scroll to position [447, 0]
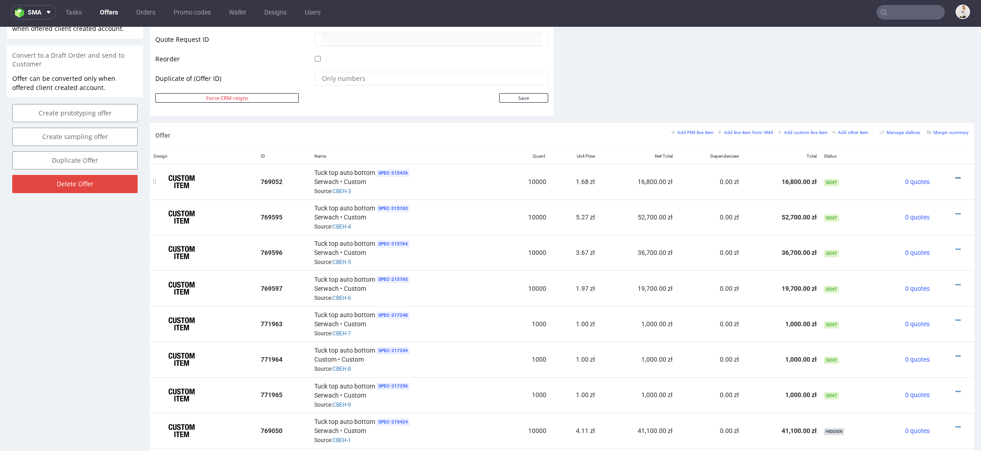
click at [956, 175] on icon at bounding box center [958, 178] width 5 height 6
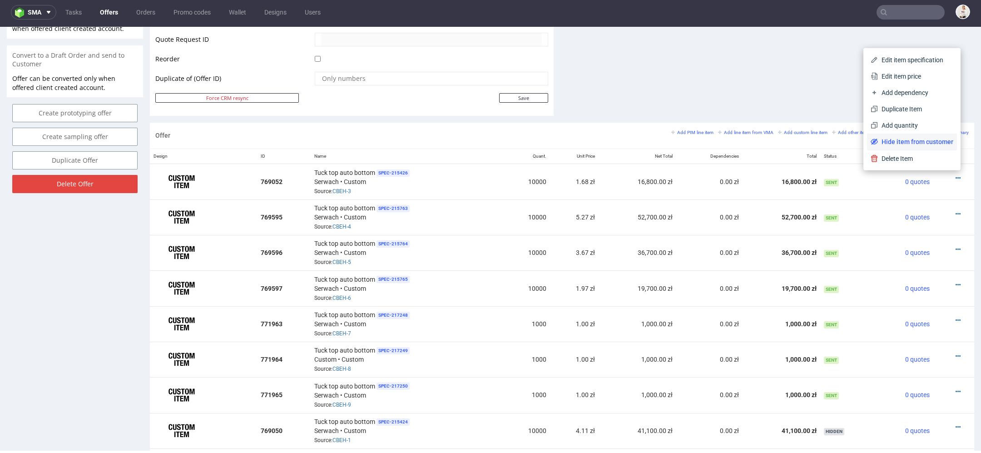
click at [934, 143] on span "Hide item from customer" at bounding box center [915, 141] width 75 height 9
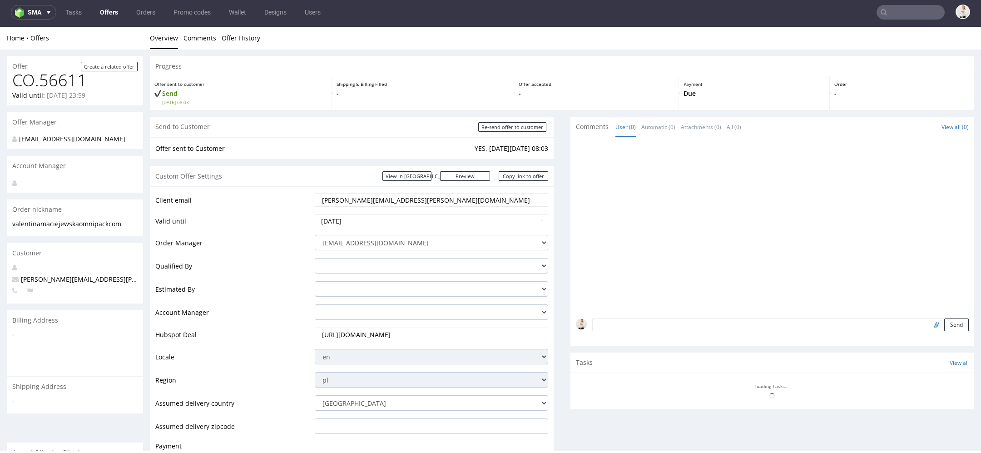
scroll to position [446, 0]
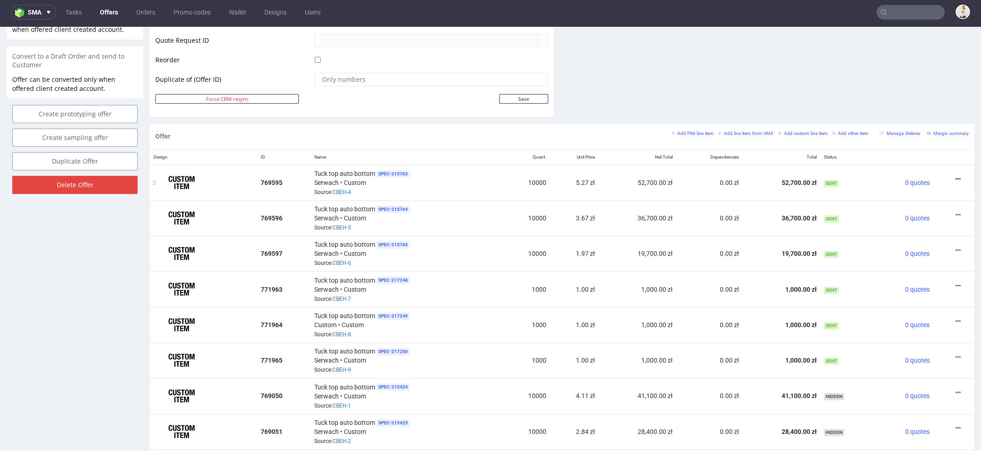
click at [956, 176] on icon at bounding box center [958, 179] width 5 height 6
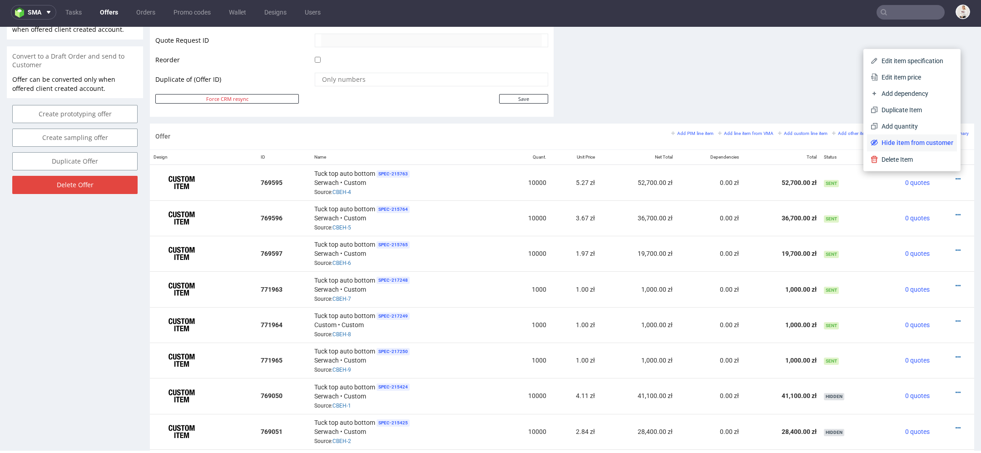
click at [929, 144] on span "Hide item from customer" at bounding box center [915, 142] width 75 height 9
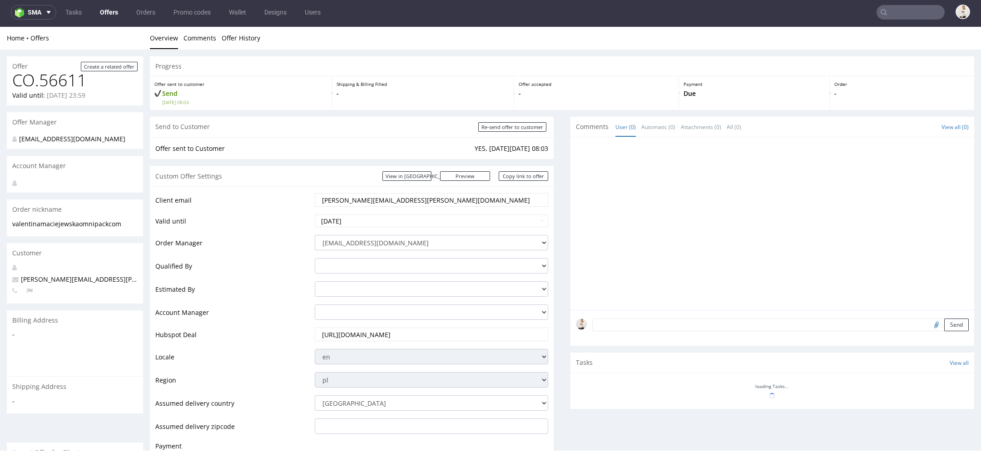
scroll to position [446, 0]
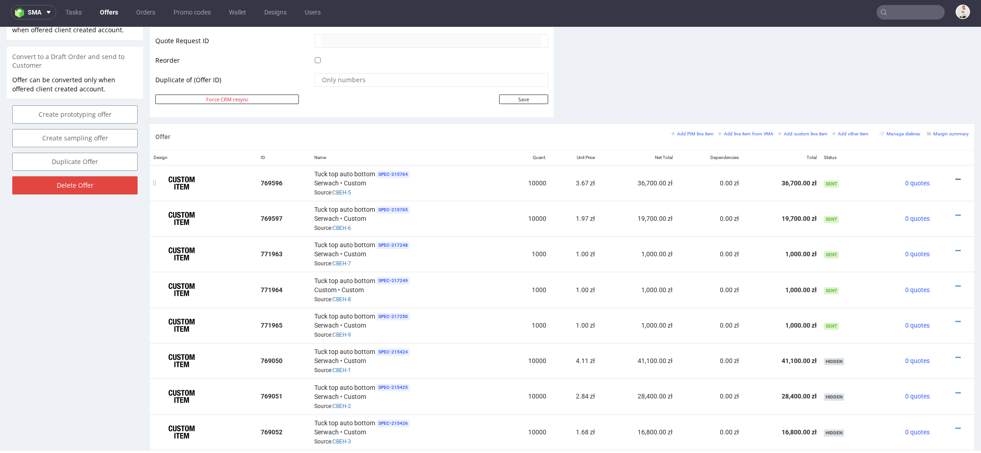
click at [956, 176] on icon at bounding box center [958, 179] width 5 height 6
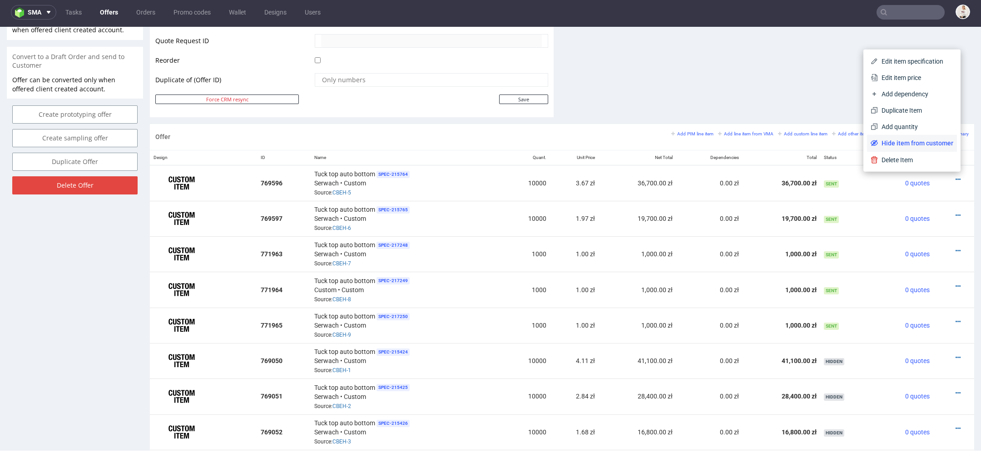
click at [926, 144] on span "Hide item from customer" at bounding box center [915, 143] width 75 height 9
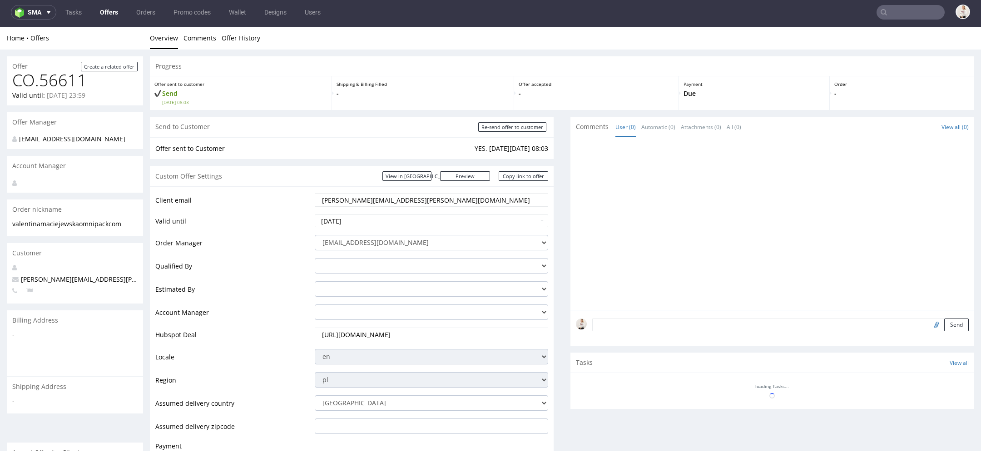
scroll to position [445, 0]
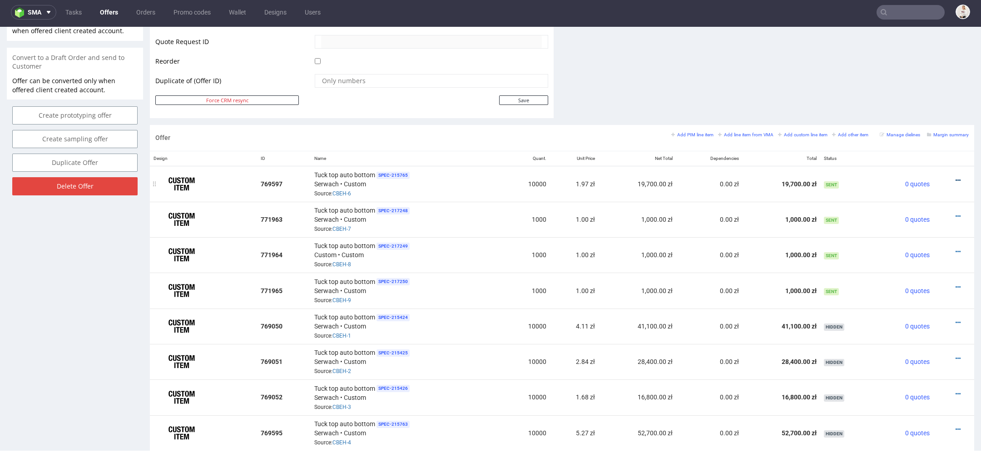
click at [956, 178] on icon at bounding box center [958, 180] width 5 height 6
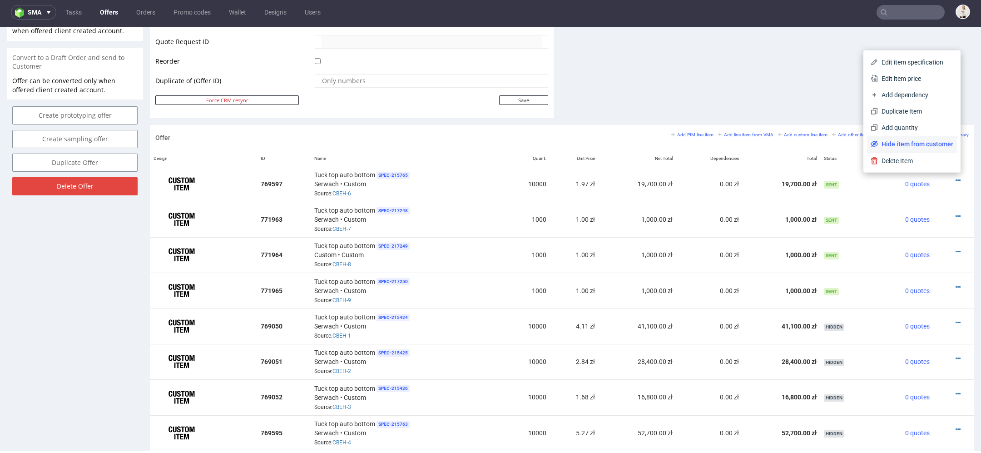
click at [918, 143] on span "Hide item from customer" at bounding box center [915, 143] width 75 height 9
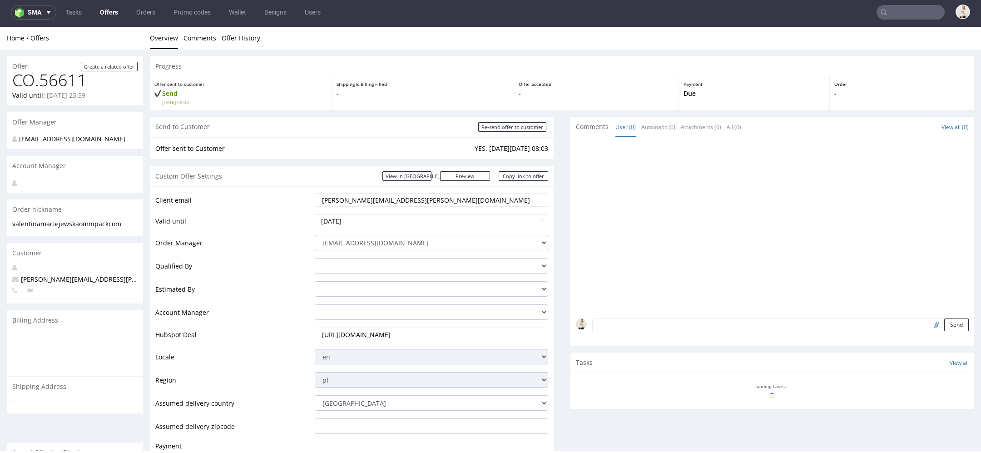
scroll to position [444, 0]
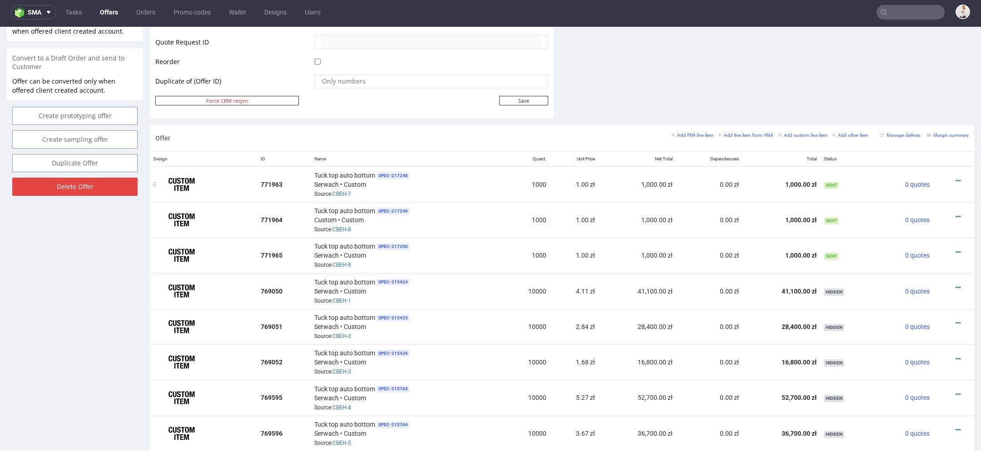
click at [950, 176] on div at bounding box center [951, 180] width 28 height 9
click at [956, 179] on icon at bounding box center [958, 181] width 5 height 6
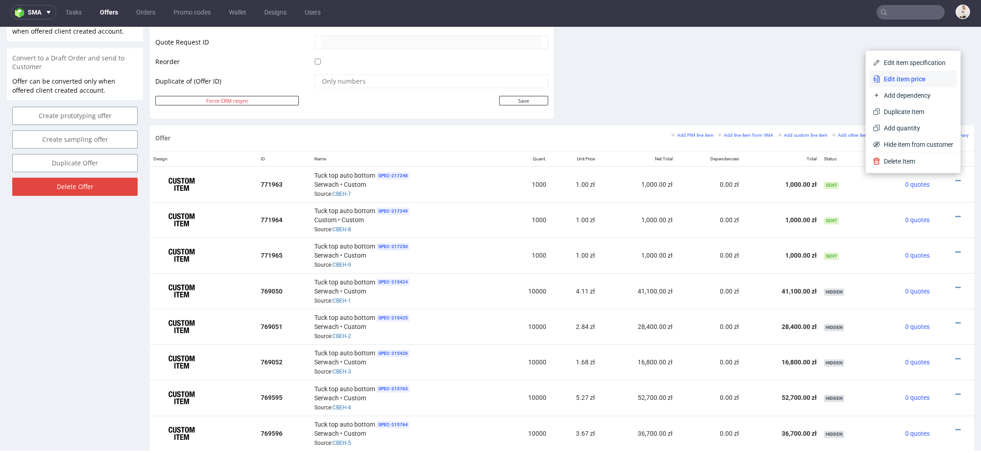
click at [914, 81] on span "Edit item price" at bounding box center [916, 79] width 73 height 9
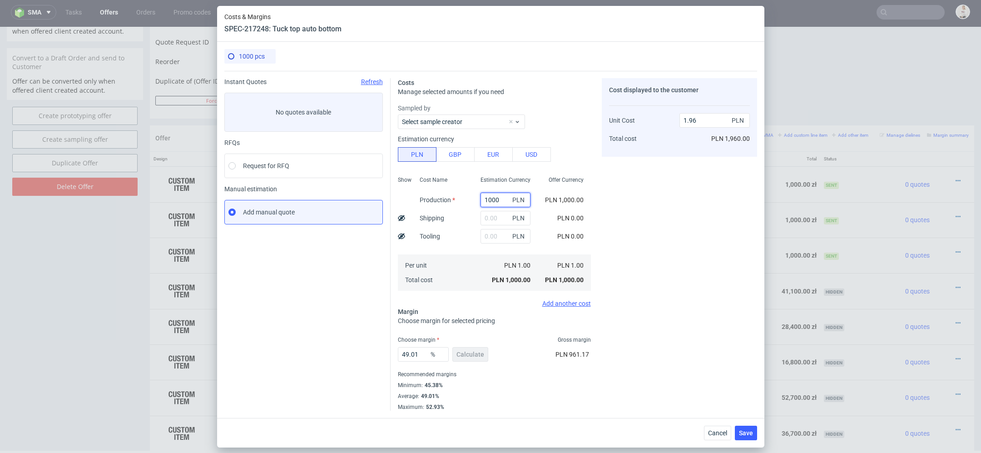
click at [495, 200] on input "1000" at bounding box center [506, 200] width 50 height 15
paste input "4406"
type input "4406"
type input "8.64"
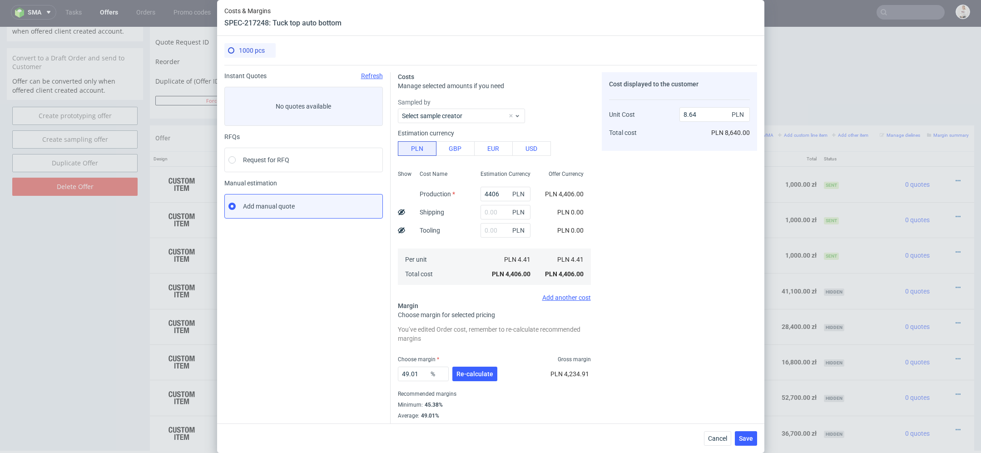
click at [629, 216] on div "Cost displayed to the customer Unit Cost Total cost 8.64 PLN PLN 8,640.00" at bounding box center [679, 251] width 155 height 358
click at [588, 45] on div "1000 pcs" at bounding box center [490, 54] width 533 height 22
click at [497, 228] on input "text" at bounding box center [506, 230] width 50 height 15
type input "3400"
type input "15.31"
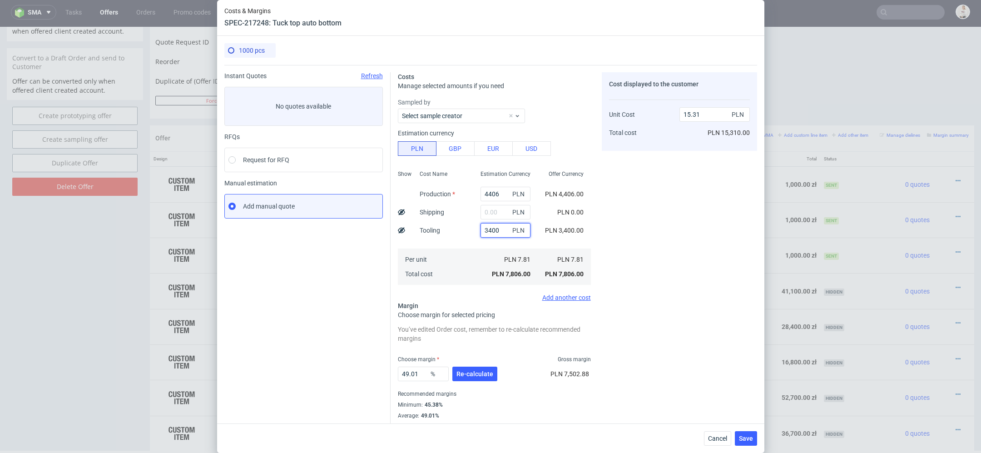
type input "3400"
click at [661, 250] on div "Cost displayed to the customer Unit Cost Total cost 15.31 PLN PLN 15,310.00" at bounding box center [679, 251] width 155 height 358
click at [402, 229] on use at bounding box center [401, 230] width 7 height 6
type input "11.91"
click at [482, 214] on input "text" at bounding box center [506, 212] width 50 height 15
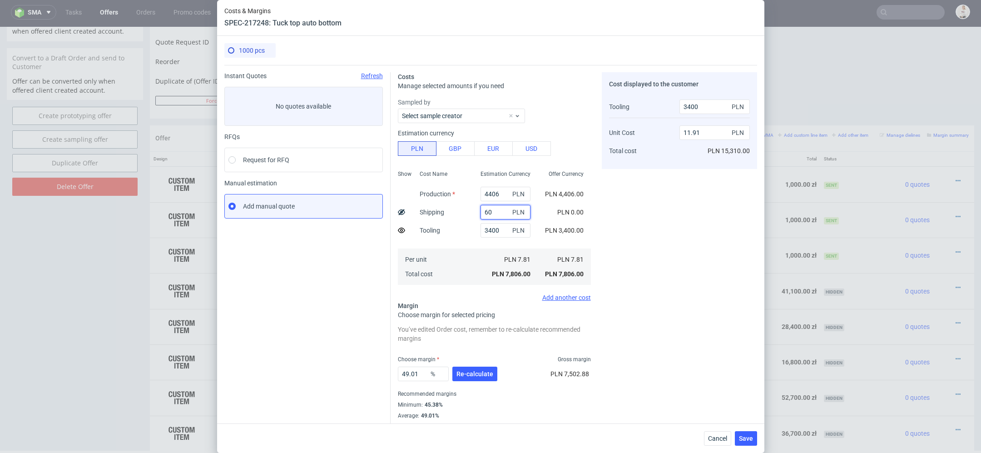
type input "600"
type input "13.09"
type input "600"
click at [649, 260] on div "Cost displayed to the customer Tooling Unit Cost Total cost 3400 PLN 13.09 PLN …" at bounding box center [679, 251] width 155 height 358
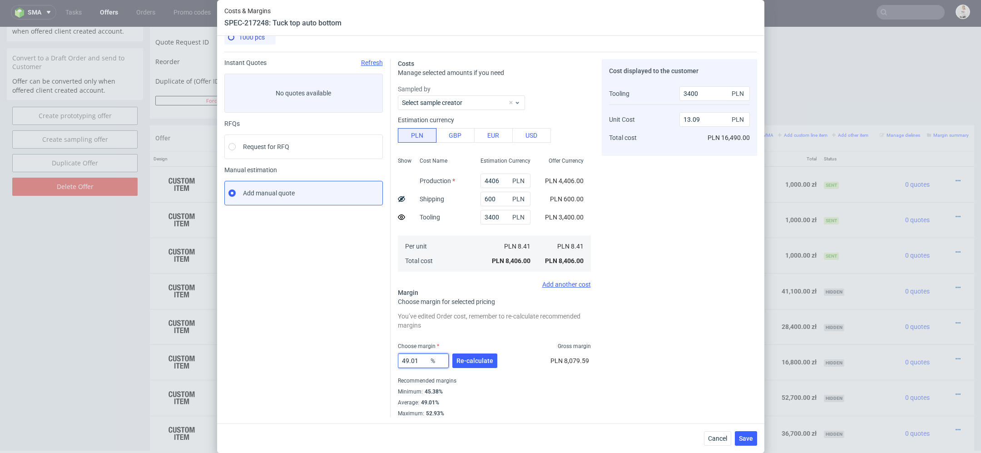
drag, startPoint x: 422, startPoint y: 359, endPoint x: 332, endPoint y: 359, distance: 90.4
click at [332, 359] on div "Instant Quotes Refresh No quotes available RFQs Request for RFQ Manual estimati…" at bounding box center [490, 234] width 533 height 365
type input "46"
type input "12.17"
type input "46"
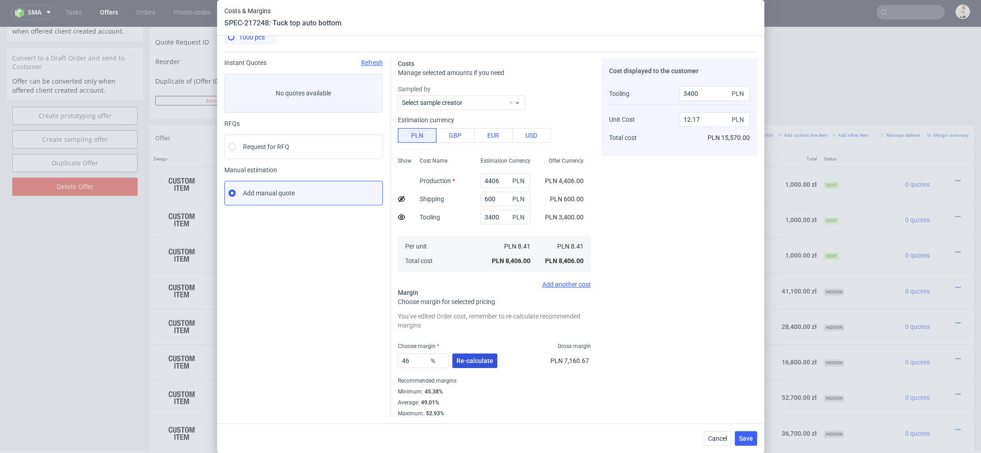
click at [462, 365] on button "Re-calculate" at bounding box center [474, 360] width 45 height 15
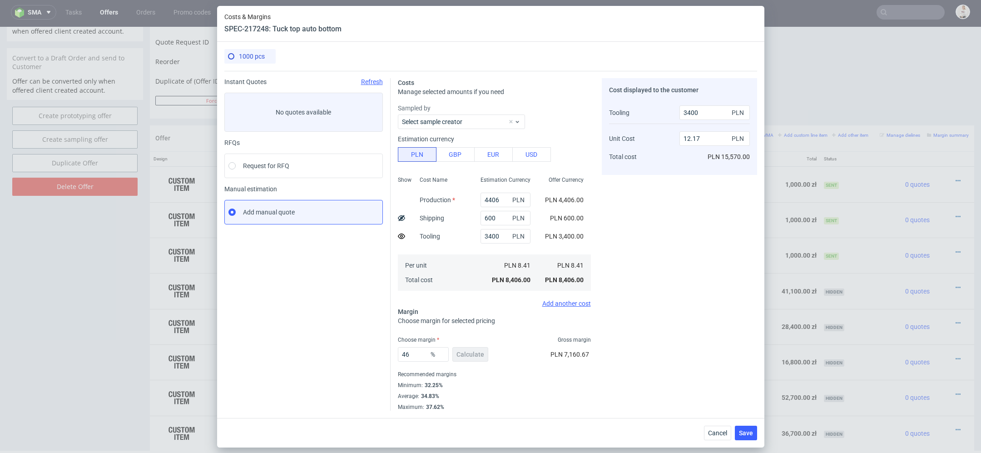
scroll to position [0, 0]
click at [714, 346] on div "Cost displayed to the customer Tooling Unit Cost Total cost 3400 PLN 12.17 PLN …" at bounding box center [679, 244] width 155 height 333
click at [749, 435] on span "Save" at bounding box center [746, 433] width 14 height 6
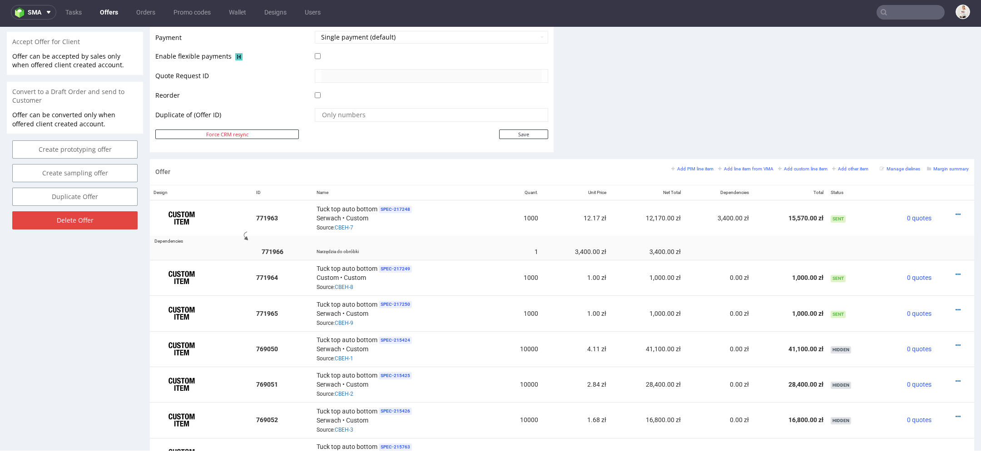
scroll to position [508, 0]
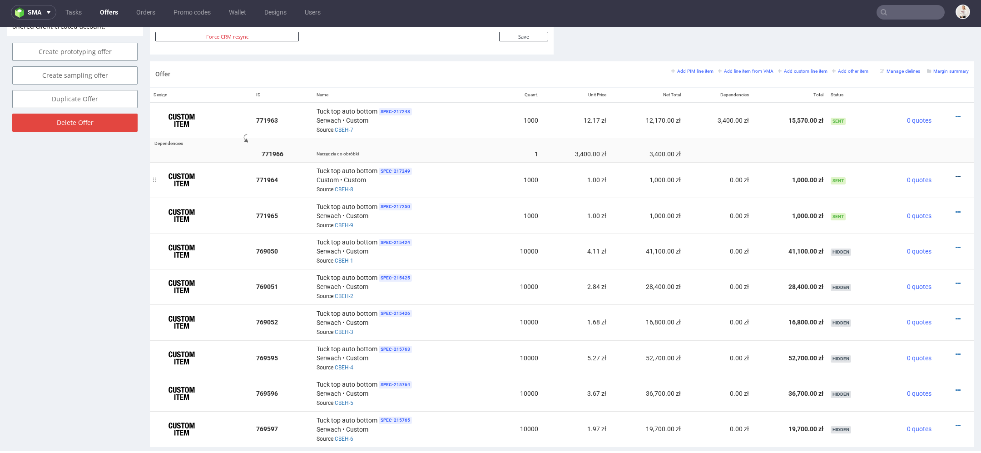
click at [956, 174] on icon at bounding box center [958, 177] width 5 height 6
click at [917, 71] on span "Edit item price" at bounding box center [916, 74] width 73 height 9
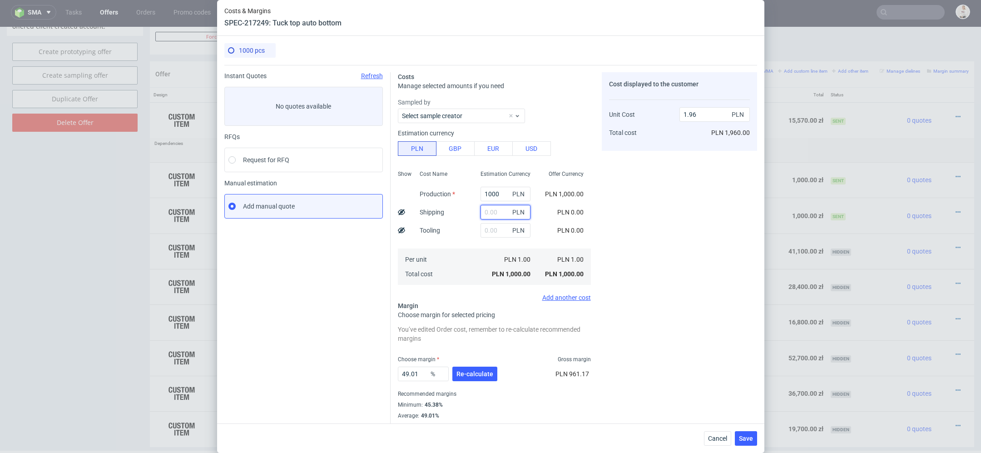
click at [490, 209] on input "text" at bounding box center [506, 212] width 50 height 15
type input "37"
type input "2.04"
type input "3700"
type input "9.22"
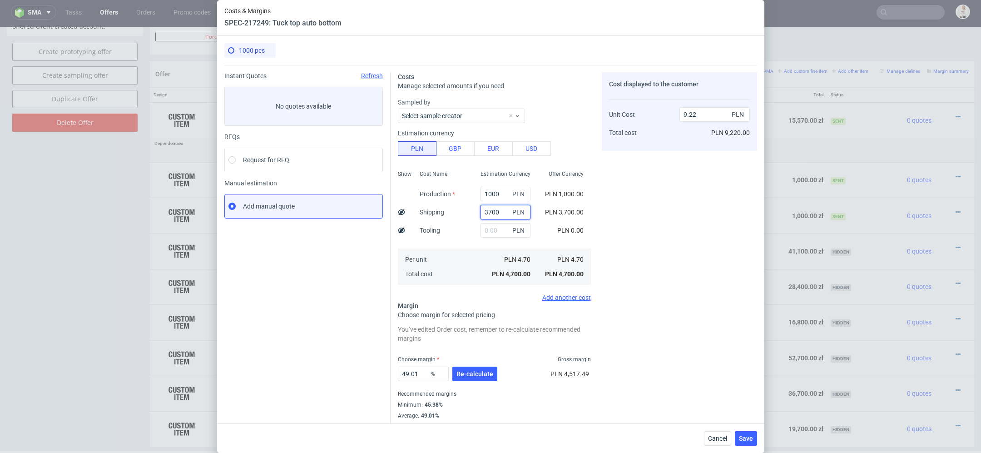
type input "3700"
click at [606, 211] on div "Cost displayed to the customer Unit Cost Total cost 9.22 PLN PLN 9,220.00" at bounding box center [679, 251] width 155 height 358
drag, startPoint x: 500, startPoint y: 213, endPoint x: 408, endPoint y: 212, distance: 91.8
click at [408, 212] on div "Show Cost Name Production Shipping Tooling Per unit Total cost Estimation Curre…" at bounding box center [494, 227] width 193 height 120
click at [487, 235] on input "text" at bounding box center [506, 230] width 50 height 15
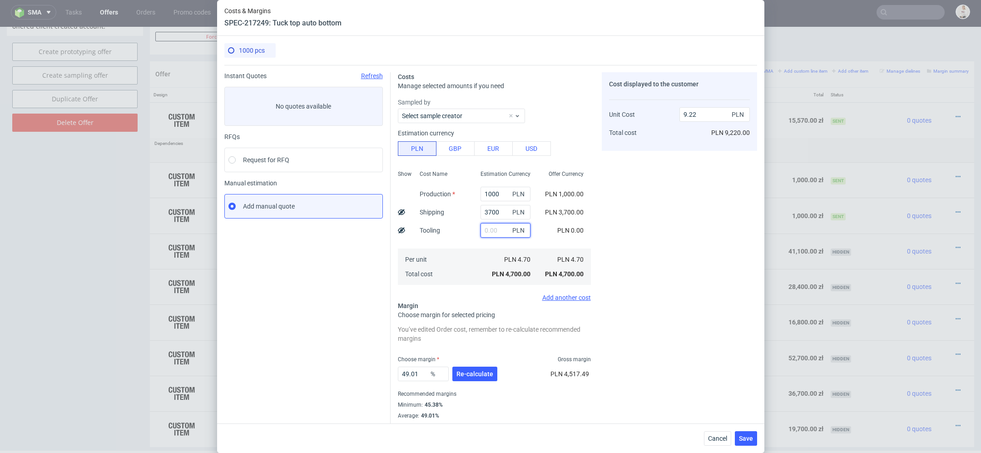
paste input "3700"
type input "3700"
type input "16.47"
type input "3700"
click at [502, 214] on input "3700" at bounding box center [506, 212] width 50 height 15
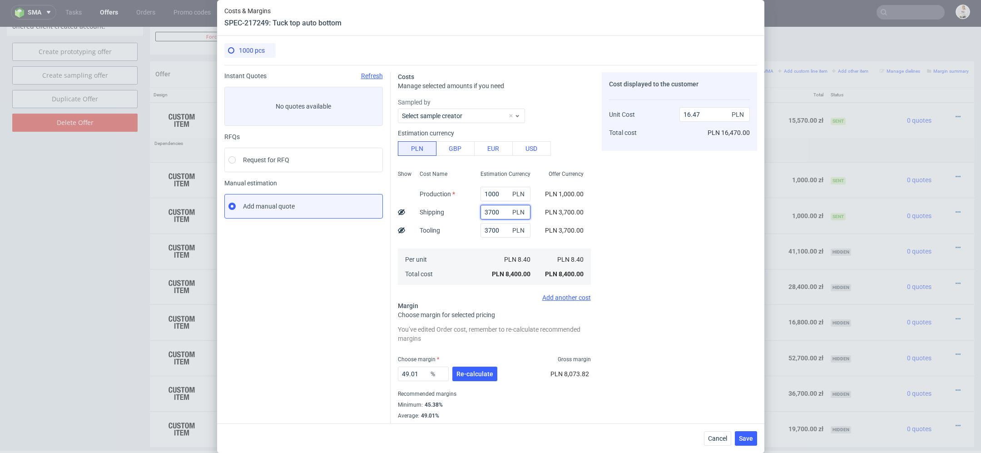
click at [491, 212] on input "3700" at bounding box center [506, 212] width 50 height 15
type input "700"
type input "10.59"
type input "700"
click at [406, 230] on div "Show" at bounding box center [405, 227] width 15 height 120
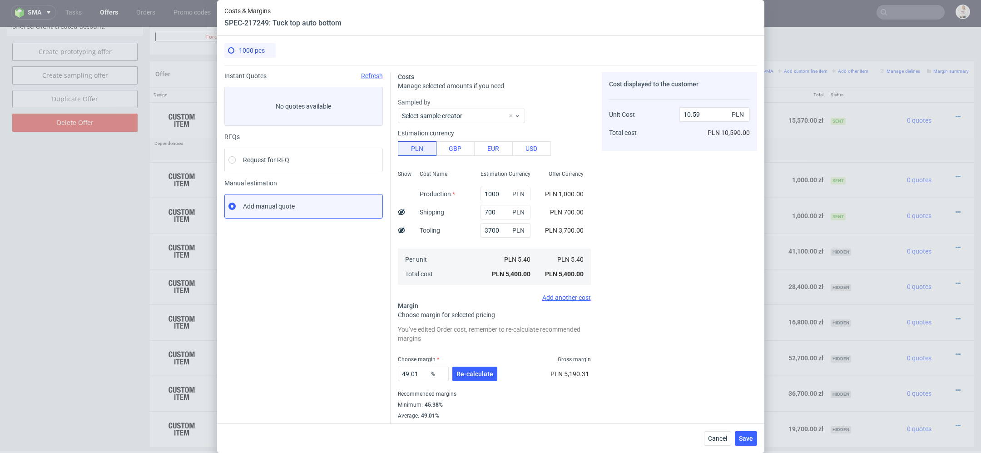
click at [401, 230] on use at bounding box center [401, 230] width 7 height 6
type input "6.89"
click at [497, 194] on input "1000" at bounding box center [506, 194] width 50 height 15
paste input "488"
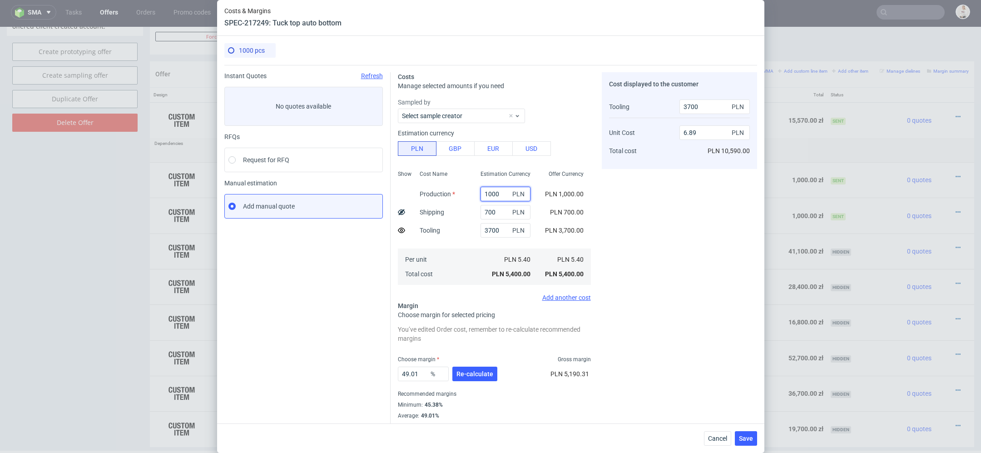
type input "4880"
type input "14.5"
type input "4880"
click at [557, 196] on span "PLN 4,880.00" at bounding box center [564, 193] width 39 height 7
click at [469, 375] on span "Re-calculate" at bounding box center [475, 374] width 37 height 6
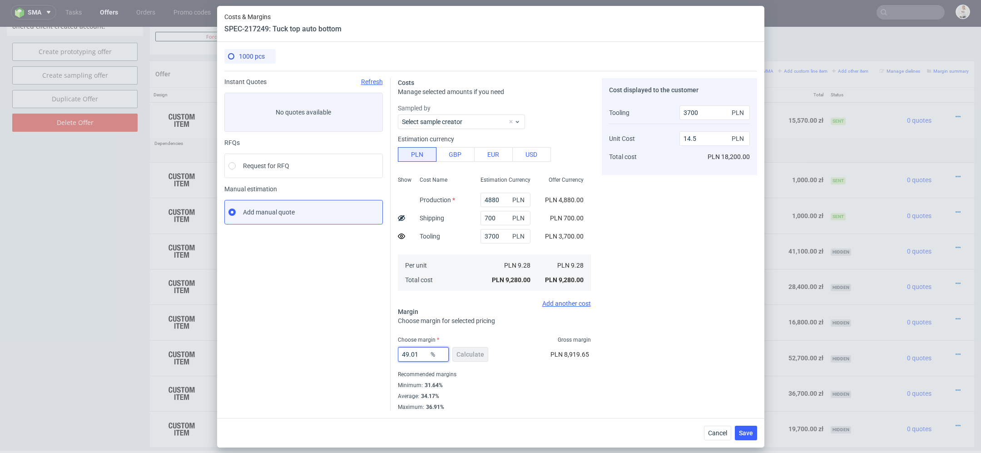
drag, startPoint x: 420, startPoint y: 355, endPoint x: 346, endPoint y: 355, distance: 73.6
click at [356, 355] on div "Instant Quotes Refresh No quotes available RFQs Request for RFQ Manual estimati…" at bounding box center [490, 241] width 533 height 340
type input "32"
type input "9.95"
click at [619, 360] on div "Cost displayed to the customer Tooling Unit Cost Total cost 3700 PLN 9.95 PLN P…" at bounding box center [679, 244] width 155 height 333
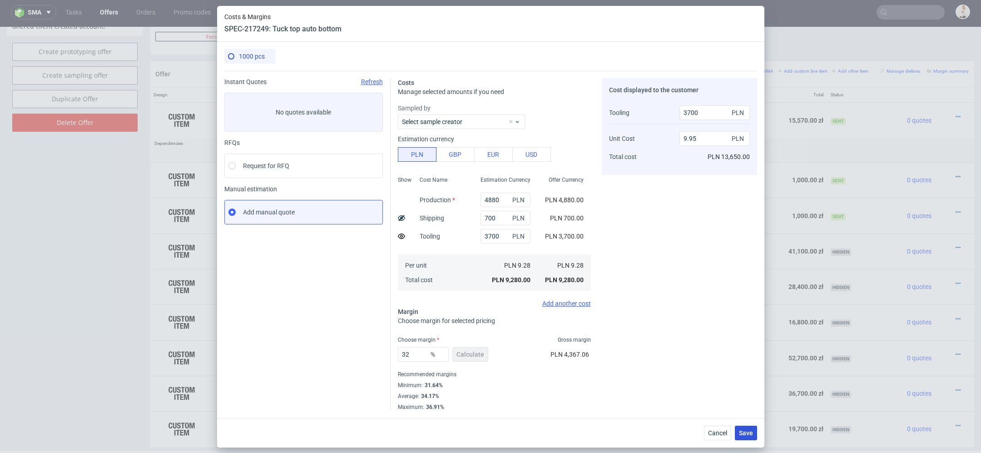
click at [745, 433] on span "Save" at bounding box center [746, 433] width 14 height 6
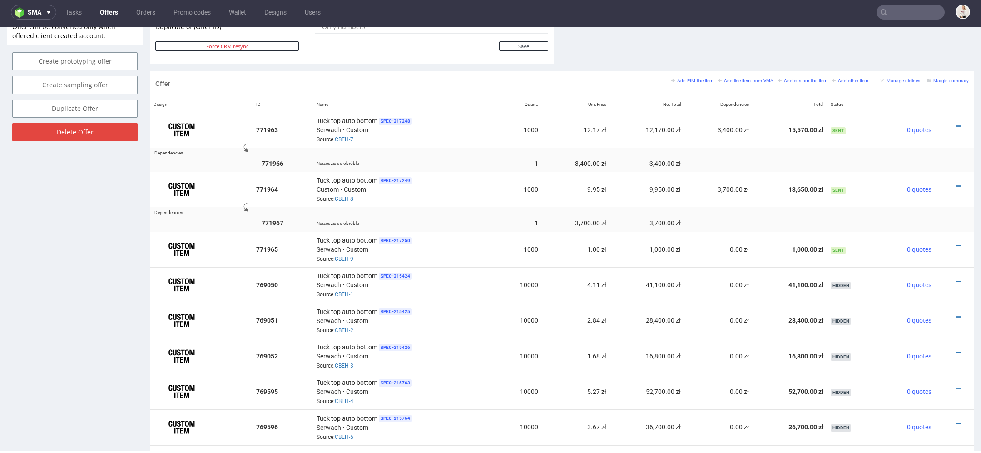
scroll to position [476, 0]
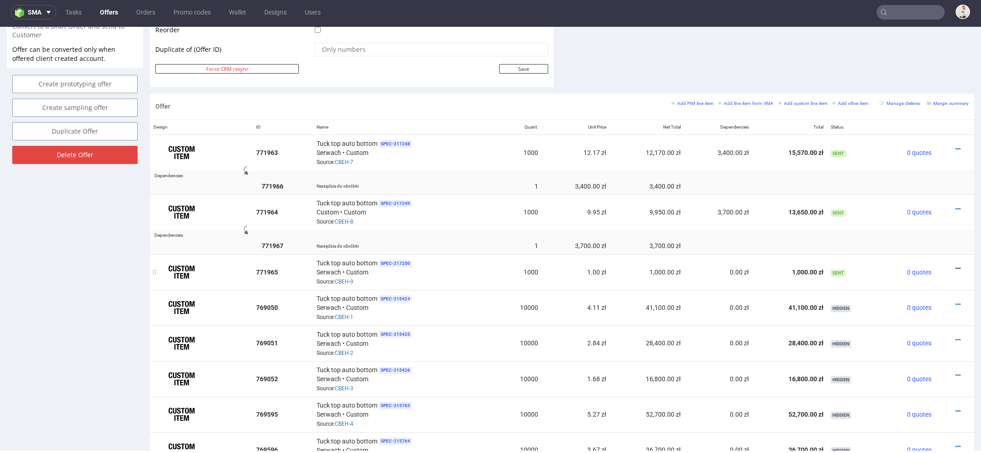
click at [956, 265] on icon at bounding box center [958, 268] width 5 height 6
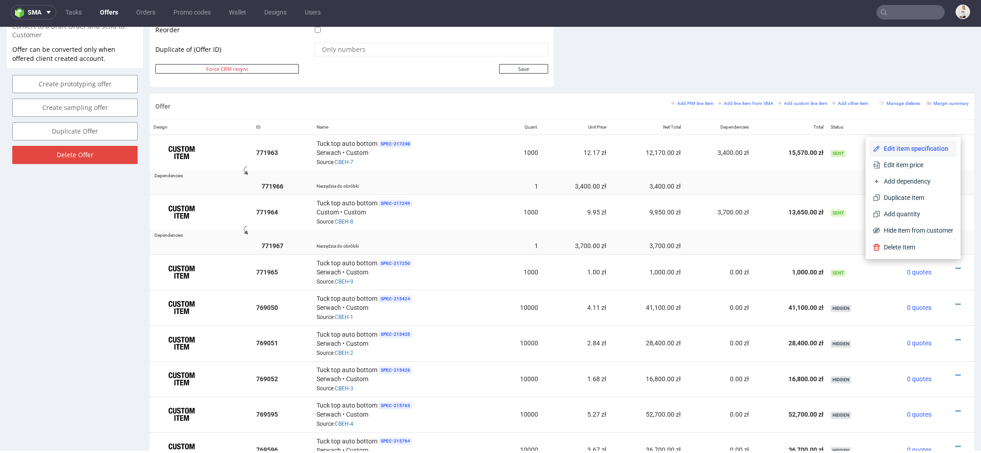
click at [913, 150] on span "Edit item specification" at bounding box center [916, 148] width 73 height 9
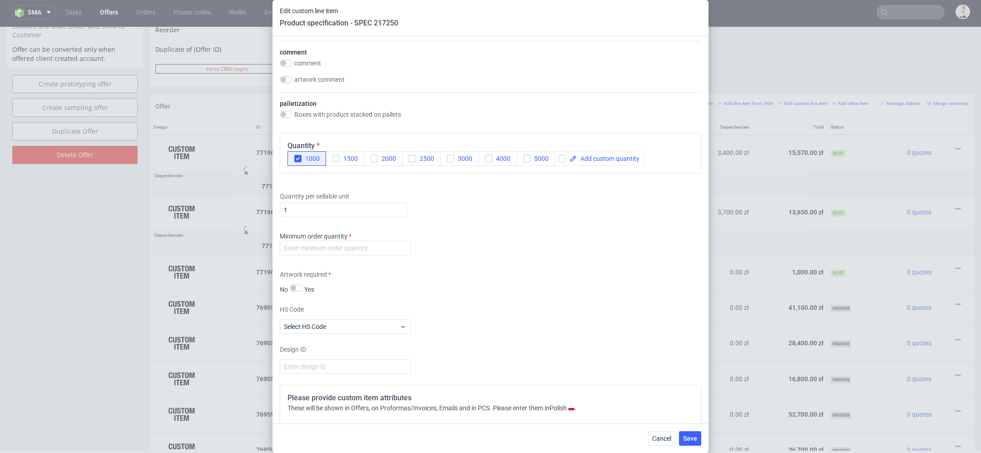
scroll to position [1015, 0]
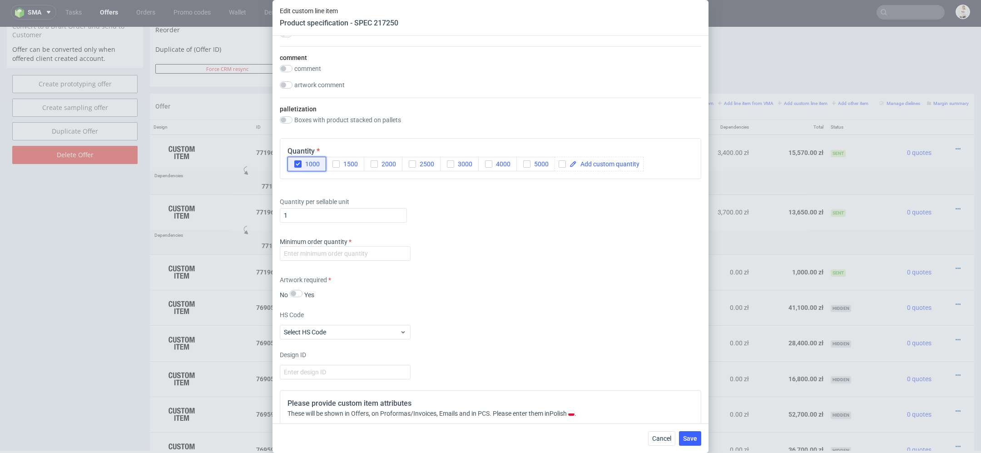
click at [298, 163] on icon "button" at bounding box center [298, 164] width 6 height 6
click at [591, 157] on div at bounding box center [599, 164] width 89 height 15
checkbox input "true"
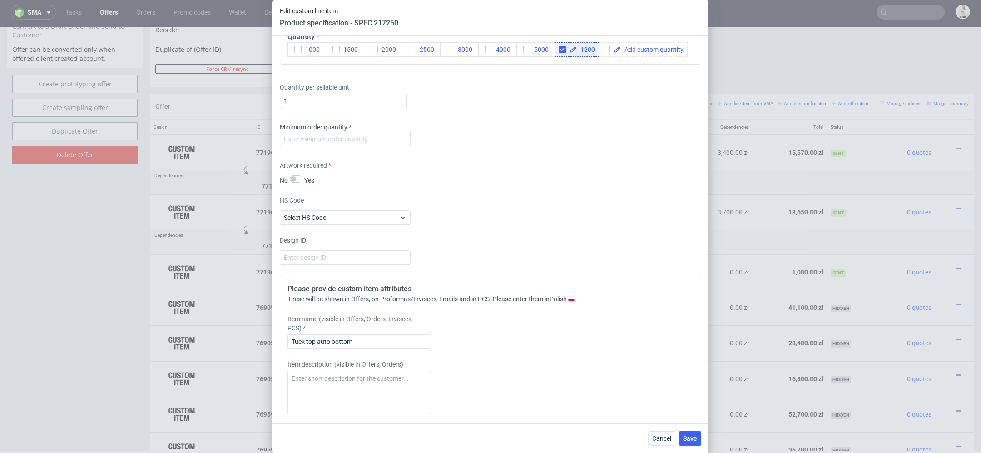
scroll to position [1136, 0]
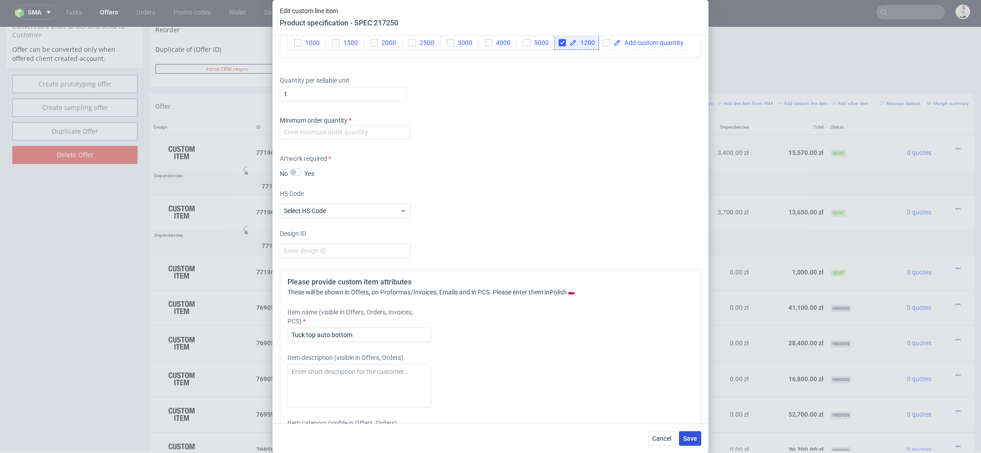
click at [692, 438] on span "Save" at bounding box center [690, 438] width 14 height 6
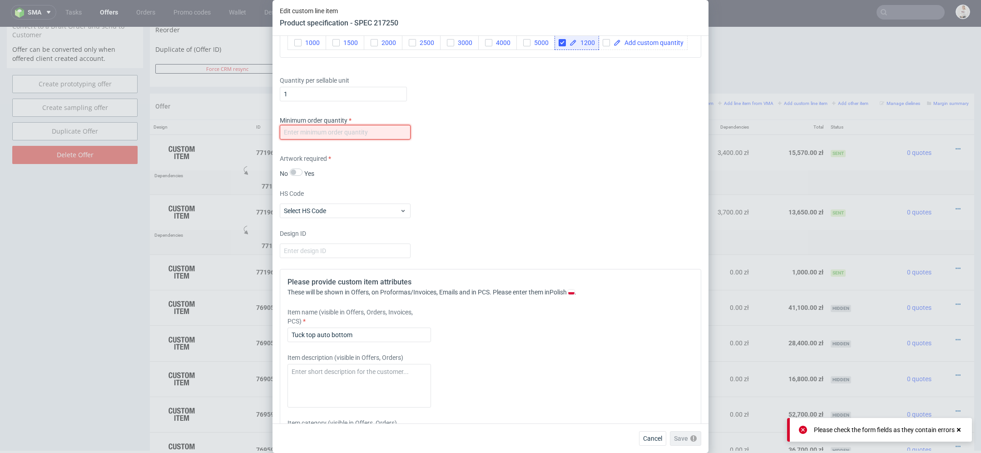
click at [371, 136] on input "number" at bounding box center [345, 132] width 131 height 15
type input "1"
click at [625, 305] on div "Please provide custom item attributes These will be shown in Offers, on Proform…" at bounding box center [491, 391] width 422 height 245
click at [690, 440] on span "Save" at bounding box center [690, 438] width 14 height 6
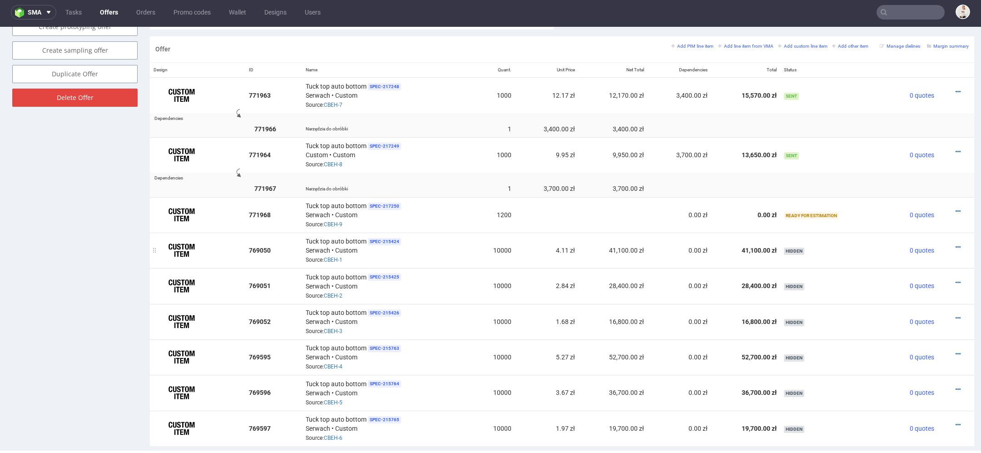
scroll to position [528, 0]
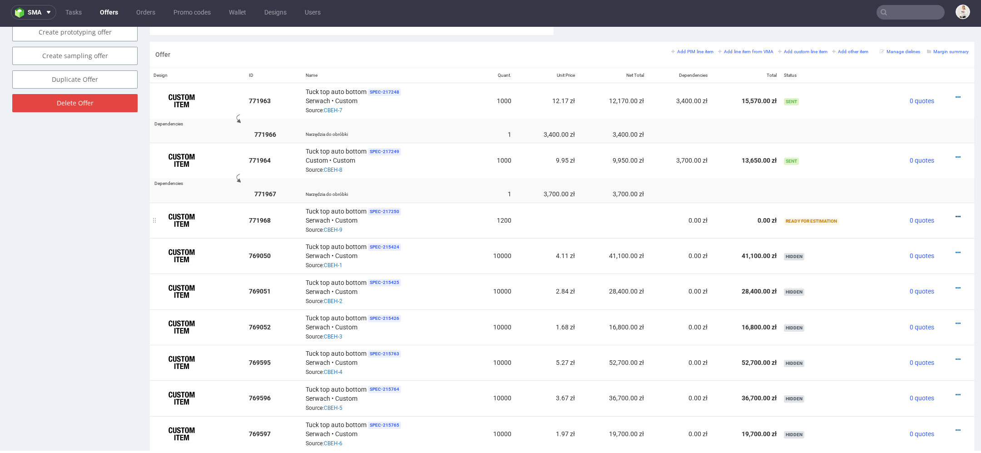
click at [956, 214] on icon at bounding box center [958, 217] width 5 height 6
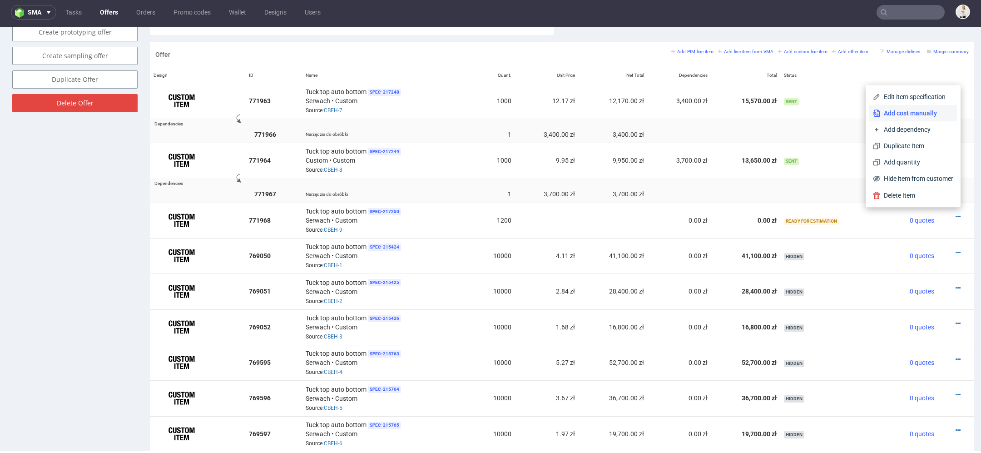
click at [912, 112] on span "Add cost manually" at bounding box center [916, 113] width 73 height 9
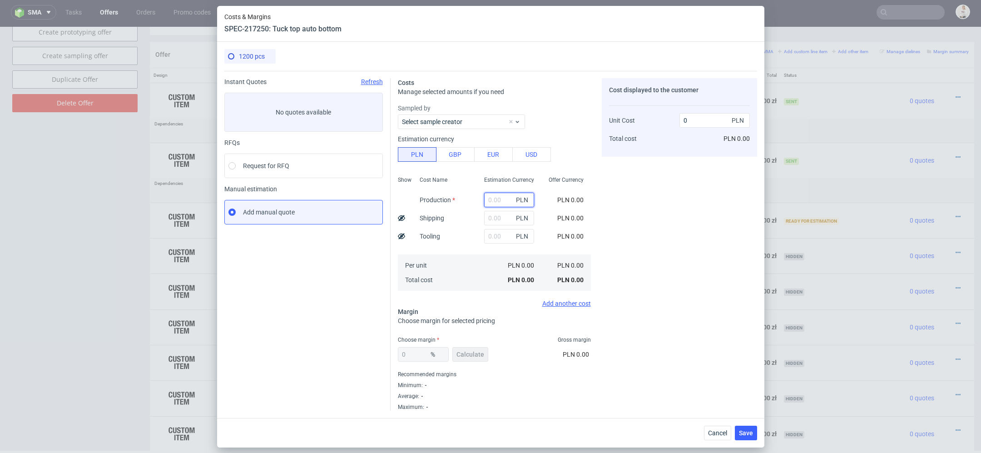
click at [500, 205] on input "text" at bounding box center [509, 200] width 50 height 15
paste input "1992"
type input "1992"
type input "1.66"
type input "1992"
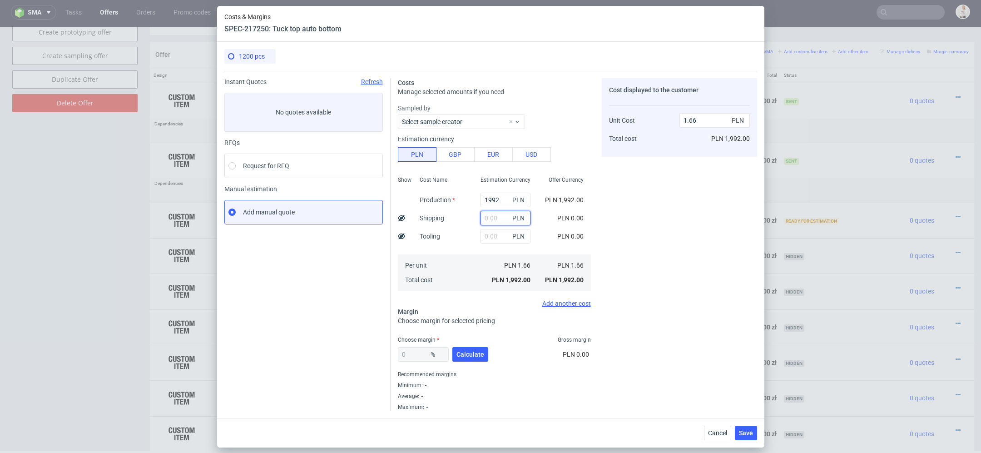
click at [494, 221] on input "text" at bounding box center [506, 218] width 50 height 15
click at [505, 235] on input "text" at bounding box center [506, 236] width 50 height 15
type input "2900"
type input "4.08"
type input "2900"
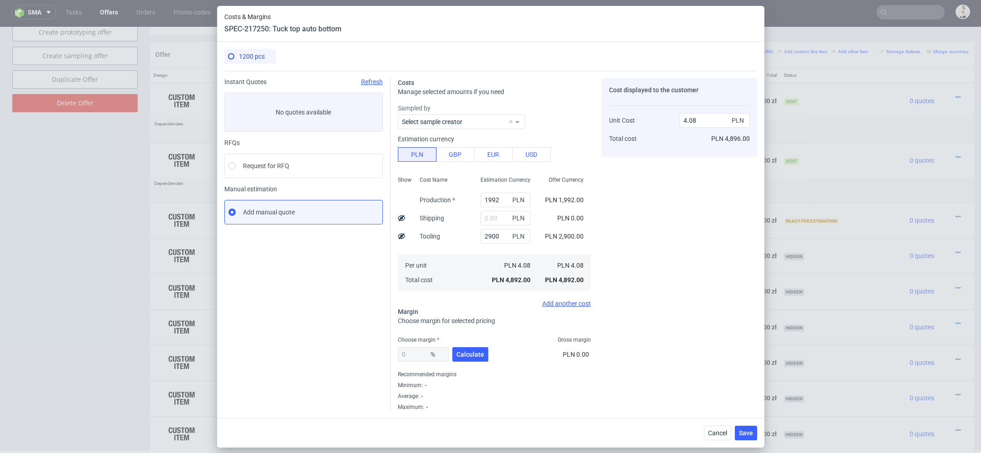
click at [401, 237] on use at bounding box center [401, 236] width 7 height 6
type input "1.66"
click at [439, 237] on label "Tooling" at bounding box center [430, 236] width 20 height 7
click at [489, 220] on input "text" at bounding box center [506, 218] width 50 height 15
type input "370"
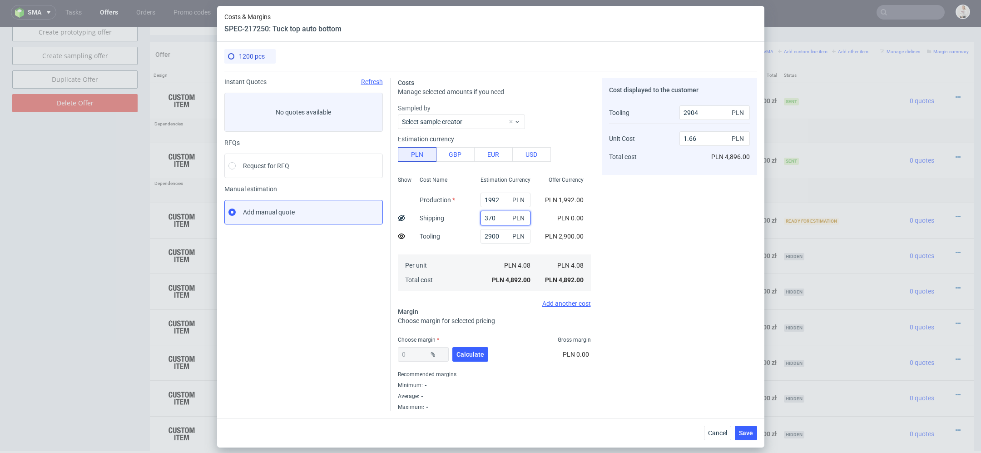
type input "1.97"
type input "370"
click at [692, 272] on div "Cost displayed to the customer Tooling Unit Cost Total cost 2904 PLN 1.97 PLN P…" at bounding box center [679, 244] width 155 height 333
click at [462, 363] on div "0 % Calculate" at bounding box center [444, 355] width 92 height 25
click at [463, 360] on button "Calculate" at bounding box center [470, 354] width 36 height 15
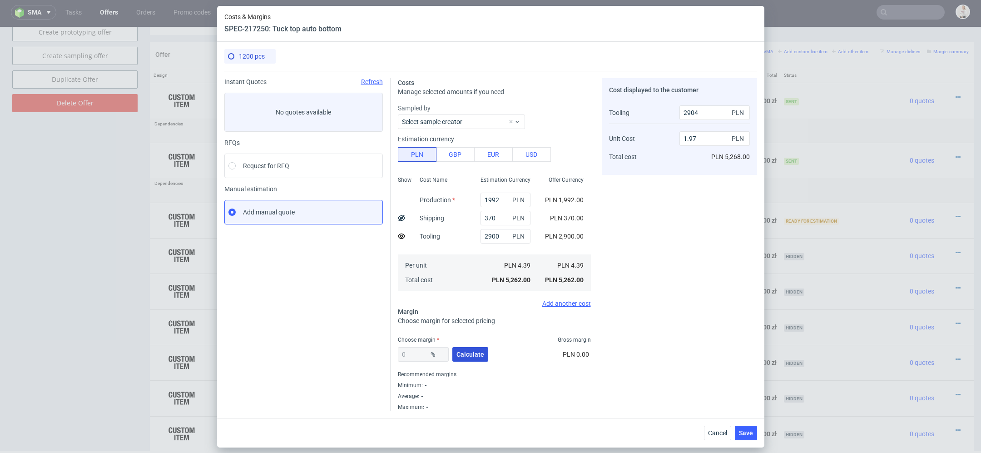
type input "37.95"
type input "4.65"
drag, startPoint x: 421, startPoint y: 355, endPoint x: 264, endPoint y: 337, distance: 158.2
click at [264, 337] on div "Instant Quotes Refresh No quotes available RFQs Request for RFQ Manual estimati…" at bounding box center [490, 241] width 533 height 340
type input "36"
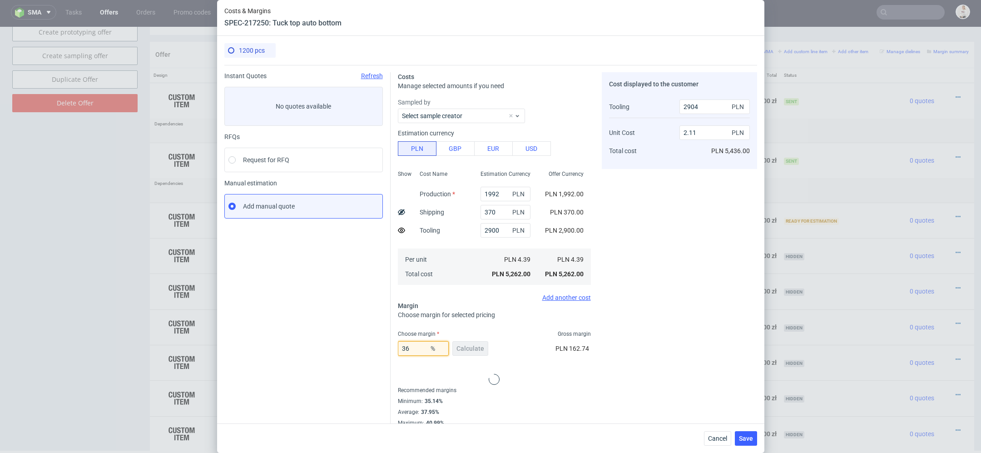
type input "4.44"
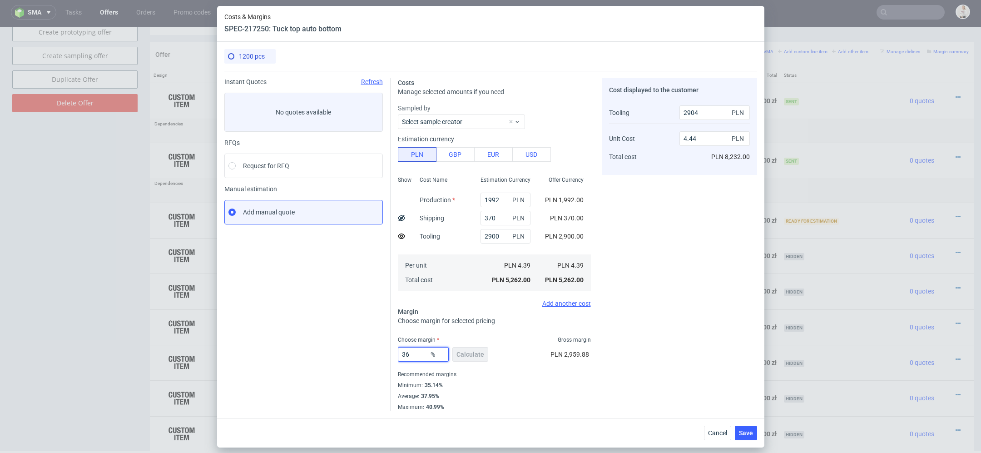
type input "36"
click at [618, 343] on div "Cost displayed to the customer Tooling Unit Cost Total cost 2904 PLN 4.44 PLN P…" at bounding box center [679, 244] width 155 height 333
click at [745, 432] on span "Save" at bounding box center [746, 433] width 14 height 6
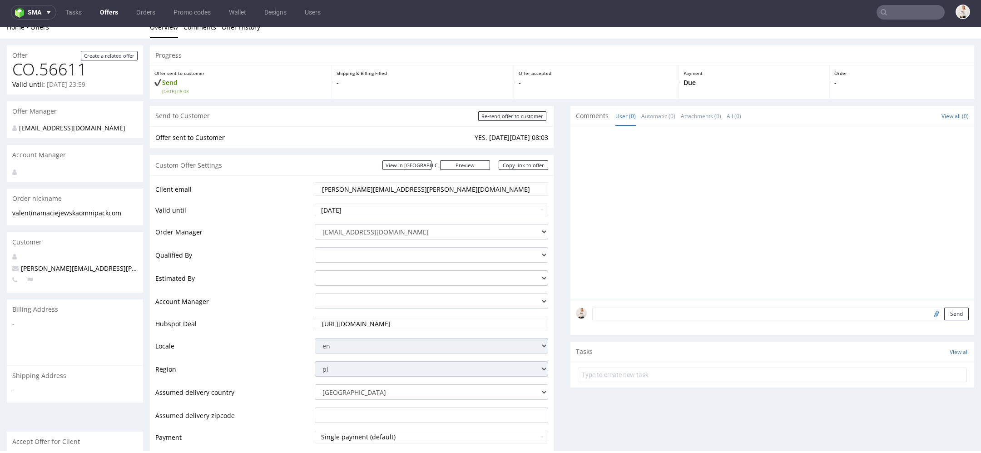
scroll to position [0, 0]
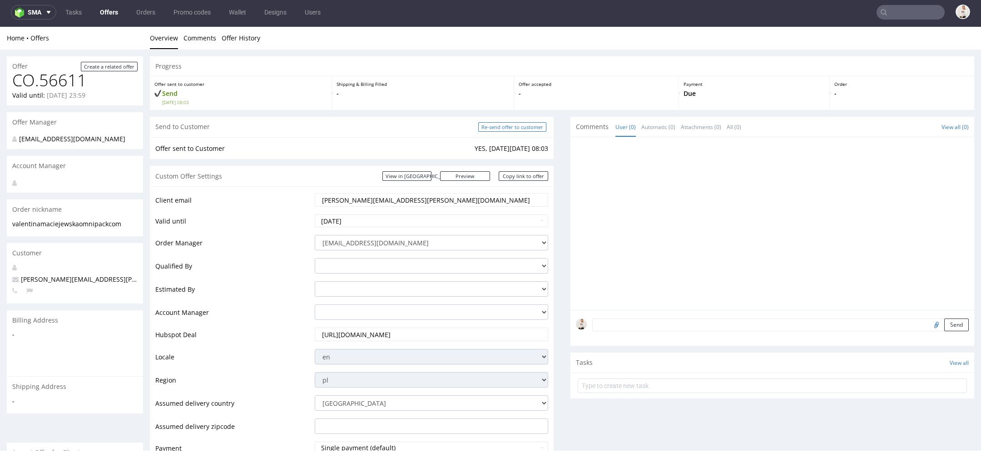
click at [522, 126] on input "Re-send offer to customer" at bounding box center [512, 127] width 68 height 10
type input "In progress..."
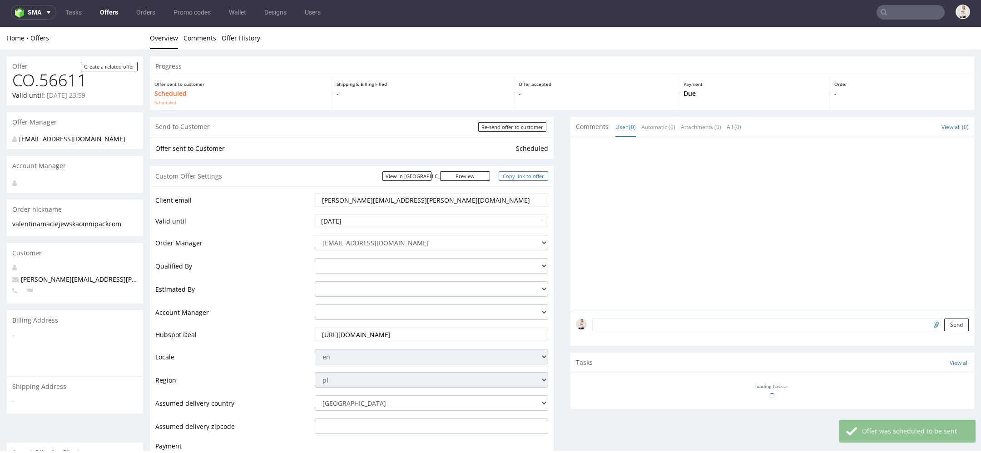
click at [521, 175] on link "Copy link to offer" at bounding box center [524, 176] width 50 height 10
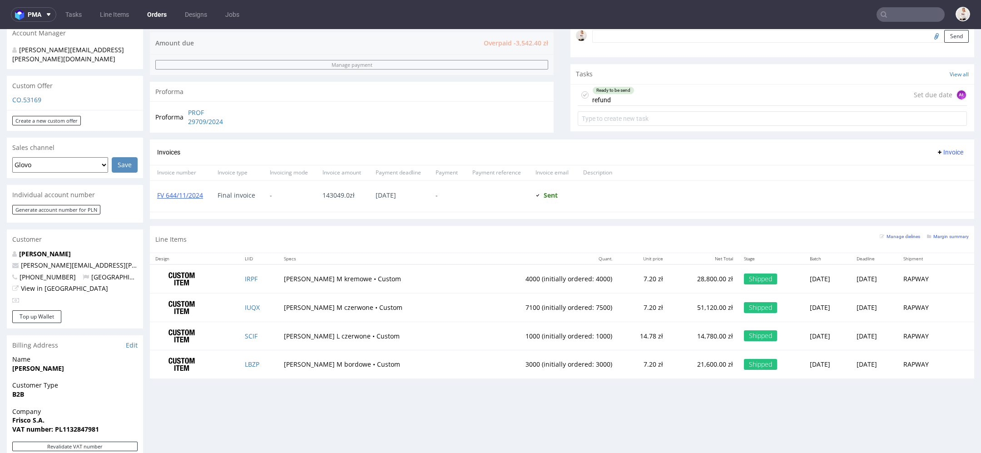
scroll to position [293, 0]
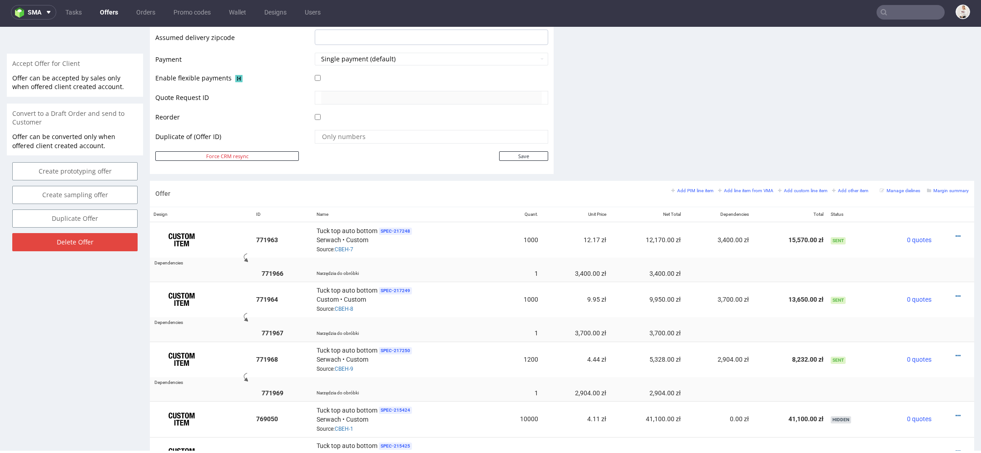
scroll to position [461, 0]
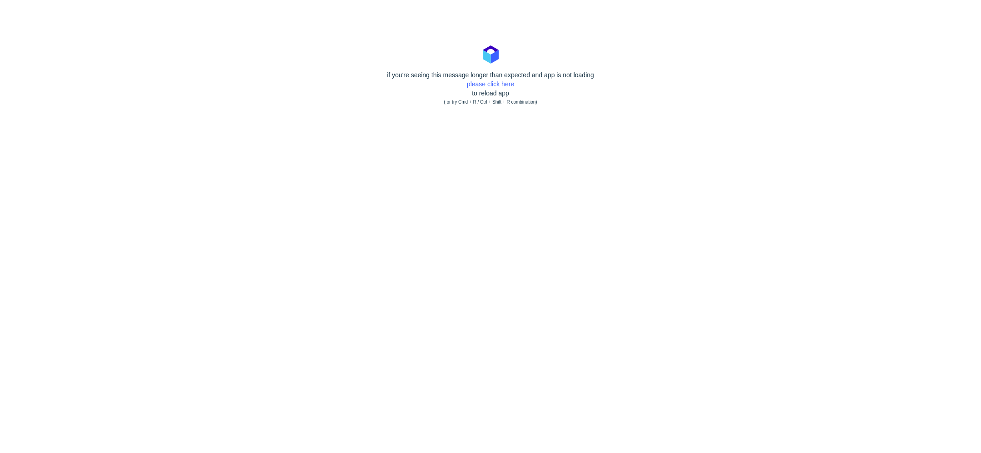
click at [504, 84] on link "please click here" at bounding box center [490, 83] width 47 height 7
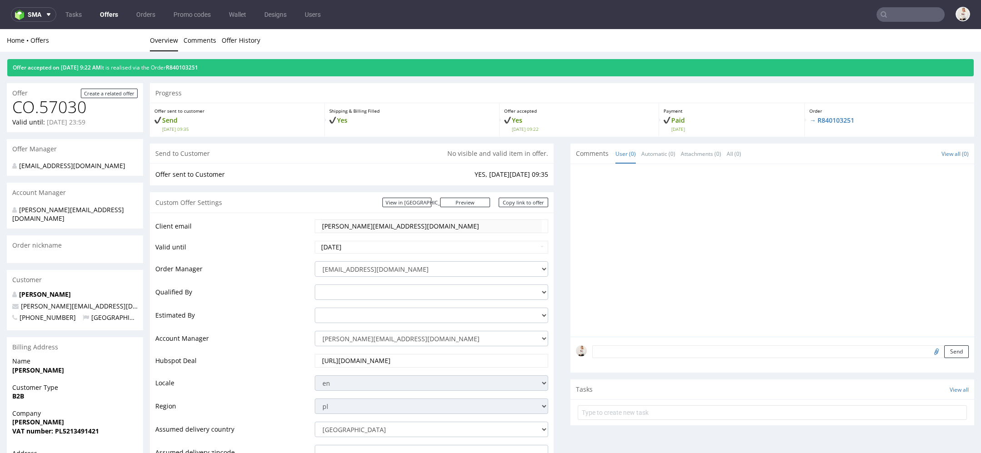
click at [206, 72] on div "Offer accepted on [DATE] 9:22 AM It is realised via the Order R840103251" at bounding box center [490, 67] width 967 height 17
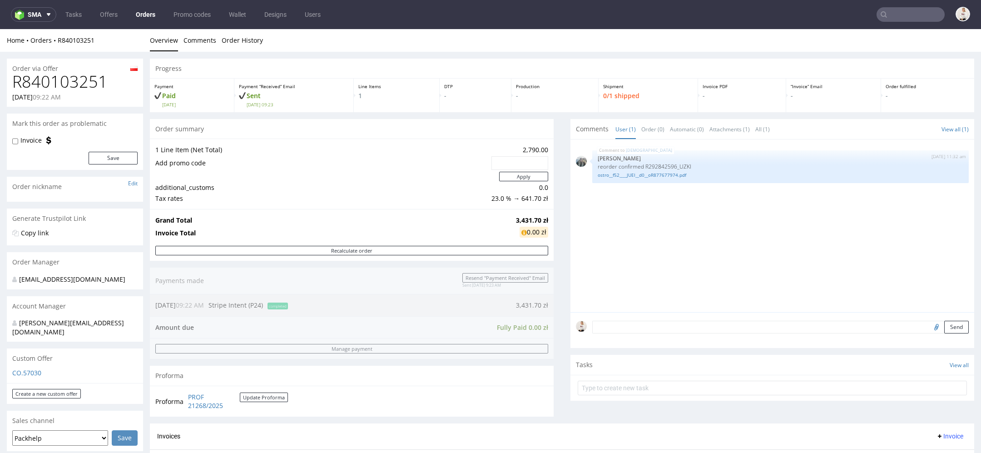
click at [66, 85] on h1 "R840103251" at bounding box center [74, 82] width 125 height 18
copy h1 "R840103251"
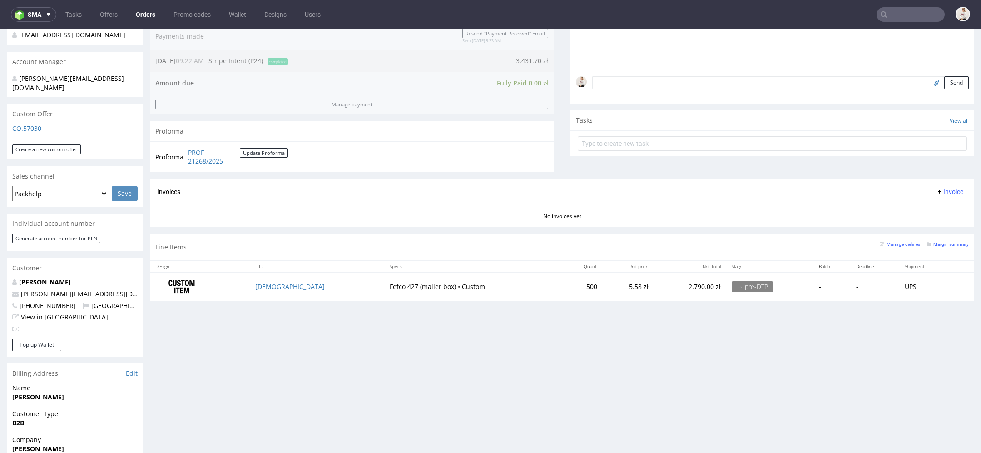
scroll to position [292, 0]
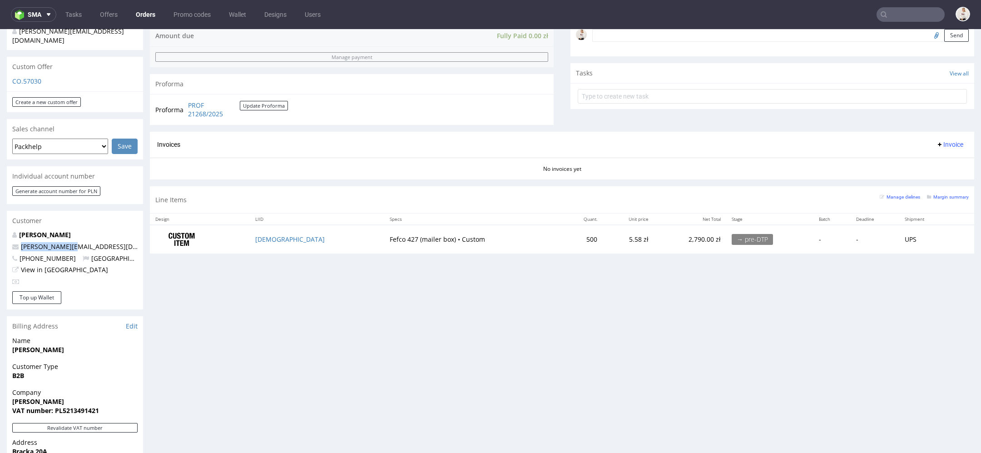
drag, startPoint x: 77, startPoint y: 236, endPoint x: 6, endPoint y: 238, distance: 70.9
click at [6, 238] on div "Order via Offer R840103251 [DATE] 09:22 AM Mark this order as problematic Invoi…" at bounding box center [490, 191] width 981 height 862
copy span "[PERSON_NAME][EMAIL_ADDRESS][DOMAIN_NAME]"
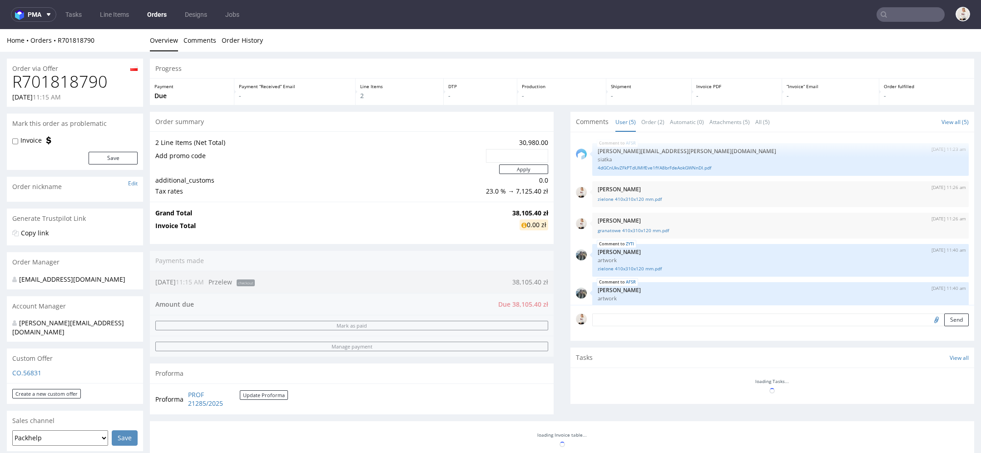
scroll to position [15, 0]
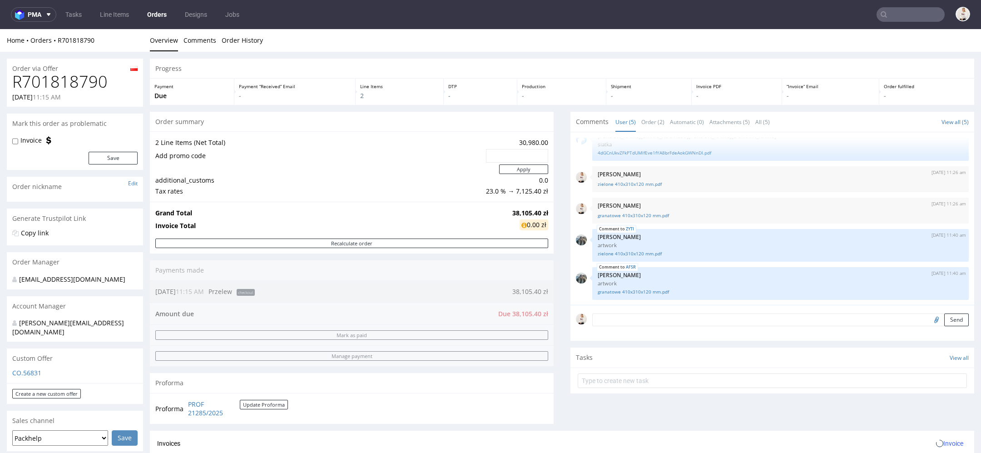
click at [76, 84] on h1 "R701818790" at bounding box center [74, 82] width 125 height 18
copy h1 "R701818790"
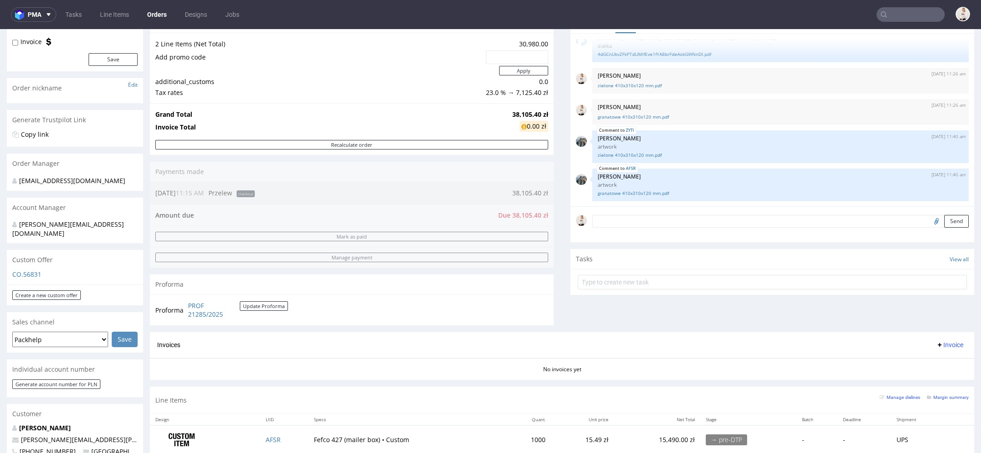
scroll to position [105, 0]
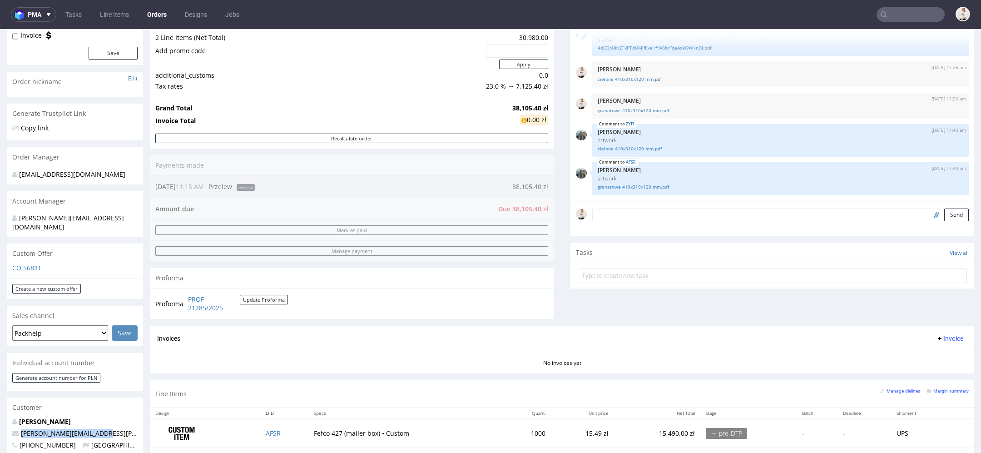
drag, startPoint x: 99, startPoint y: 425, endPoint x: 13, endPoint y: 425, distance: 86.8
click at [13, 429] on p "[PERSON_NAME][EMAIL_ADDRESS][PERSON_NAME][DOMAIN_NAME]" at bounding box center [74, 433] width 125 height 9
copy span "[PERSON_NAME][EMAIL_ADDRESS][PERSON_NAME][DOMAIN_NAME]"
